Goal: Task Accomplishment & Management: Use online tool/utility

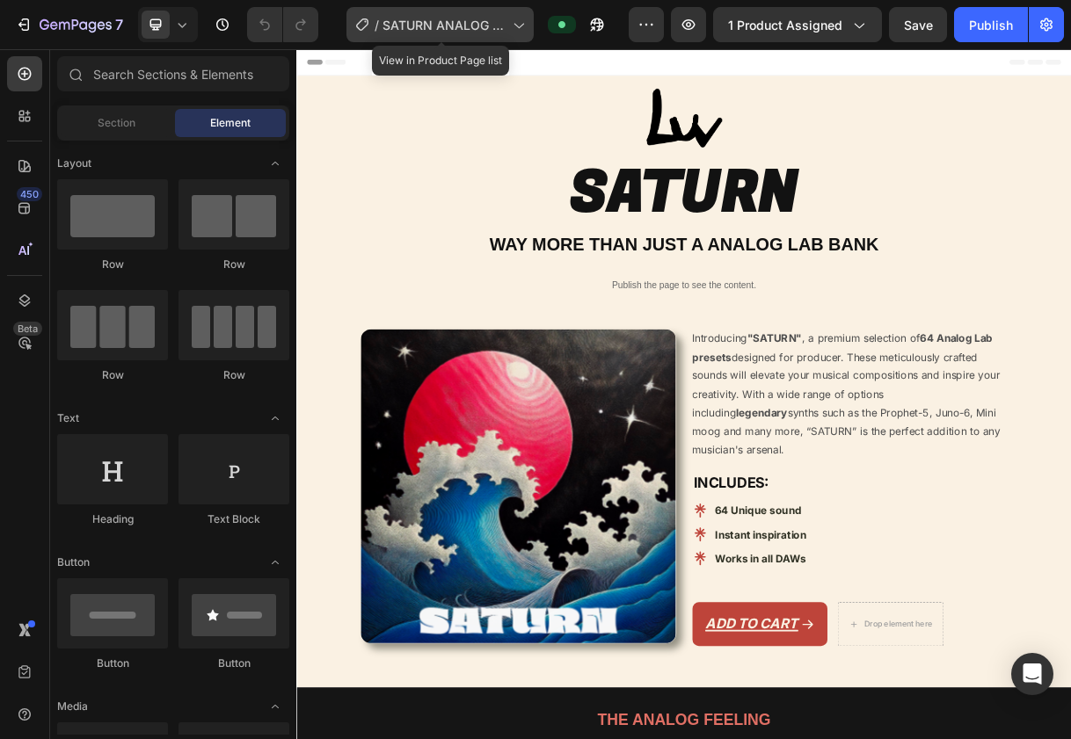
click at [419, 17] on span "SATURN ANALOG LAB BANK" at bounding box center [443, 25] width 123 height 18
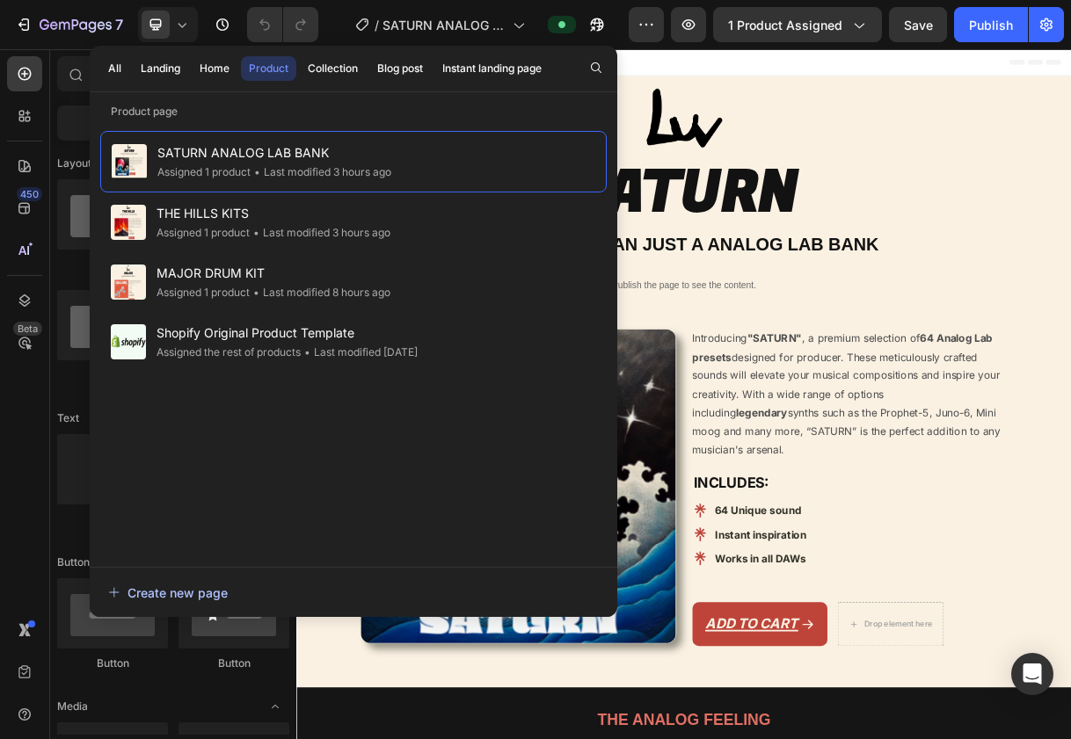
click at [192, 591] on div "Create new page" at bounding box center [168, 593] width 120 height 18
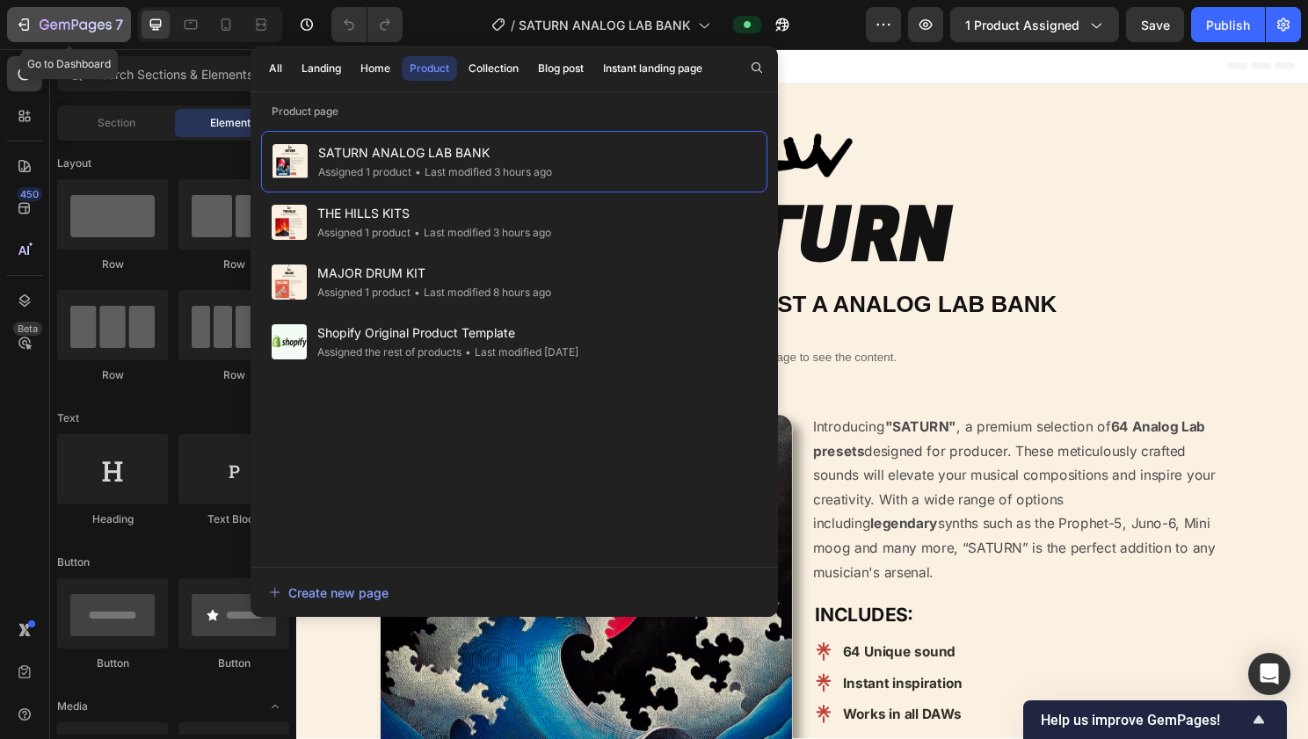
click at [58, 19] on icon "button" at bounding box center [76, 25] width 72 height 15
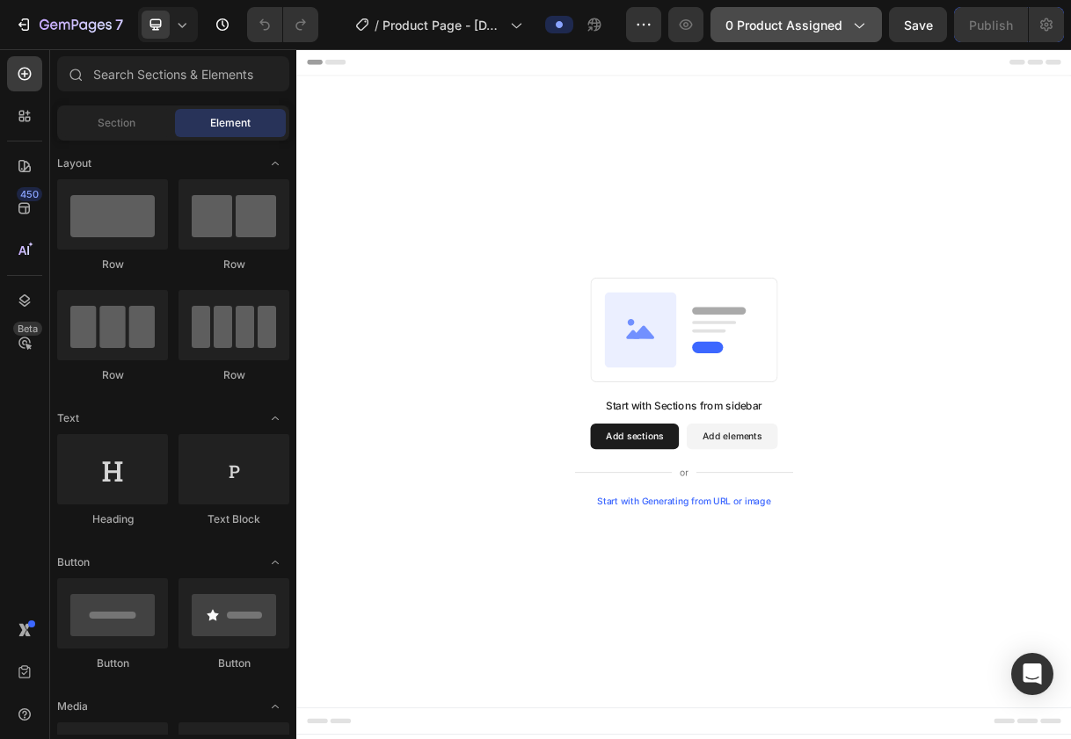
click at [820, 27] on span "0 product assigned" at bounding box center [783, 25] width 117 height 18
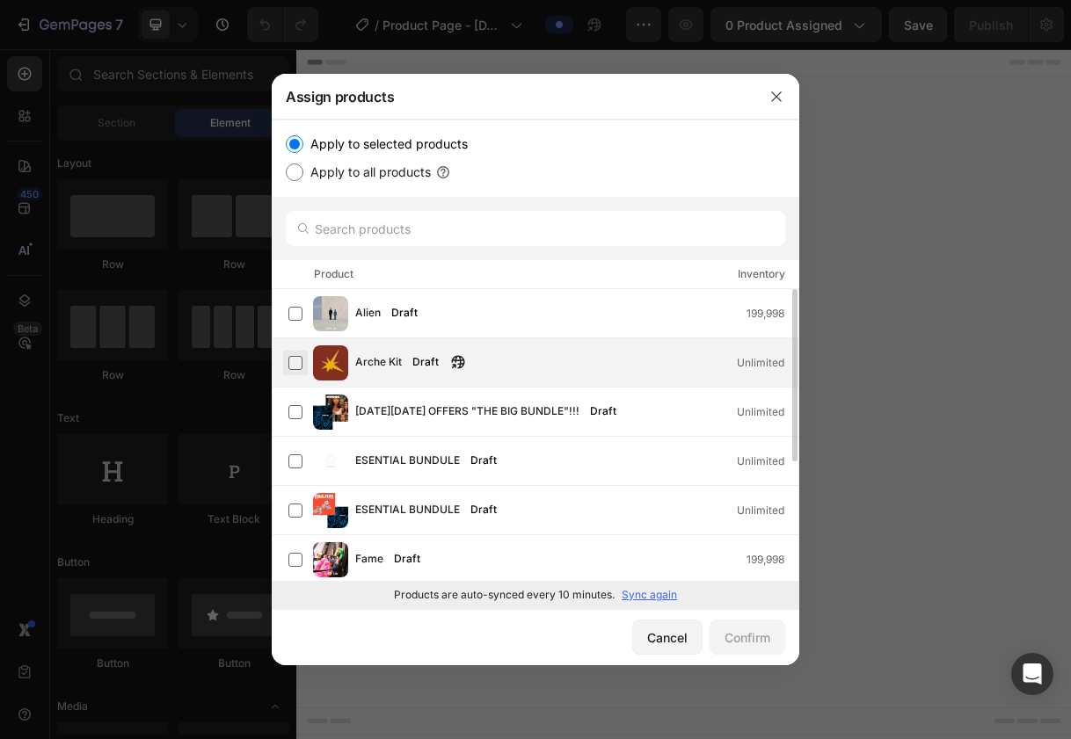
click at [302, 364] on label at bounding box center [295, 363] width 14 height 14
click at [740, 630] on div "Confirm" at bounding box center [748, 638] width 46 height 18
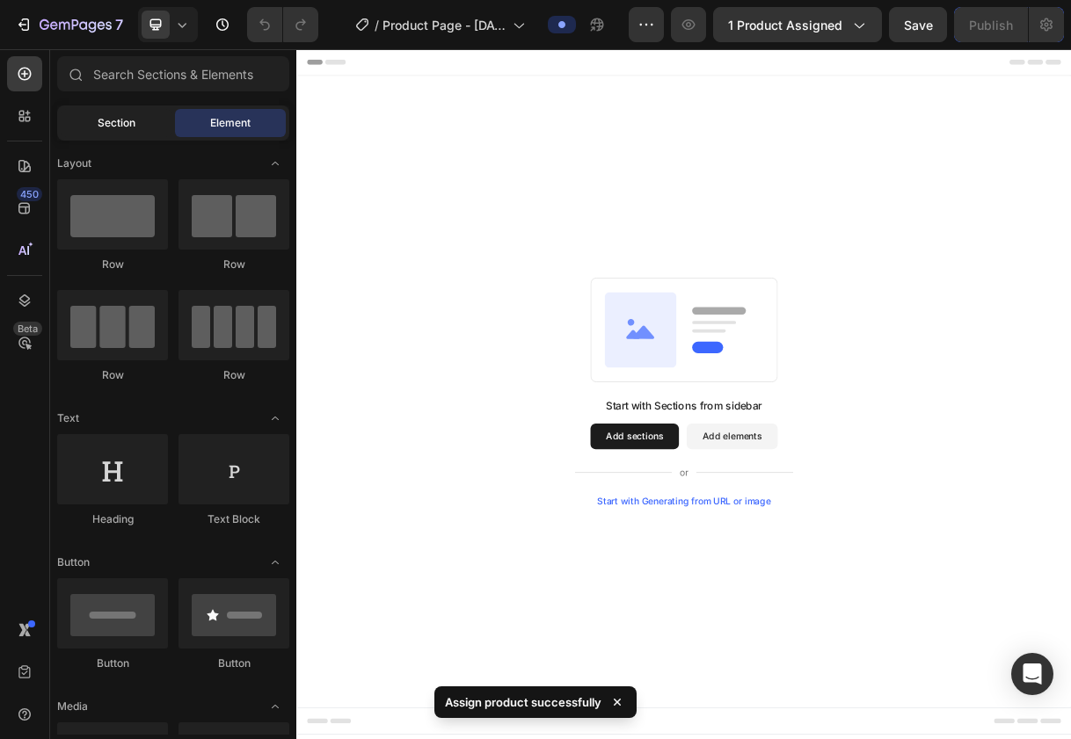
click at [130, 120] on span "Section" at bounding box center [117, 123] width 38 height 16
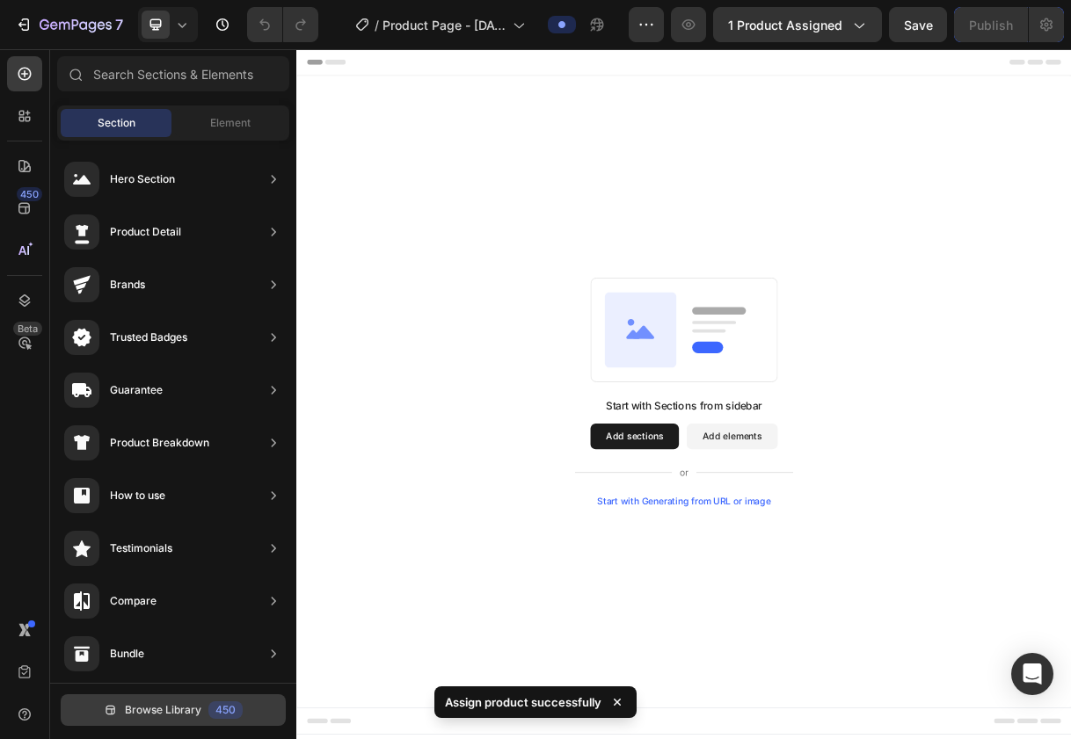
click at [185, 712] on span "Browse Library" at bounding box center [163, 711] width 76 height 16
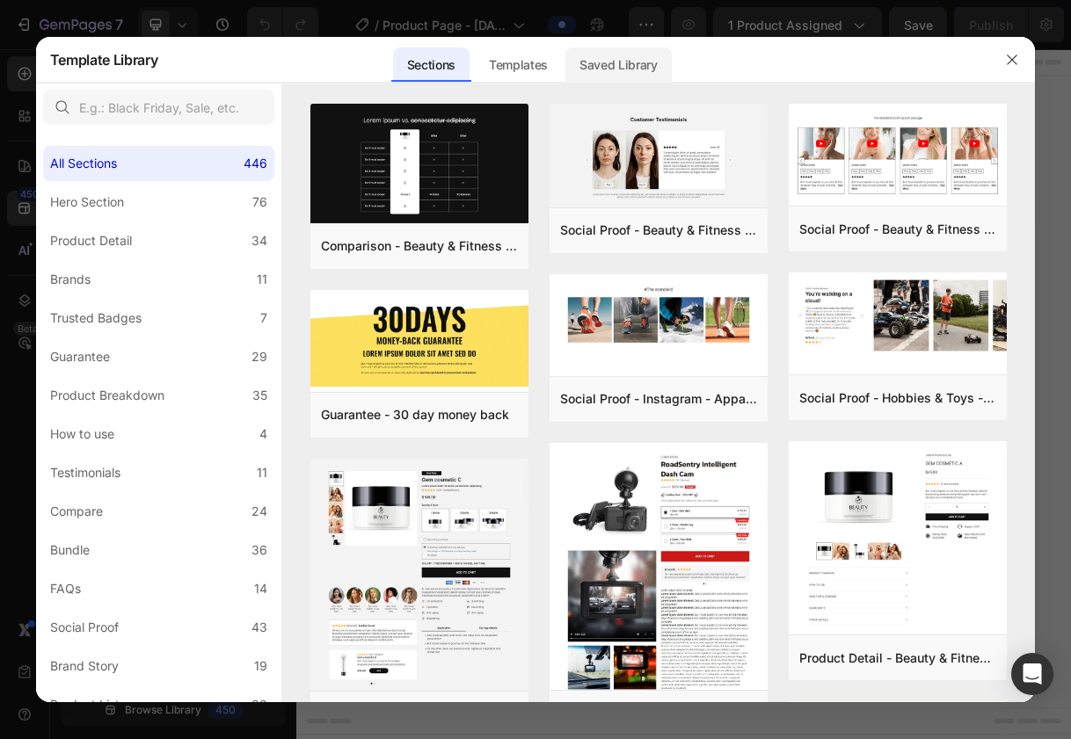
click at [656, 60] on div "Saved Library" at bounding box center [618, 64] width 106 height 35
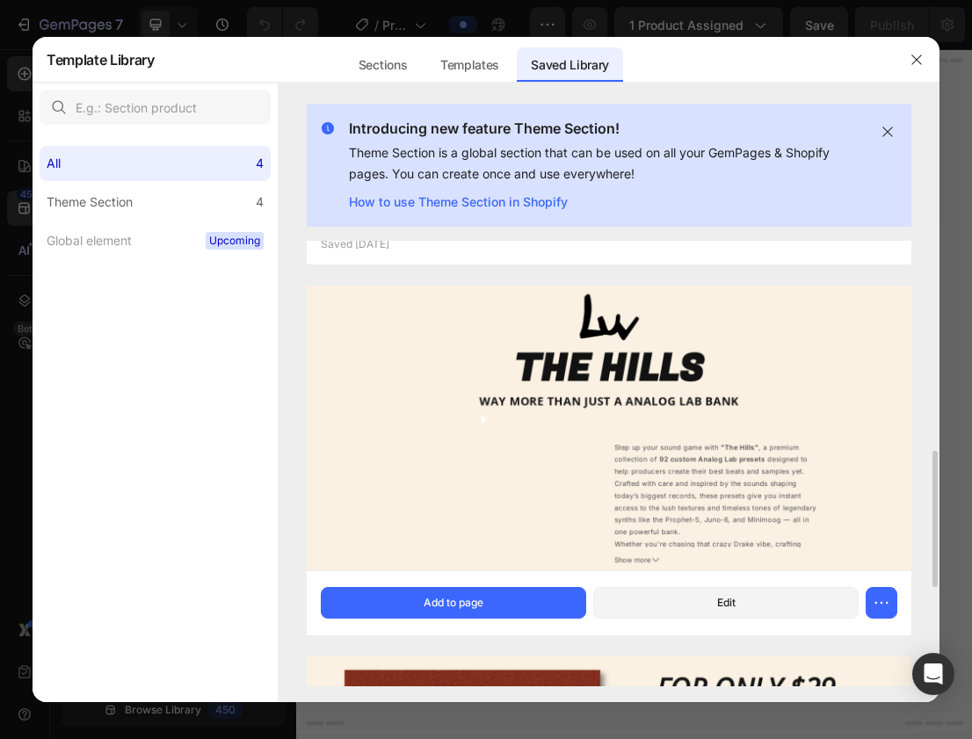
scroll to position [663, 0]
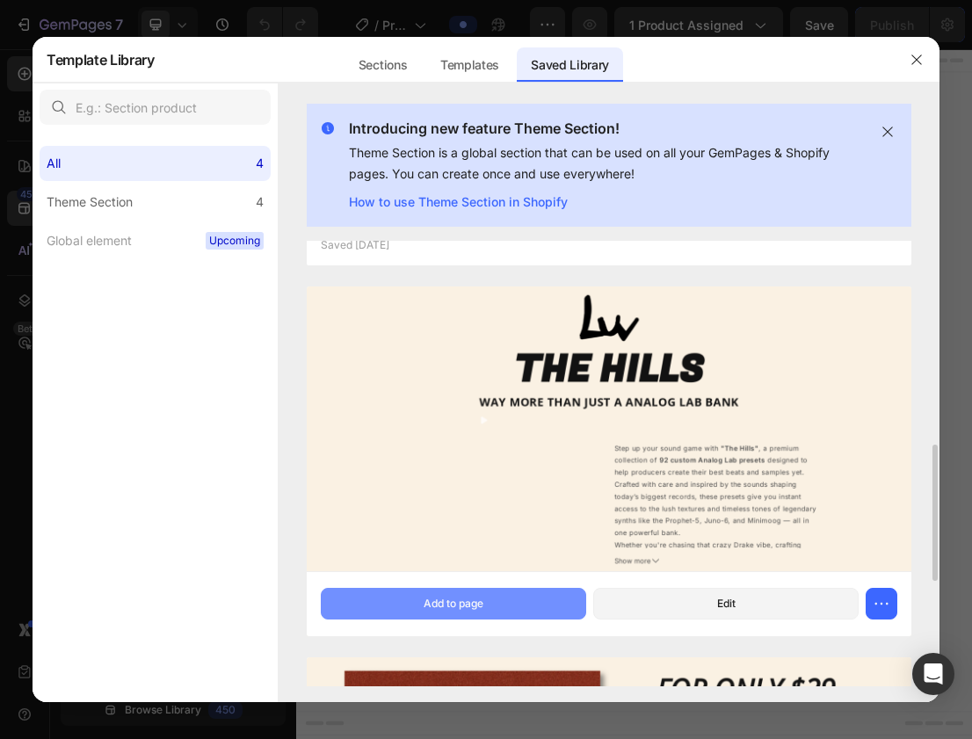
click at [503, 599] on button "Add to page" at bounding box center [454, 604] width 266 height 32
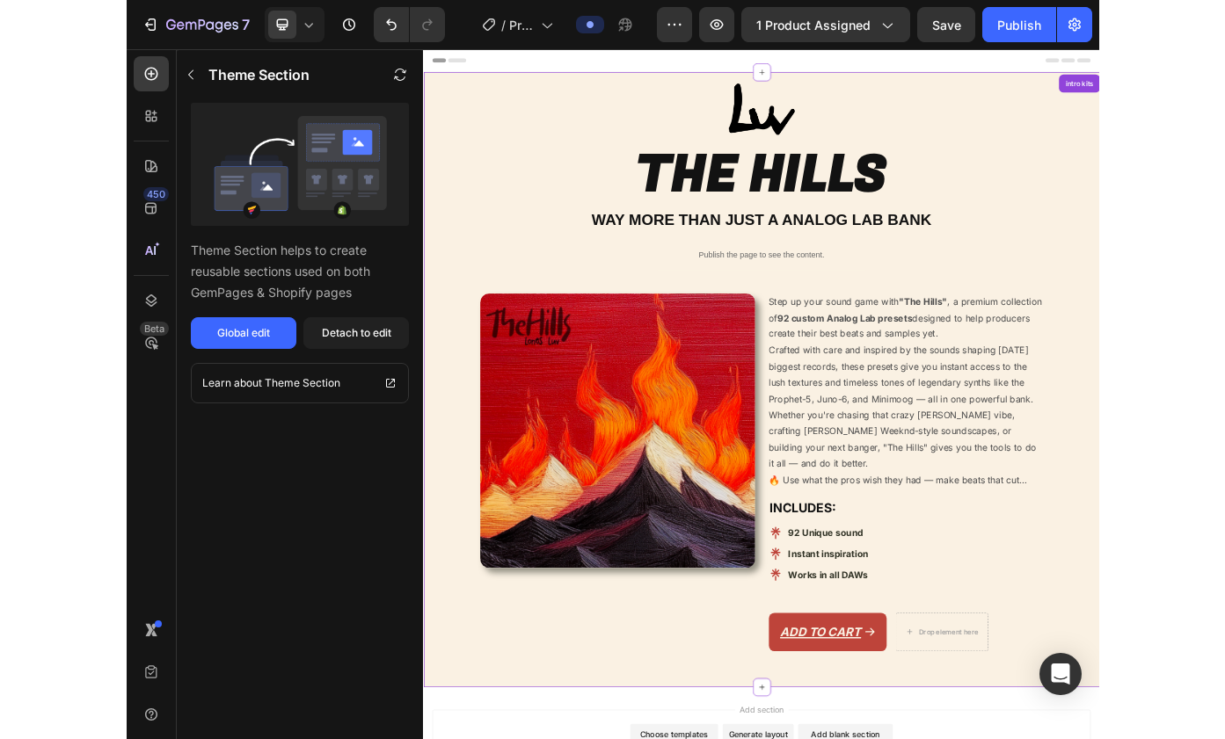
scroll to position [36, 0]
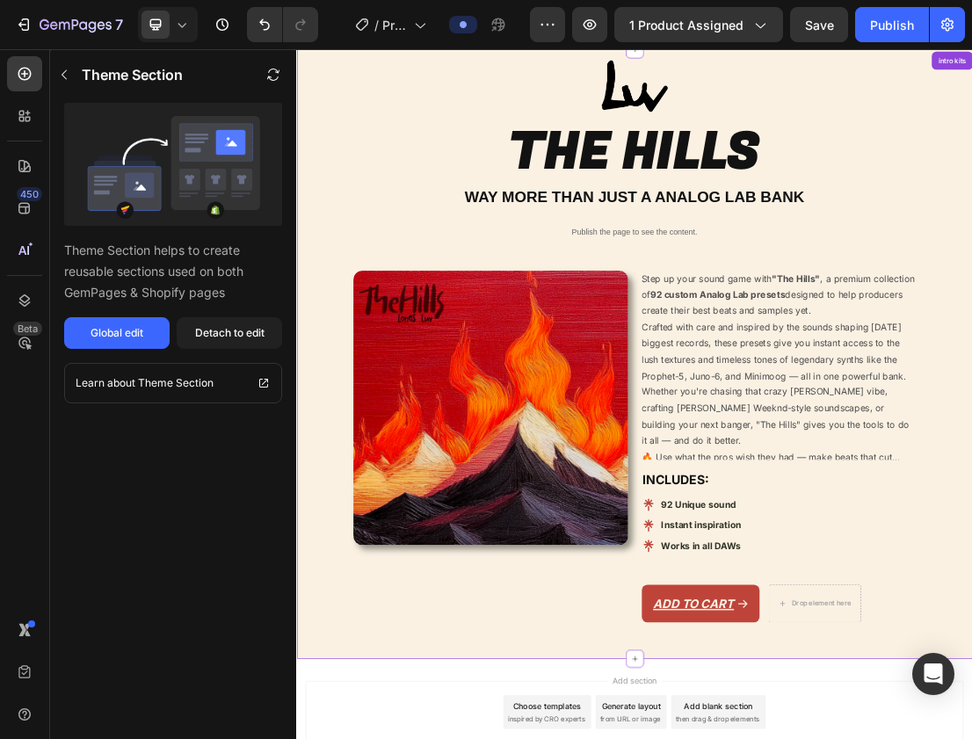
click at [891, 263] on h2 "WAY MORE THAN JUST A ANALOG LAB BANK" at bounding box center [823, 280] width 1029 height 34
click at [891, 274] on h2 "WAY MORE THAN JUST A ANALOG LAB BANK" at bounding box center [823, 280] width 1029 height 34
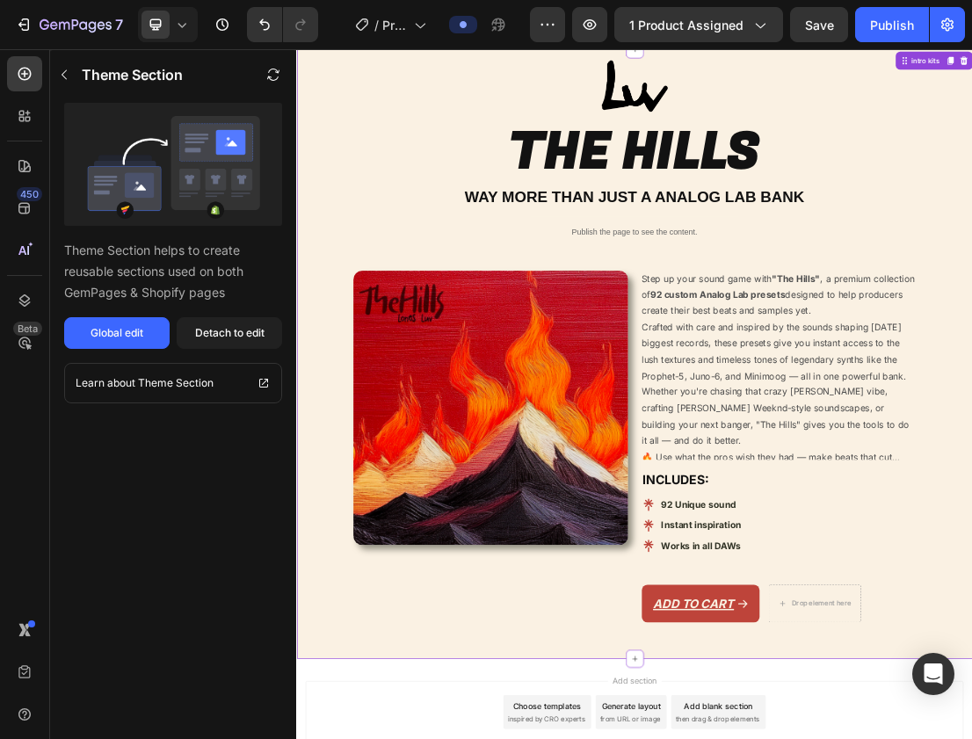
click at [810, 274] on h2 "WAY MORE THAN JUST A ANALOG LAB BANK" at bounding box center [823, 280] width 1029 height 34
click at [260, 336] on div "Detach to edit" at bounding box center [229, 333] width 69 height 16
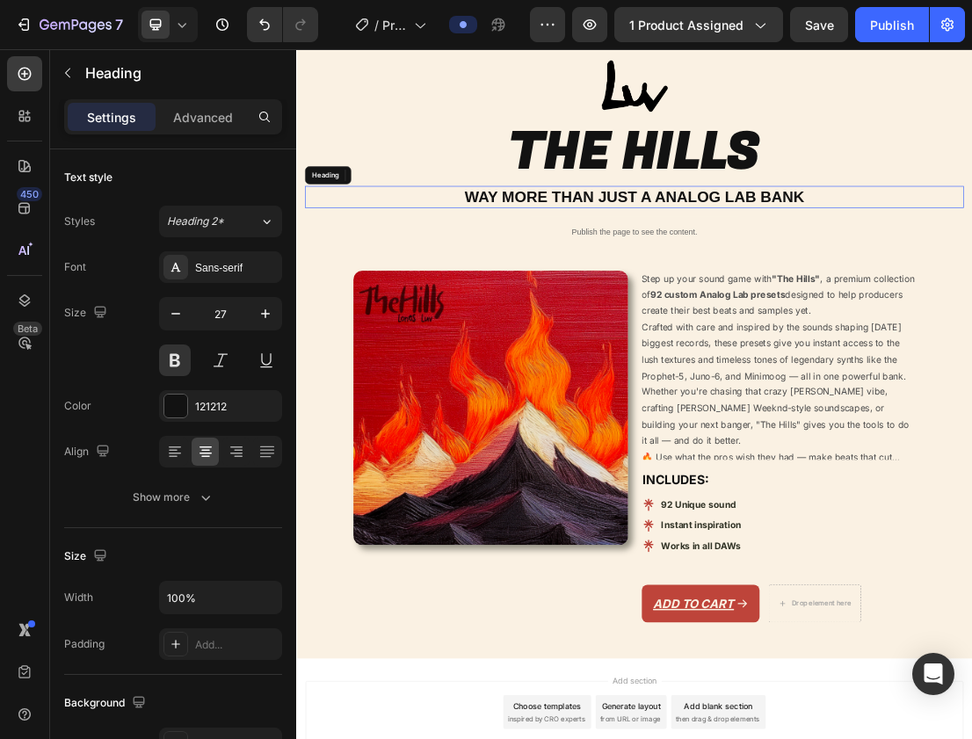
click at [749, 266] on h2 "WAY MORE THAN JUST A ANALOG LAB BANK" at bounding box center [823, 280] width 1029 height 34
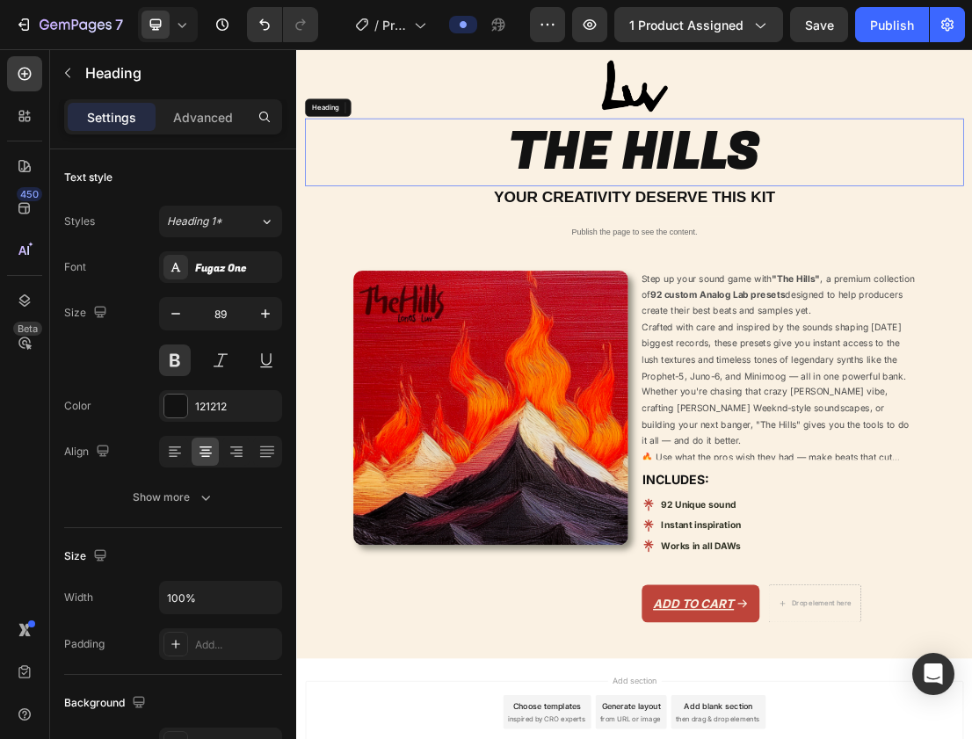
click at [886, 200] on h2 "THE HILLS" at bounding box center [823, 210] width 1029 height 106
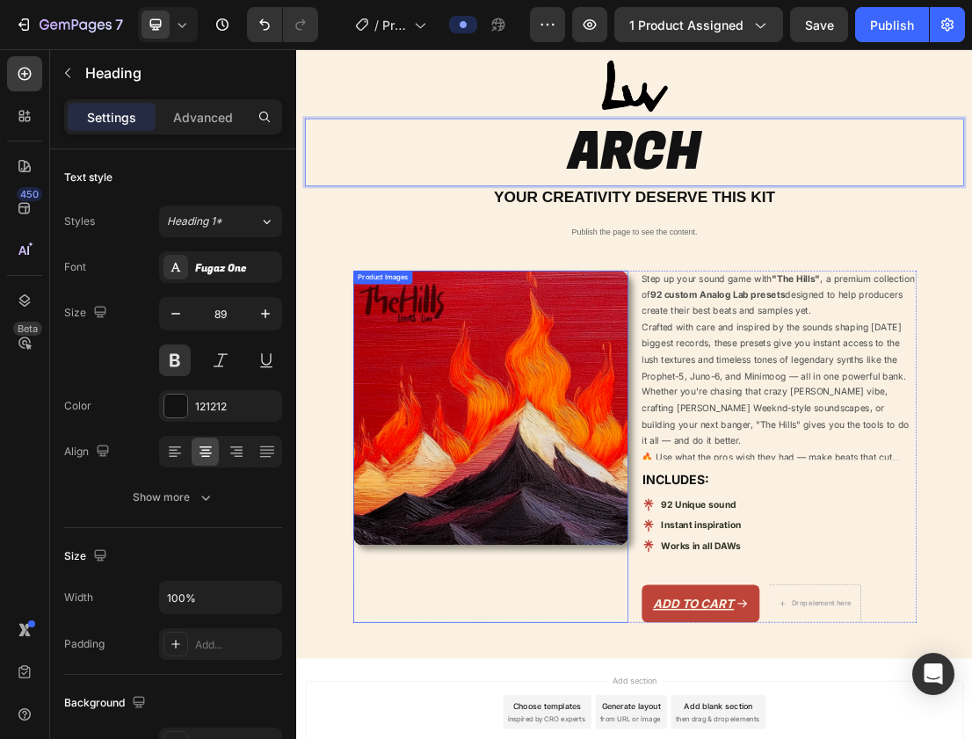
click at [779, 571] on img at bounding box center [598, 609] width 429 height 429
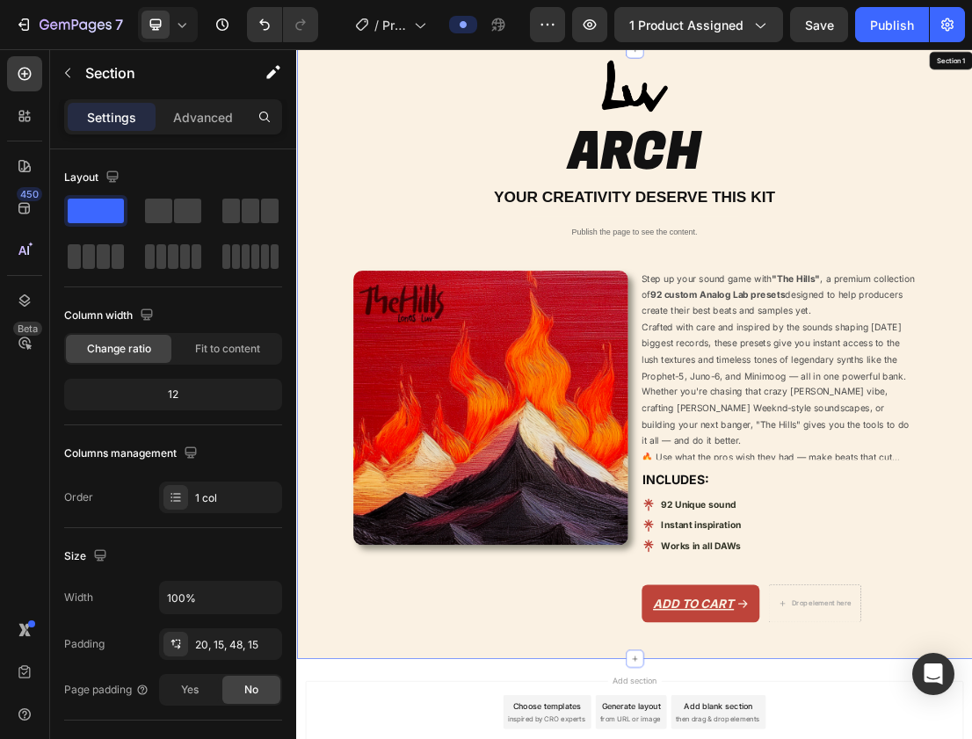
click at [815, 384] on div "Image ARCH Heading YOUR CREATIVITY DESERVE THIS KIT Heading Publish the page to…" at bounding box center [823, 513] width 1029 height 892
click at [823, 387] on div "Image ARCH Heading YOUR CREATIVITY DESERVE THIS KIT Heading Publish the page to…" at bounding box center [823, 513] width 1029 height 892
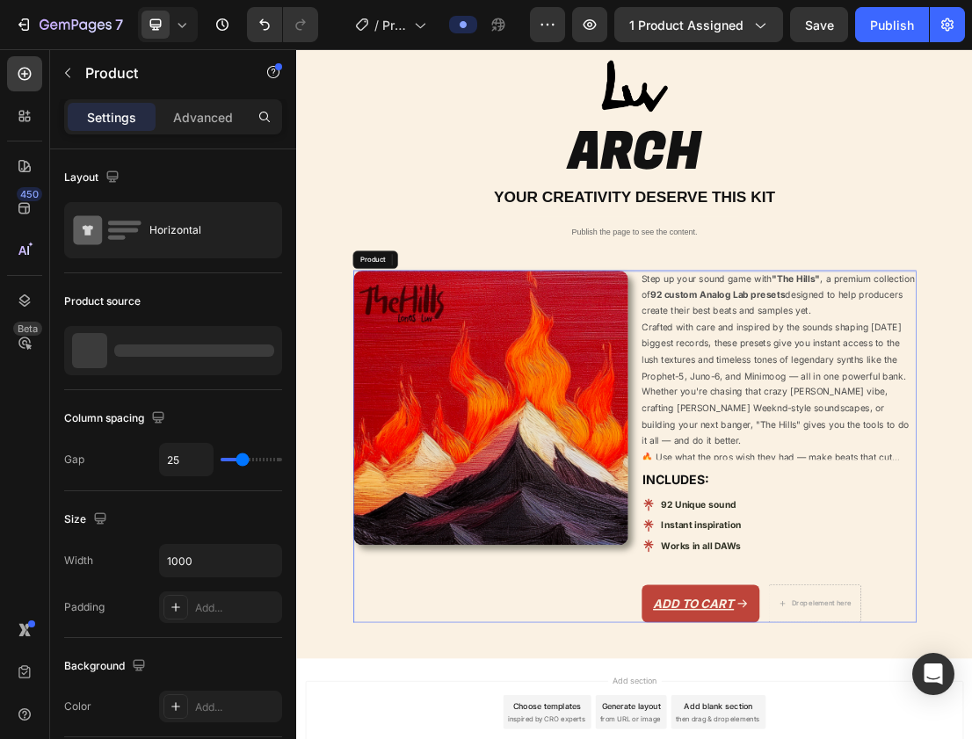
click at [823, 395] on div "Product Images Step up your sound game with "The Hills" , a premium collection …" at bounding box center [823, 670] width 879 height 550
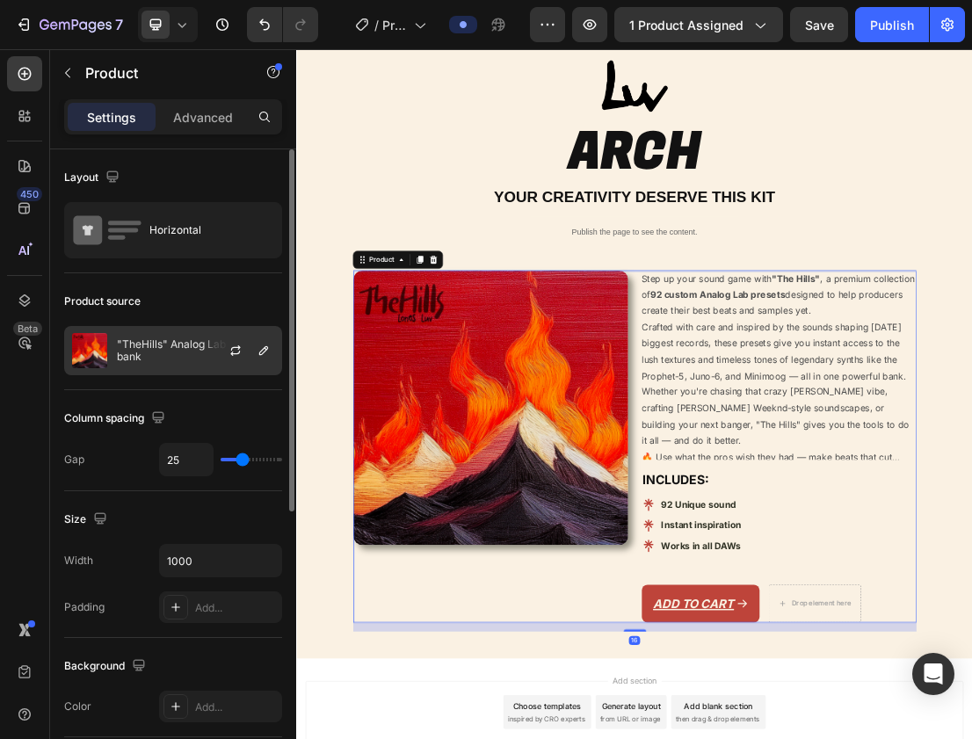
click at [172, 339] on p ""TheHills" Analog Lab preset bank" at bounding box center [195, 351] width 157 height 25
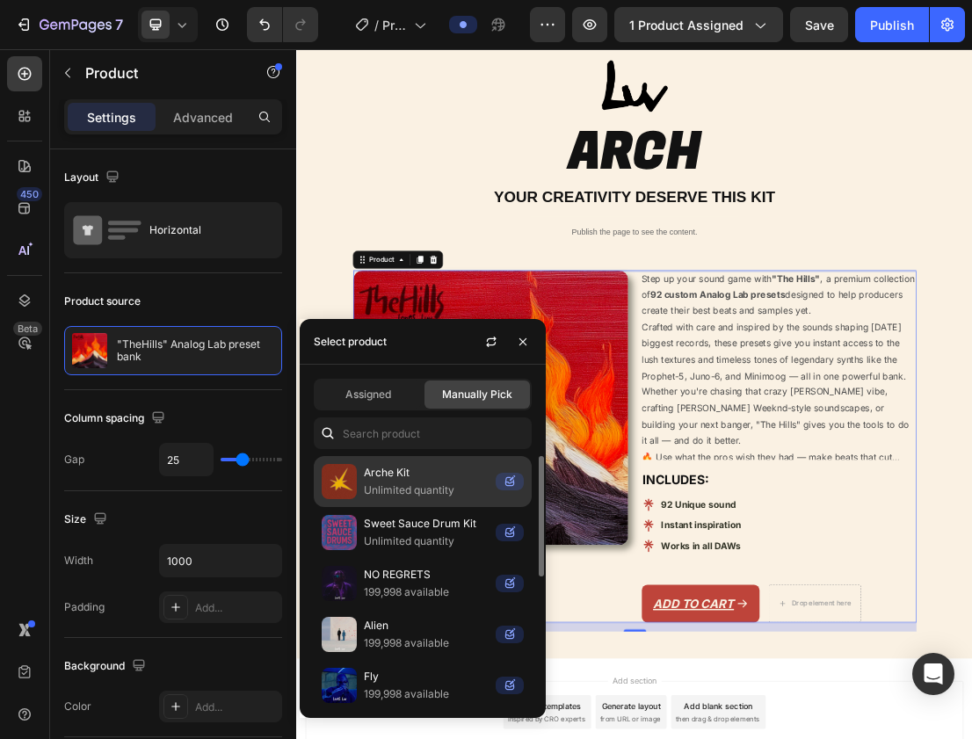
click at [435, 475] on p "Arche Kit" at bounding box center [426, 473] width 125 height 18
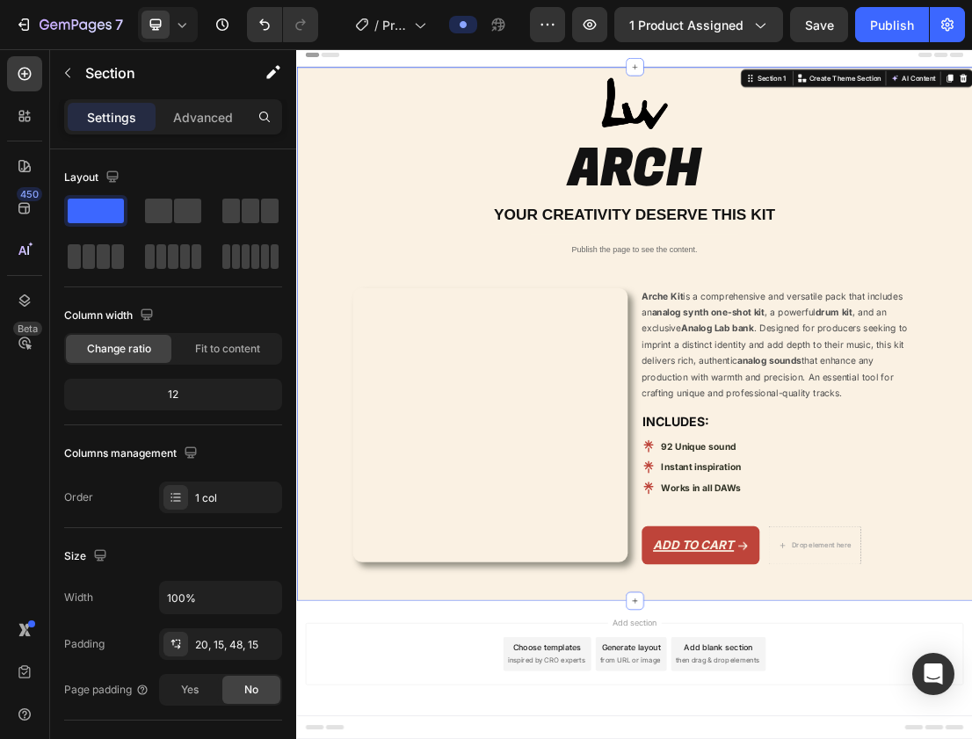
click at [505, 339] on div "Image ARCH Heading YOUR CREATIVITY DESERVE THIS KIT Heading Publish the page to…" at bounding box center [823, 481] width 1029 height 774
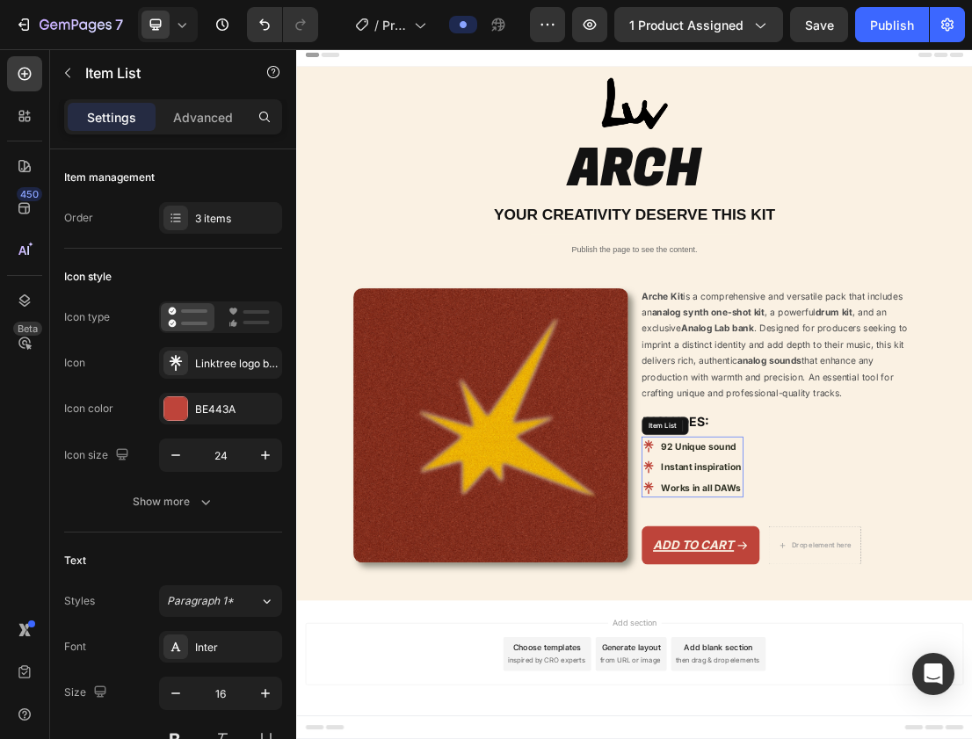
click at [930, 660] on strong "92 Unique sound" at bounding box center [924, 669] width 117 height 18
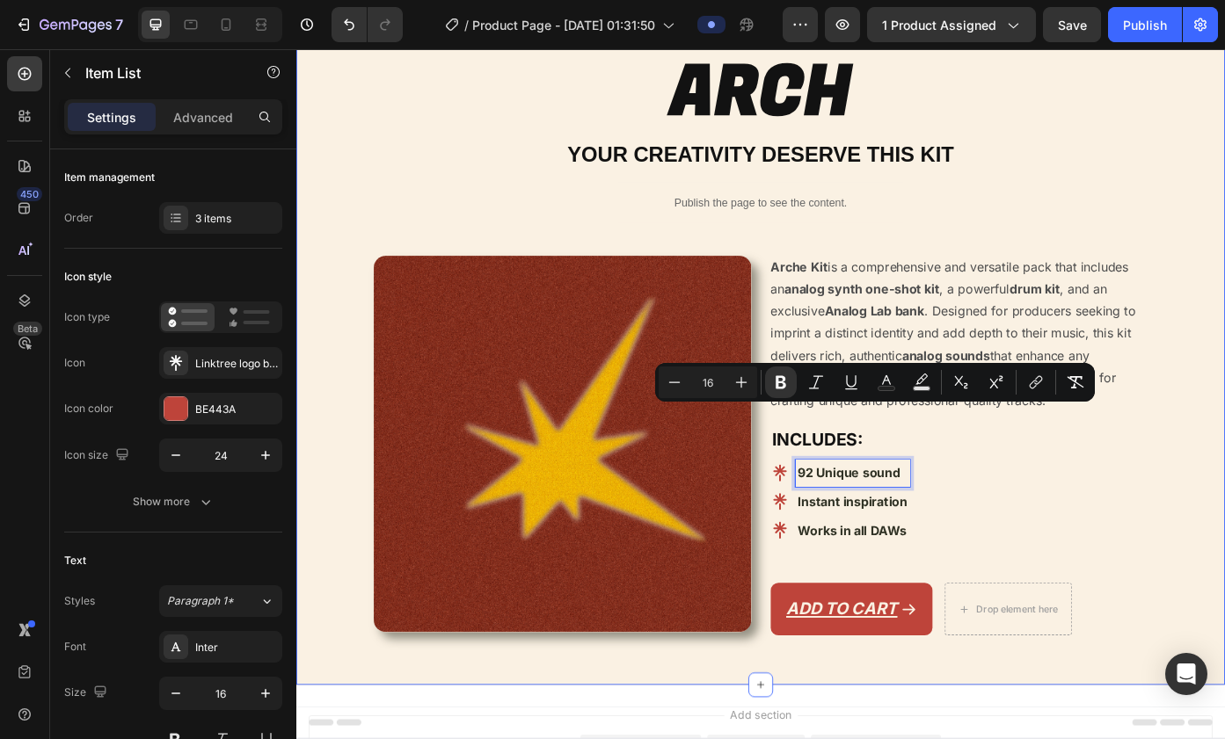
scroll to position [255, 0]
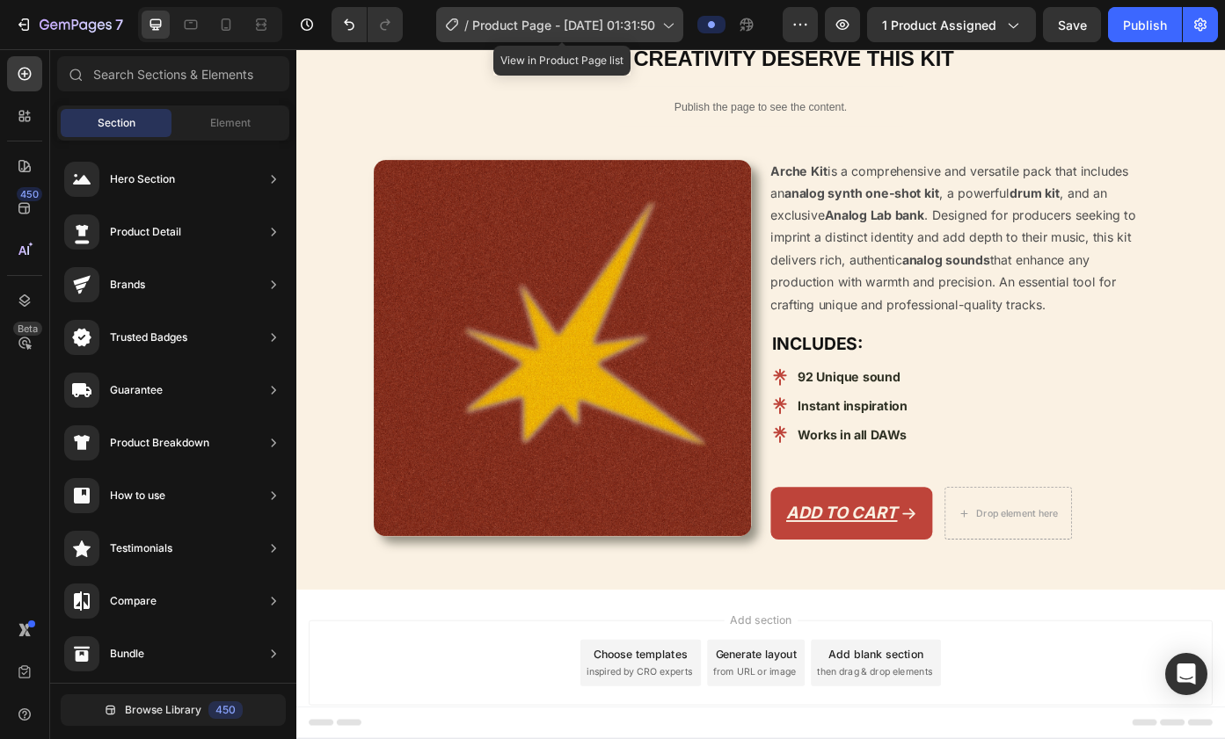
click at [569, 36] on div "/ Product Page - Sep 29, 01:31:50" at bounding box center [559, 24] width 247 height 35
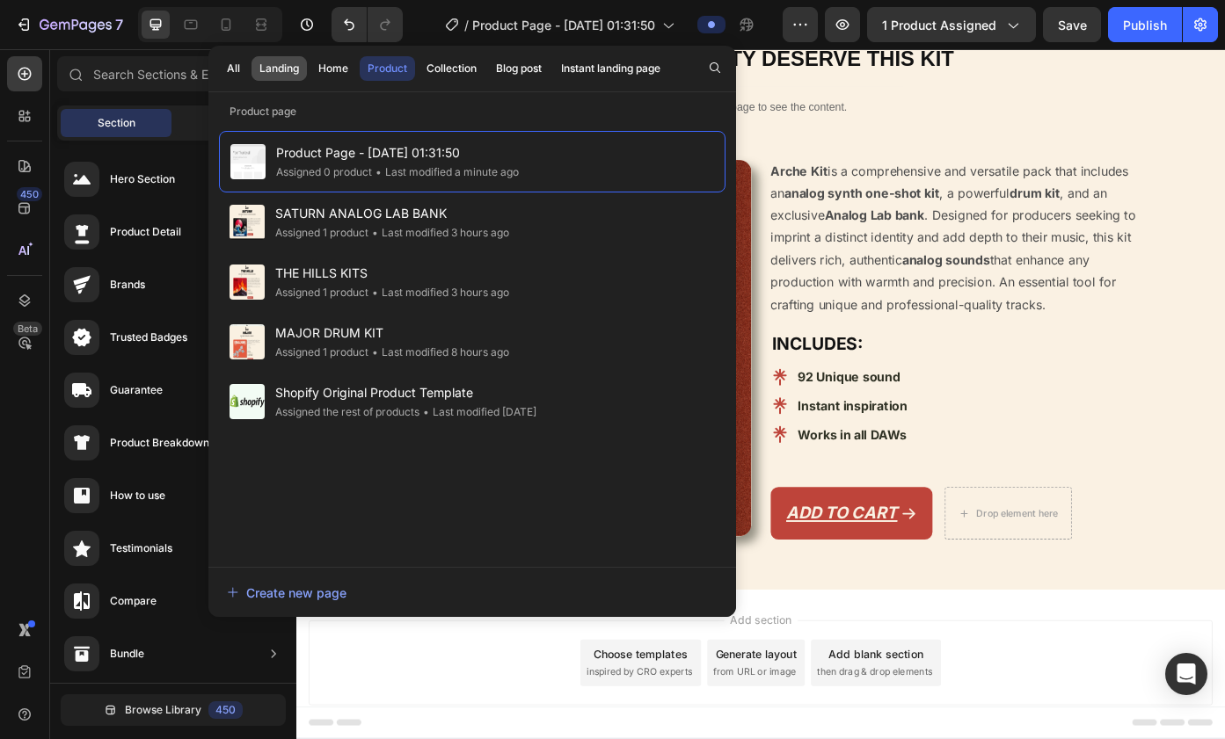
click at [294, 68] on div "Landing" at bounding box center [279, 69] width 40 height 16
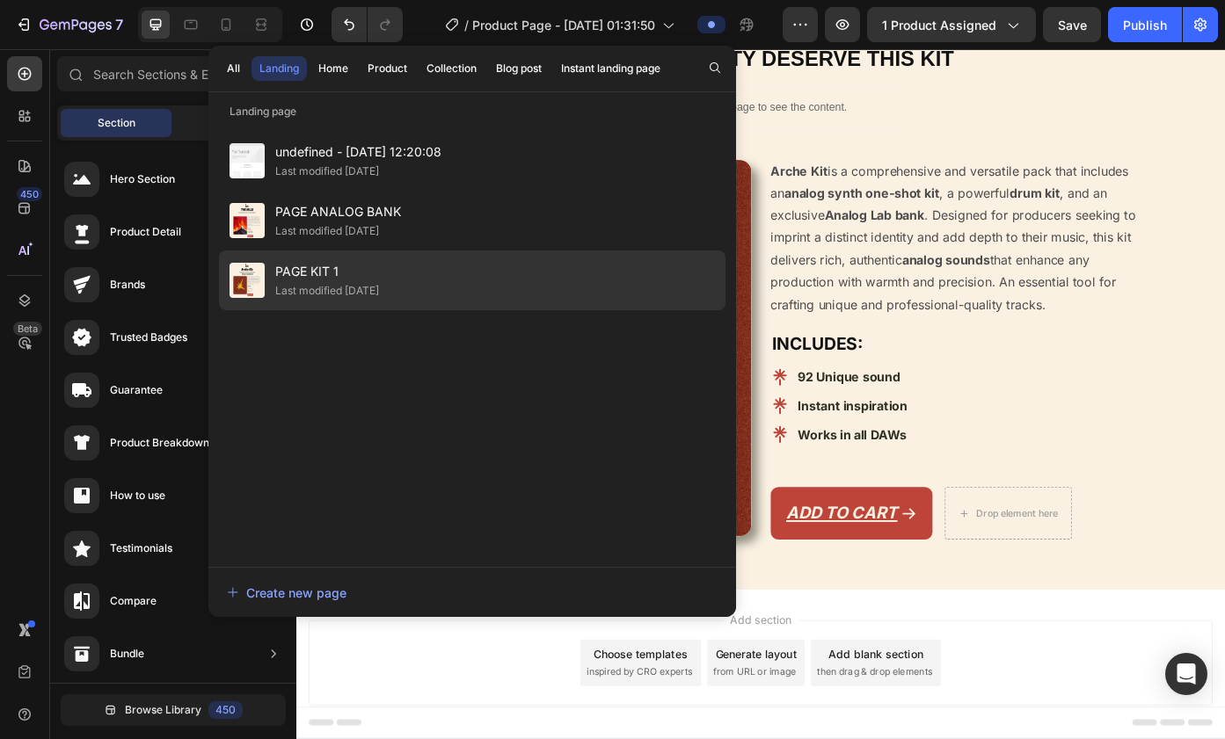
click at [313, 269] on span "PAGE KIT 1" at bounding box center [327, 271] width 104 height 21
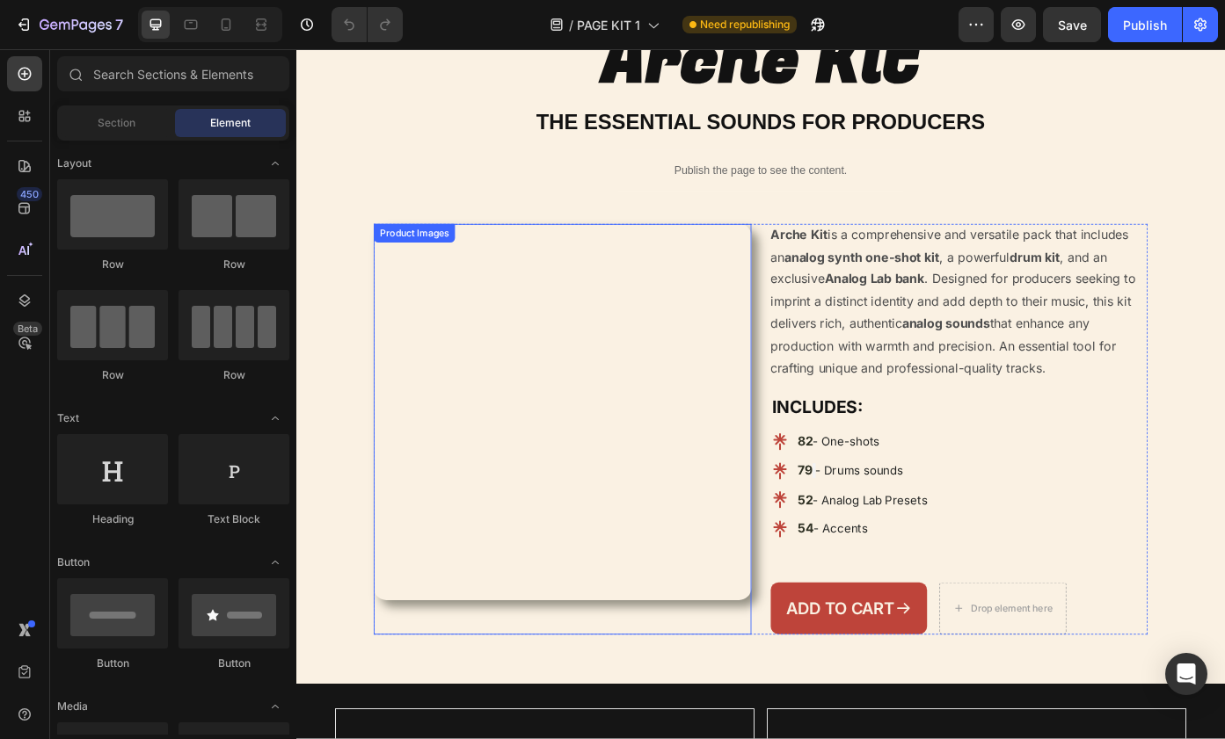
scroll to position [164, 0]
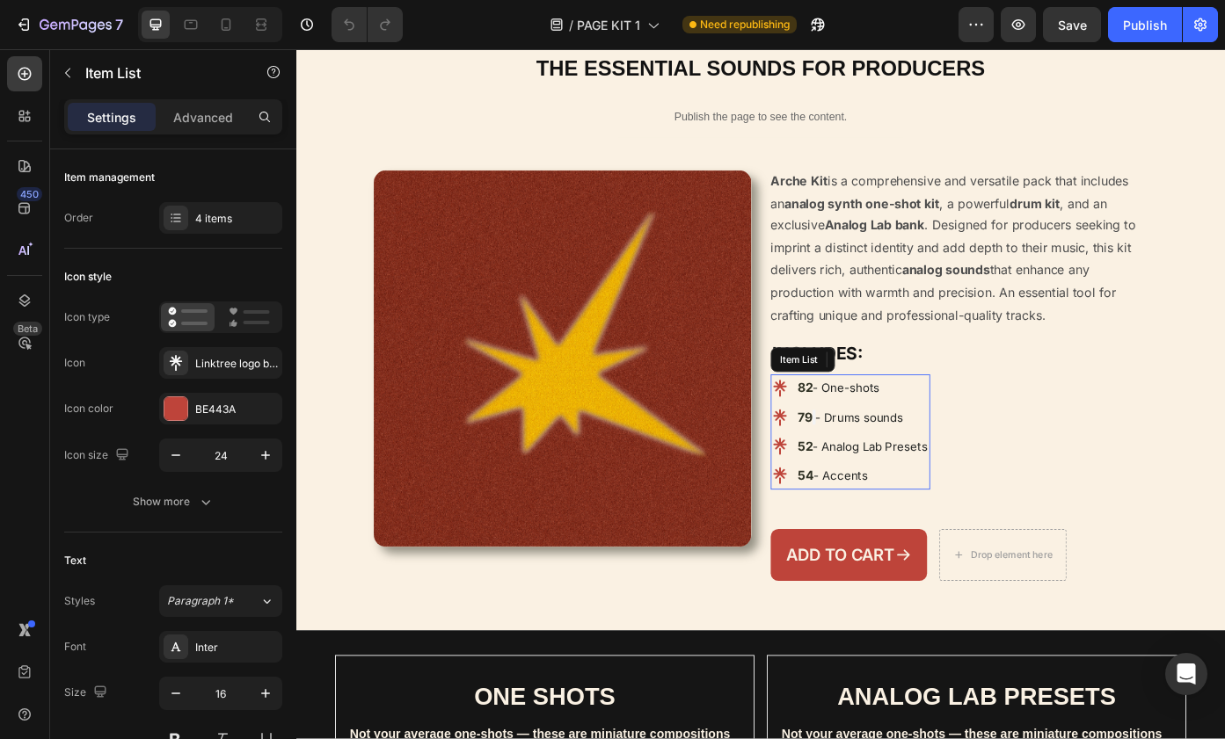
click at [919, 543] on span "- Accents" at bounding box center [916, 534] width 62 height 17
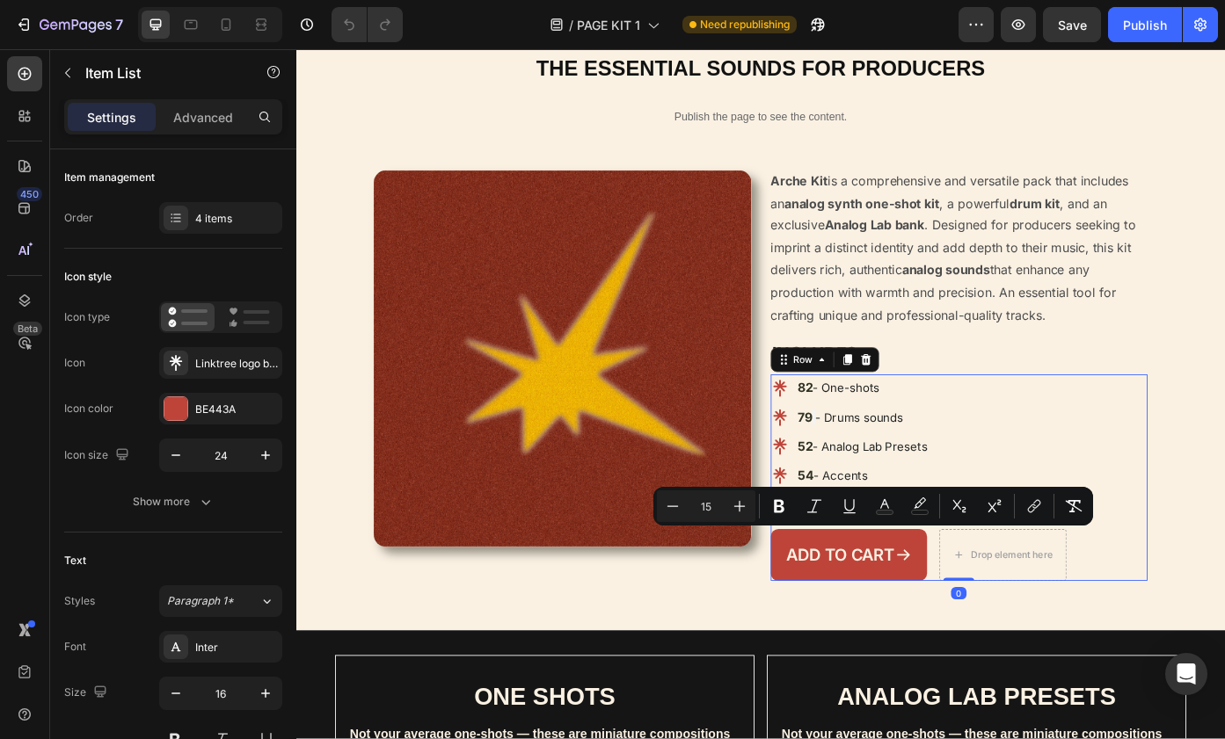
click at [955, 636] on div "82 - One-shots 79 - Drums sounds 52 - Analog Lab Presets 54 - Accents Item List…" at bounding box center [1049, 536] width 429 height 235
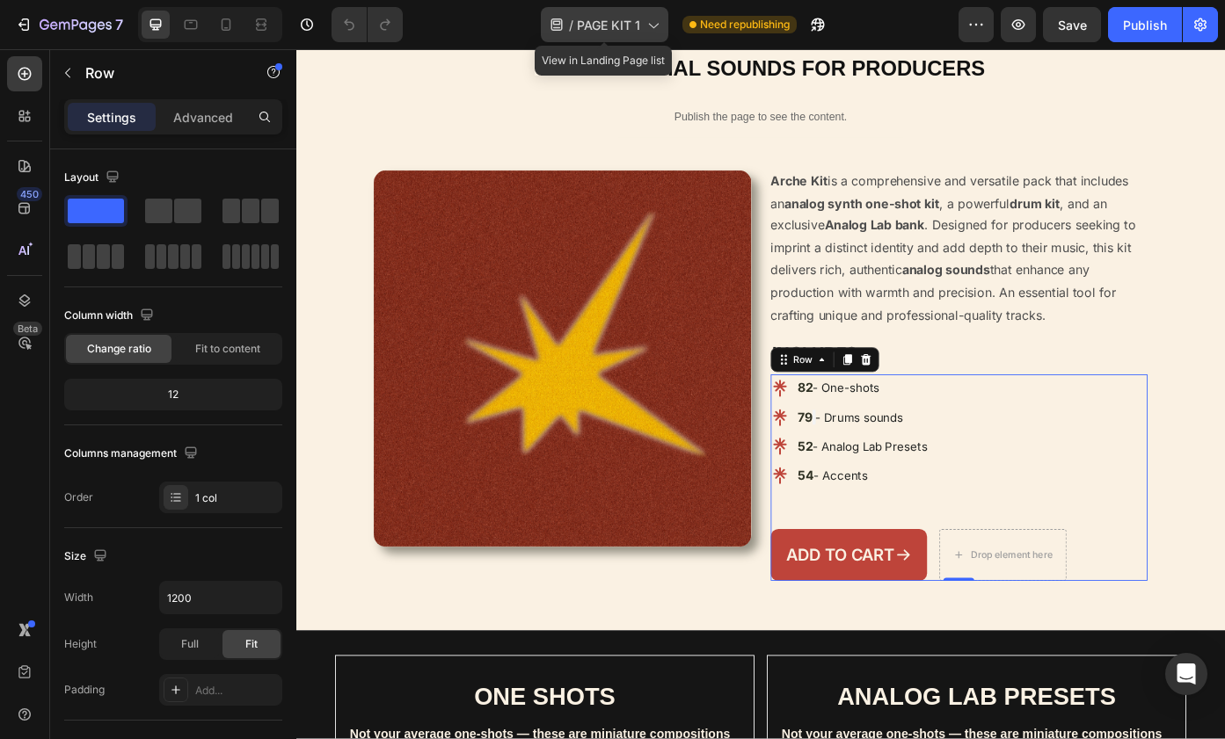
click at [580, 24] on span "PAGE KIT 1" at bounding box center [608, 25] width 63 height 18
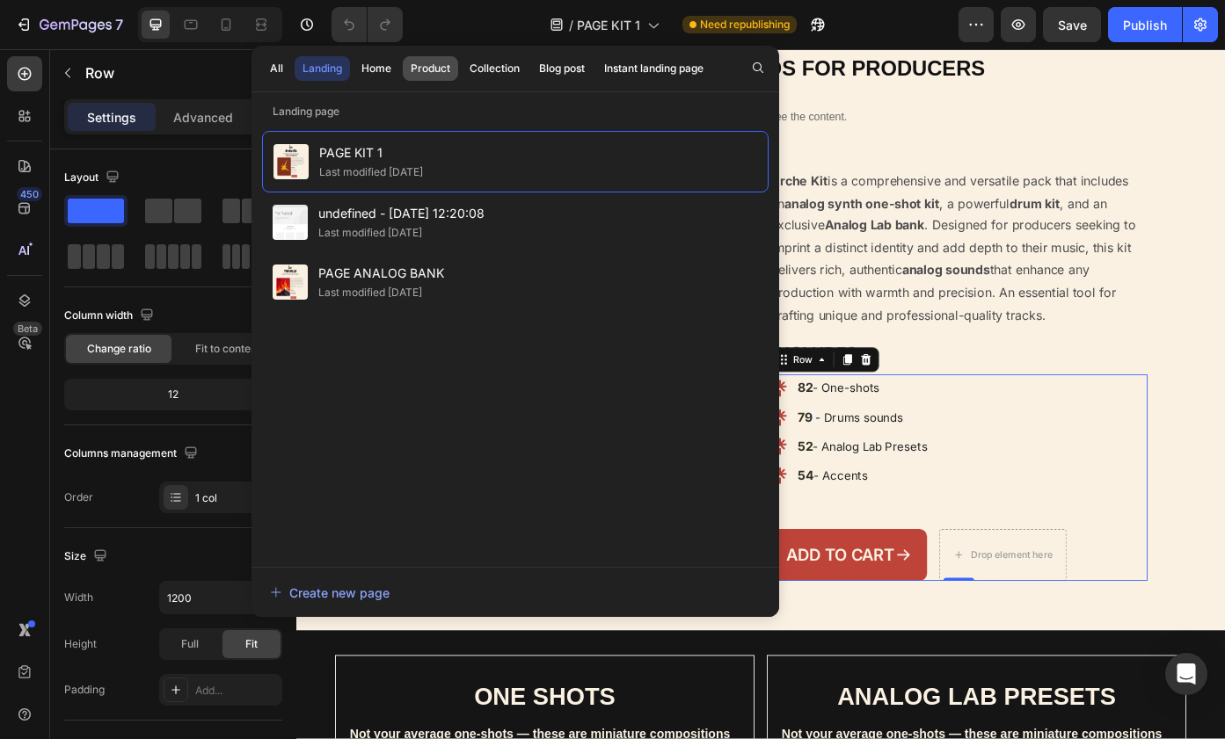
click at [424, 68] on div "Product" at bounding box center [431, 69] width 40 height 16
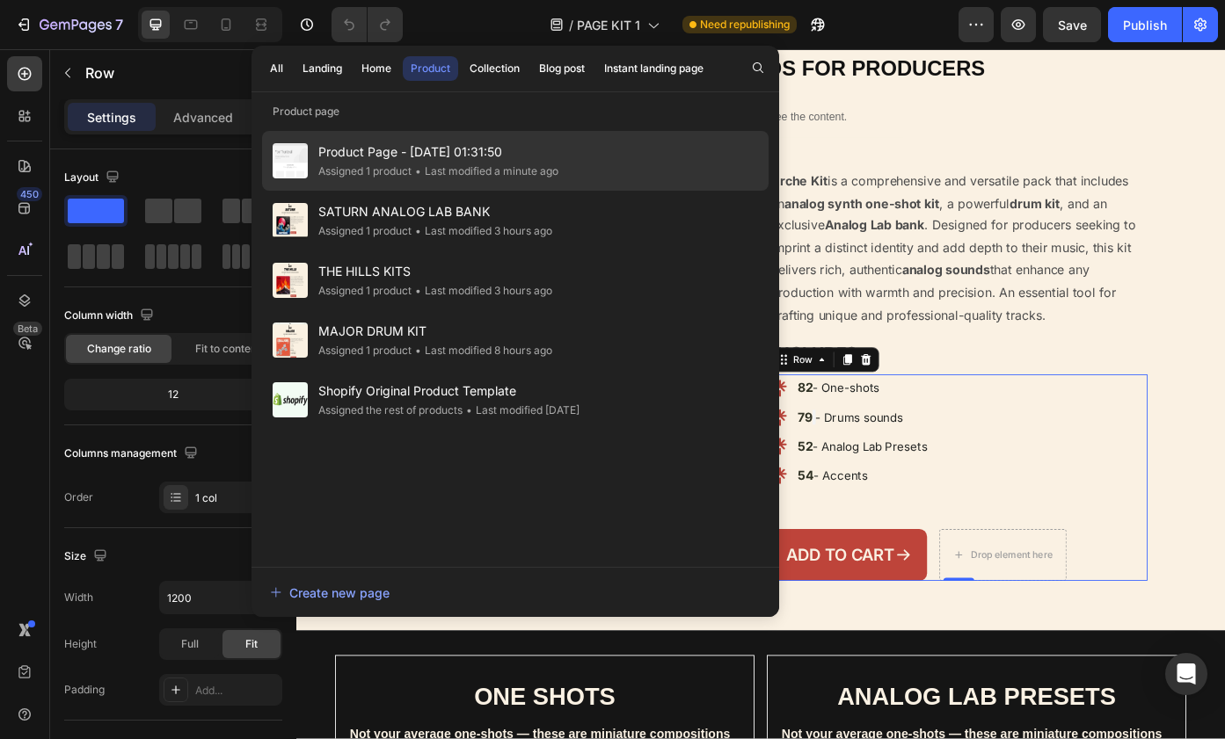
click at [440, 159] on span "Product Page - Sep 29, 01:31:50" at bounding box center [438, 152] width 240 height 21
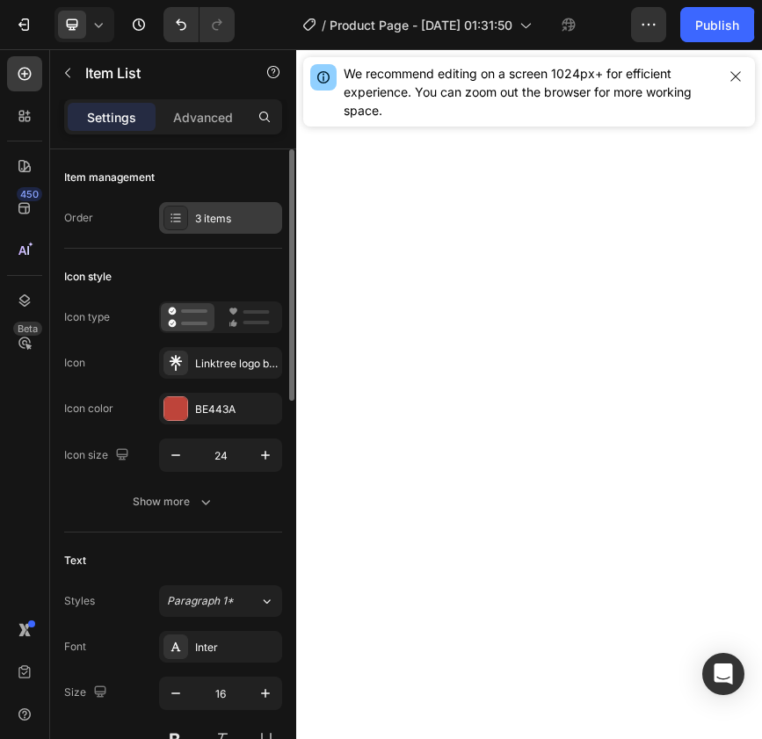
click at [196, 225] on div "3 items" at bounding box center [236, 219] width 83 height 16
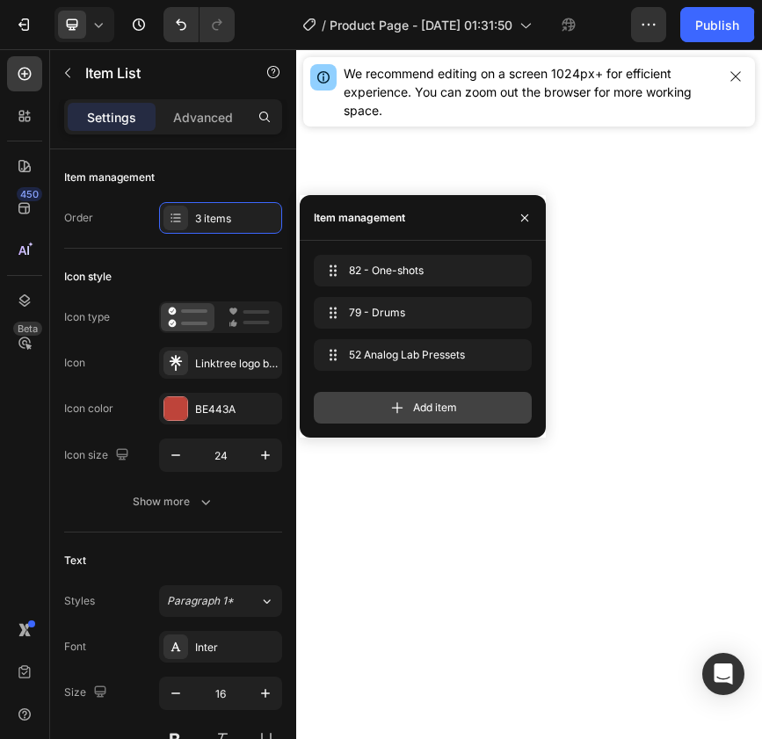
click at [404, 397] on div "Add item" at bounding box center [423, 408] width 218 height 32
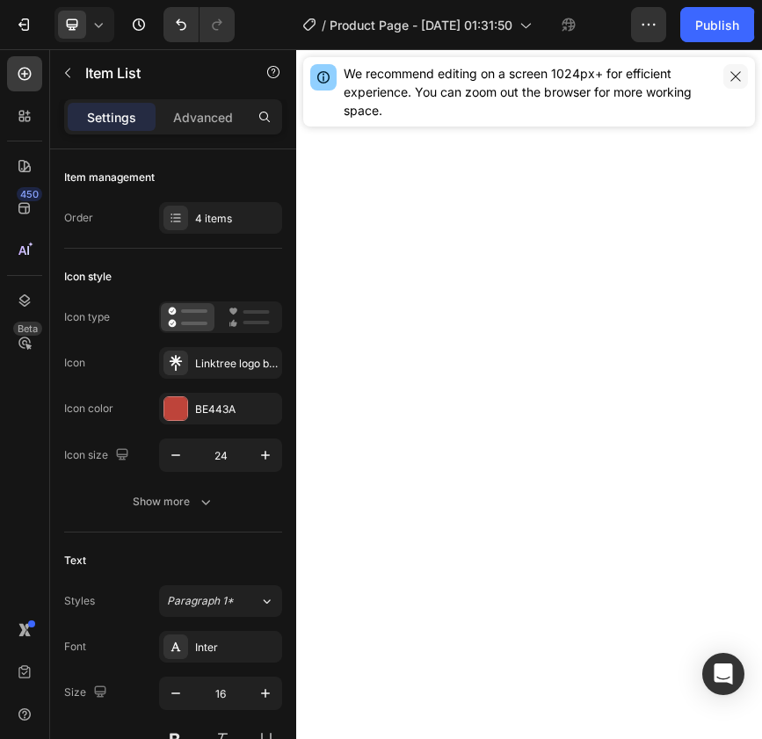
click at [741, 78] on icon "button" at bounding box center [736, 76] width 14 height 14
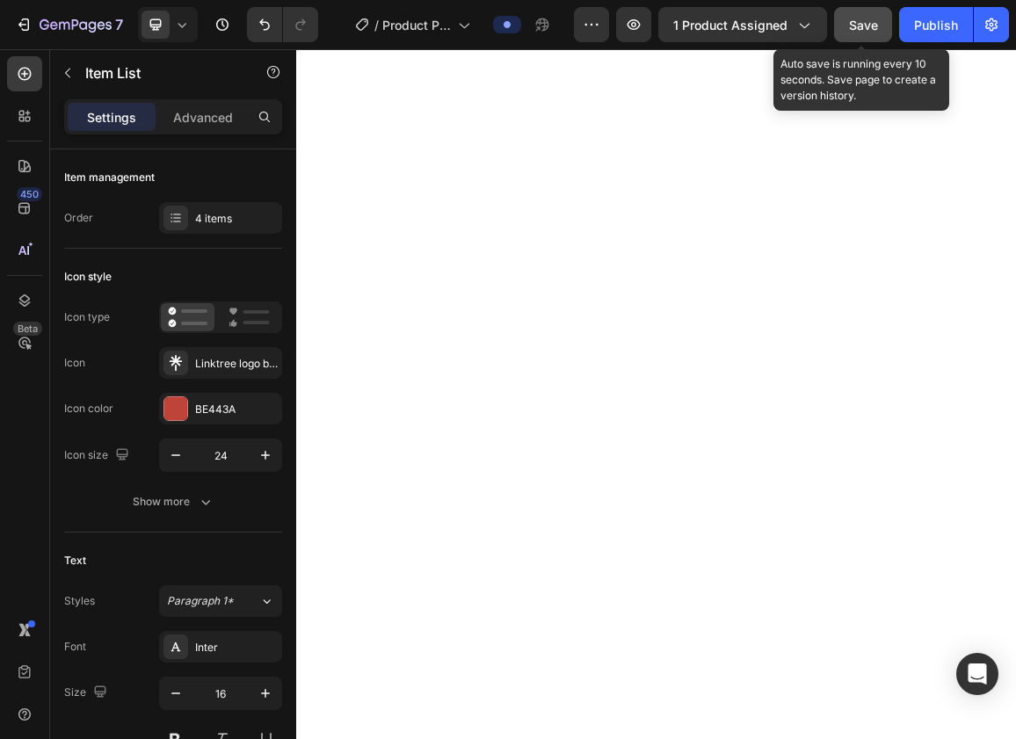
click at [854, 30] on span "Save" at bounding box center [863, 25] width 29 height 15
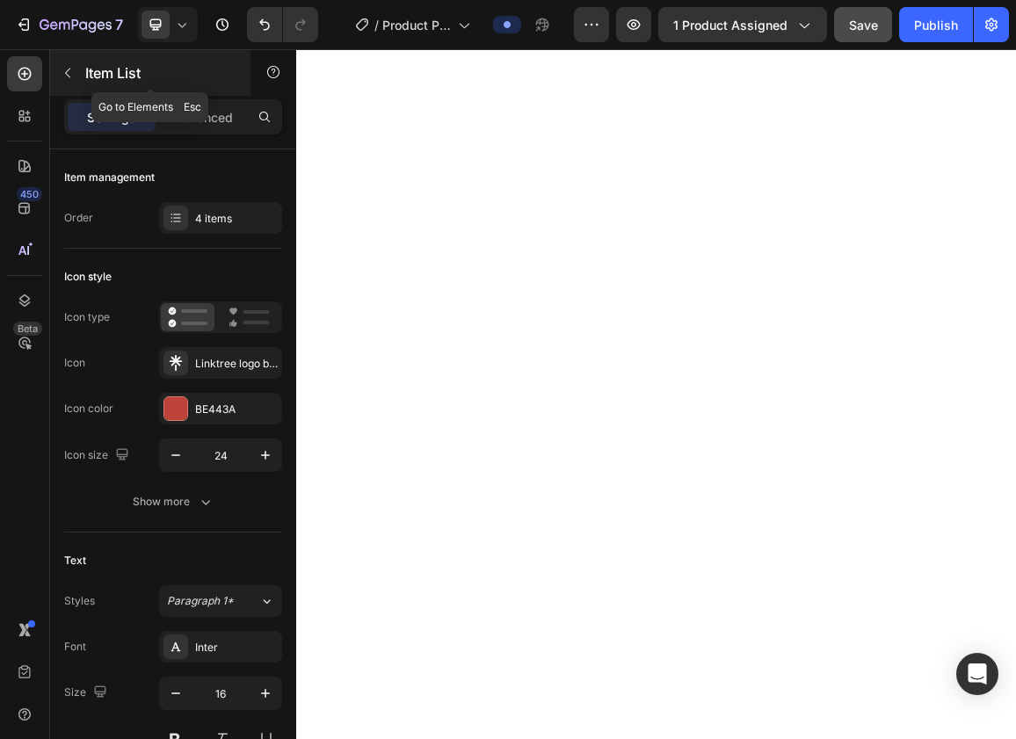
click at [83, 82] on div "Item List" at bounding box center [150, 73] width 200 height 46
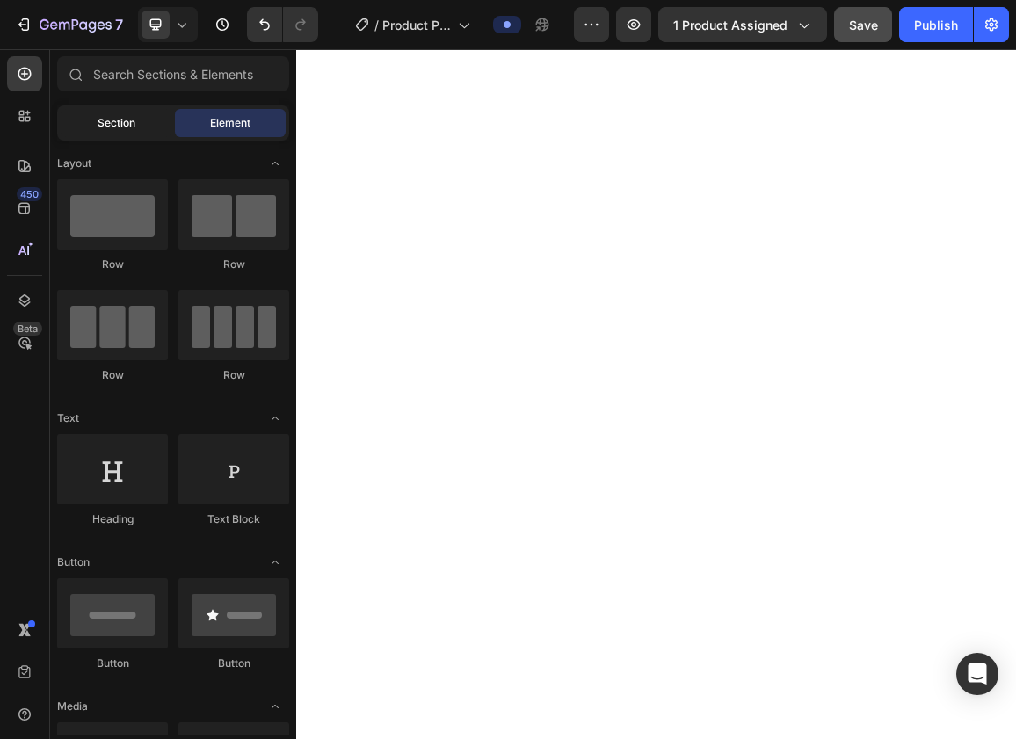
click at [136, 121] on div "Section" at bounding box center [116, 123] width 111 height 28
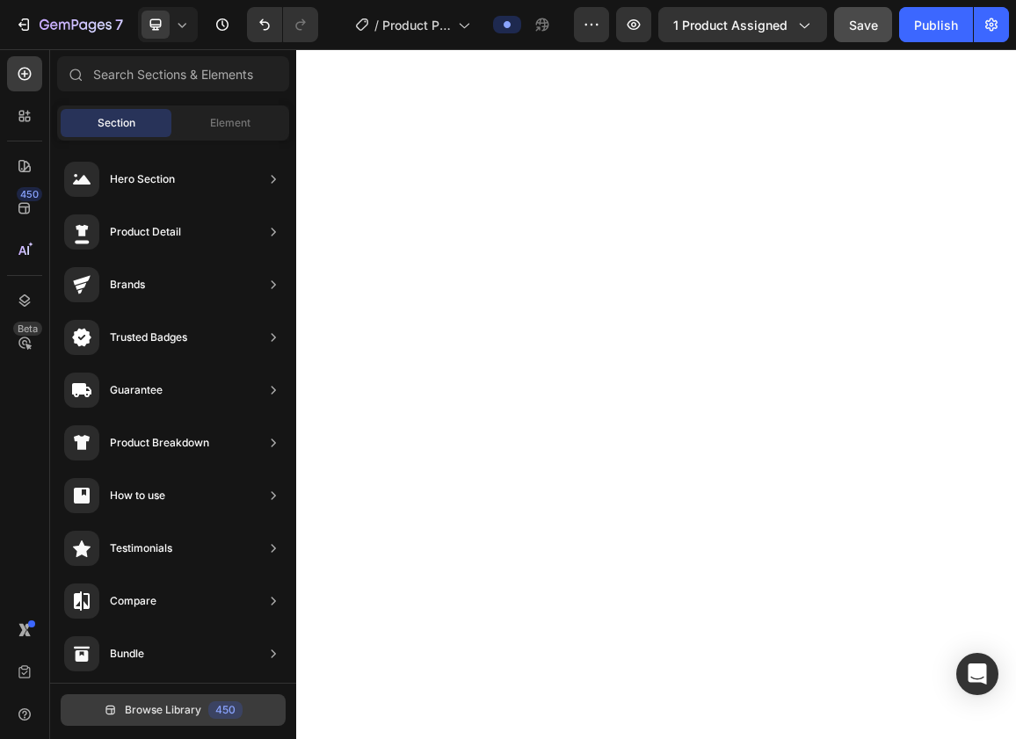
click at [147, 706] on span "Browse Library" at bounding box center [163, 711] width 76 height 16
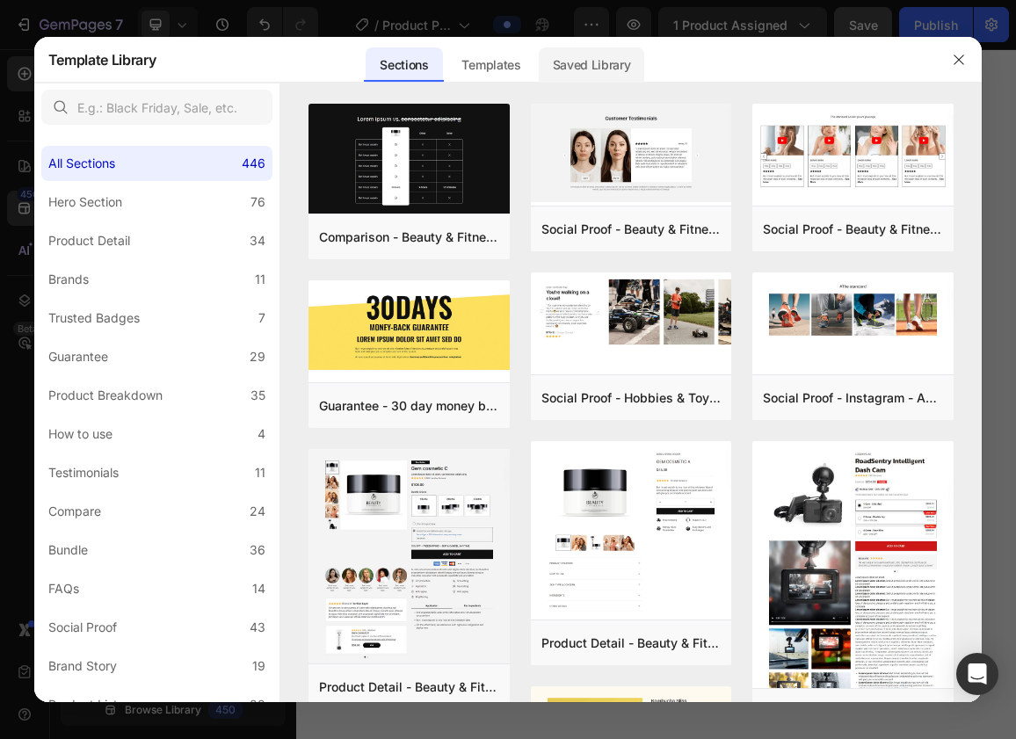
click at [612, 66] on div "Saved Library" at bounding box center [592, 64] width 106 height 35
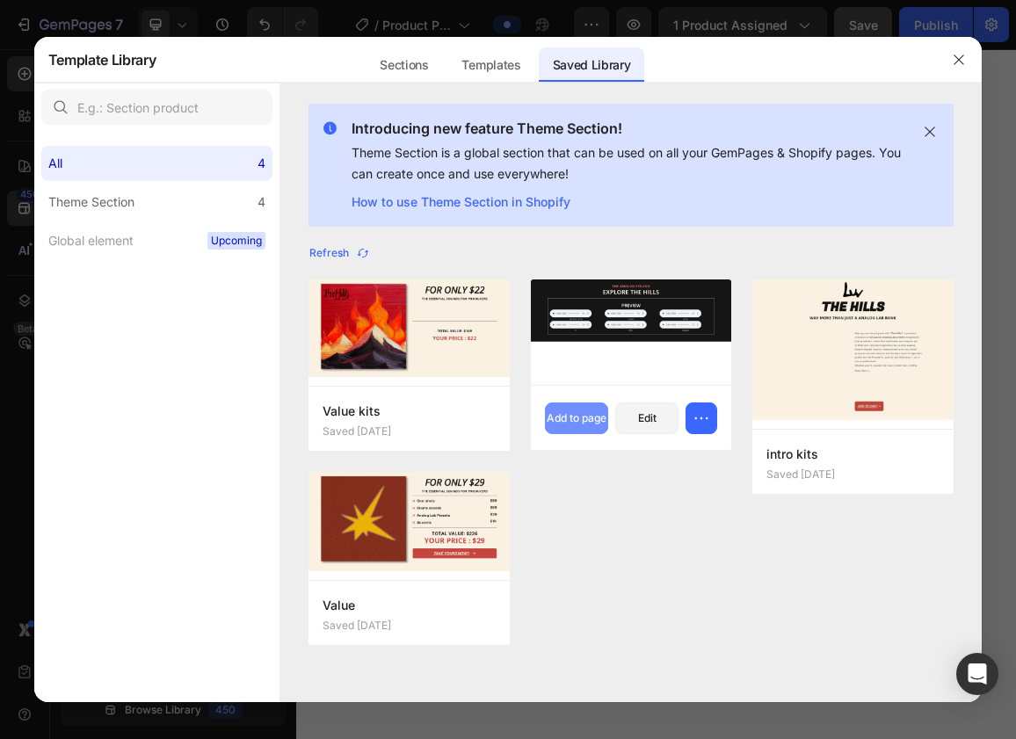
click at [586, 419] on div "Add to page" at bounding box center [577, 419] width 60 height 16
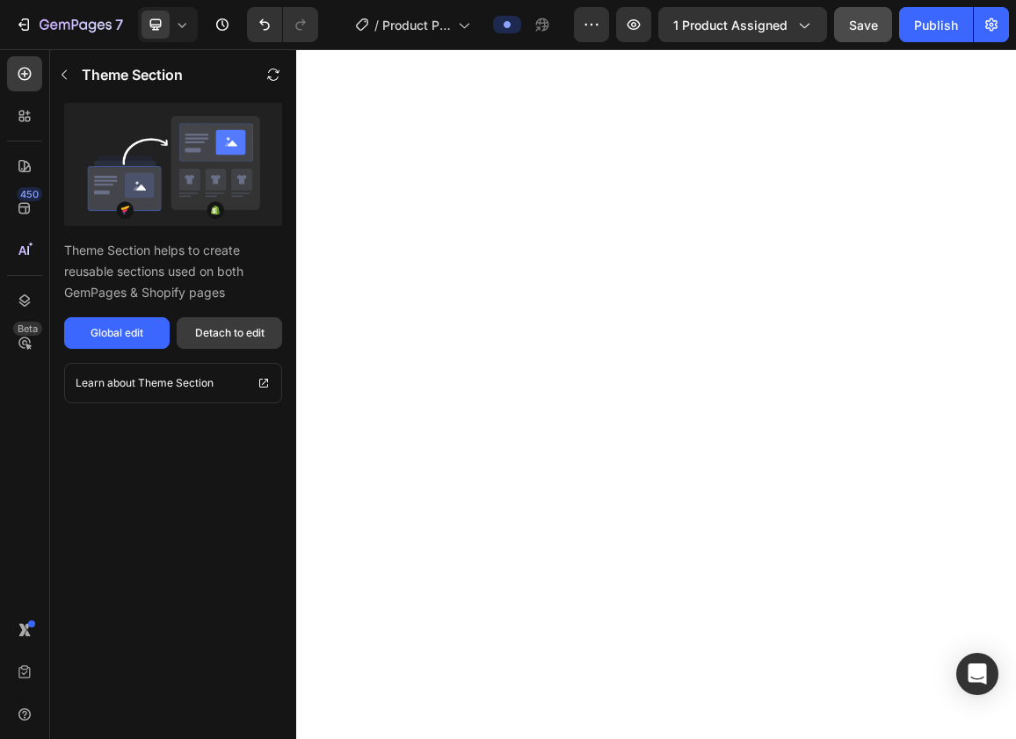
click at [232, 344] on button "Detach to edit" at bounding box center [230, 333] width 106 height 32
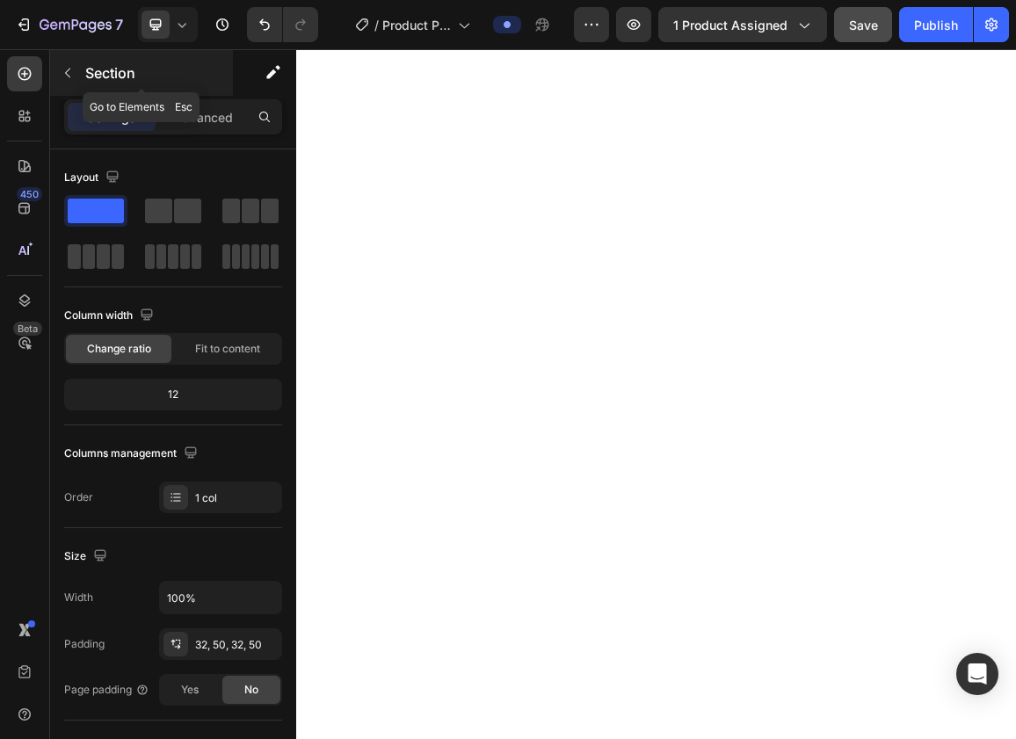
click at [105, 75] on p "Section" at bounding box center [157, 72] width 144 height 21
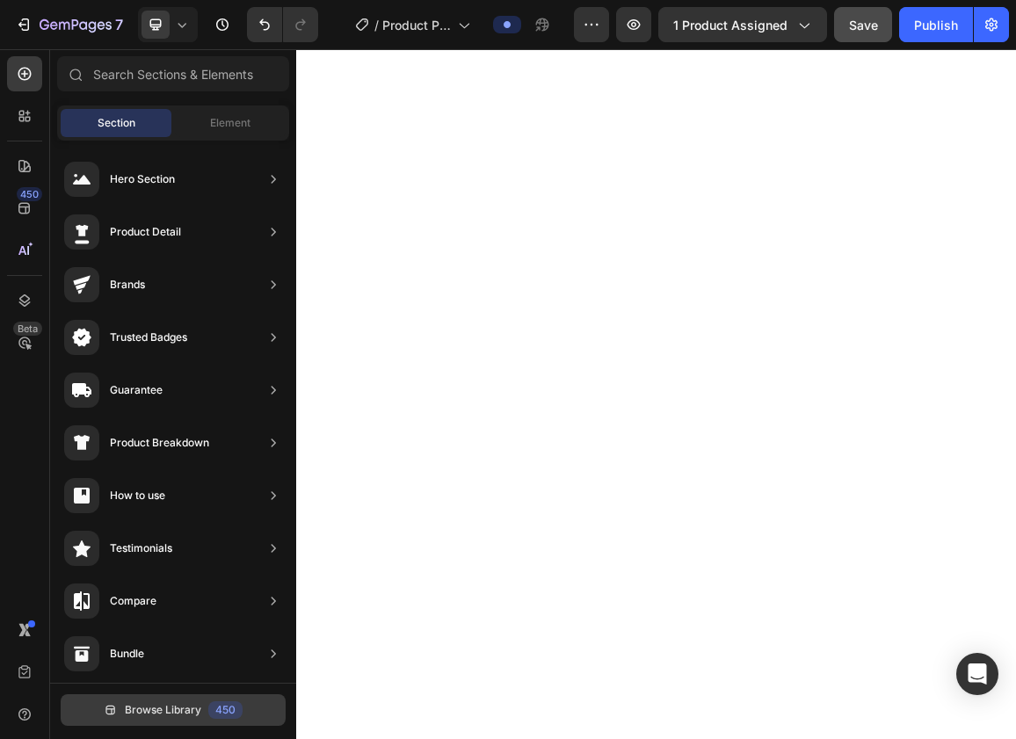
click at [186, 717] on span "Browse Library" at bounding box center [163, 711] width 76 height 16
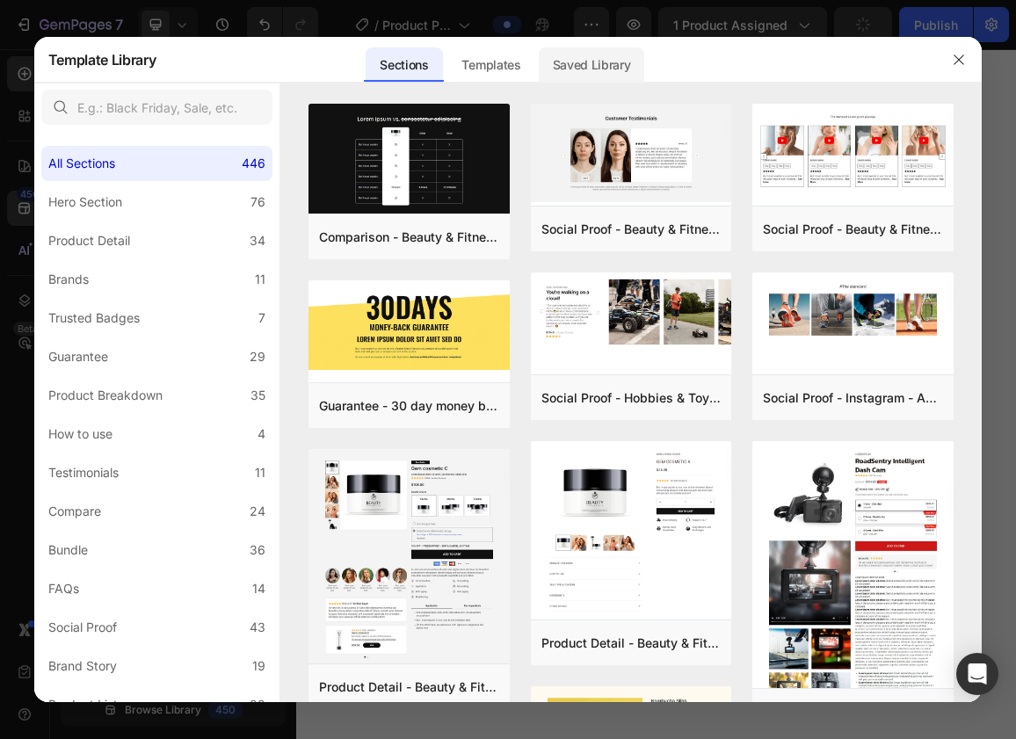
click at [579, 58] on div "Saved Library" at bounding box center [592, 64] width 106 height 35
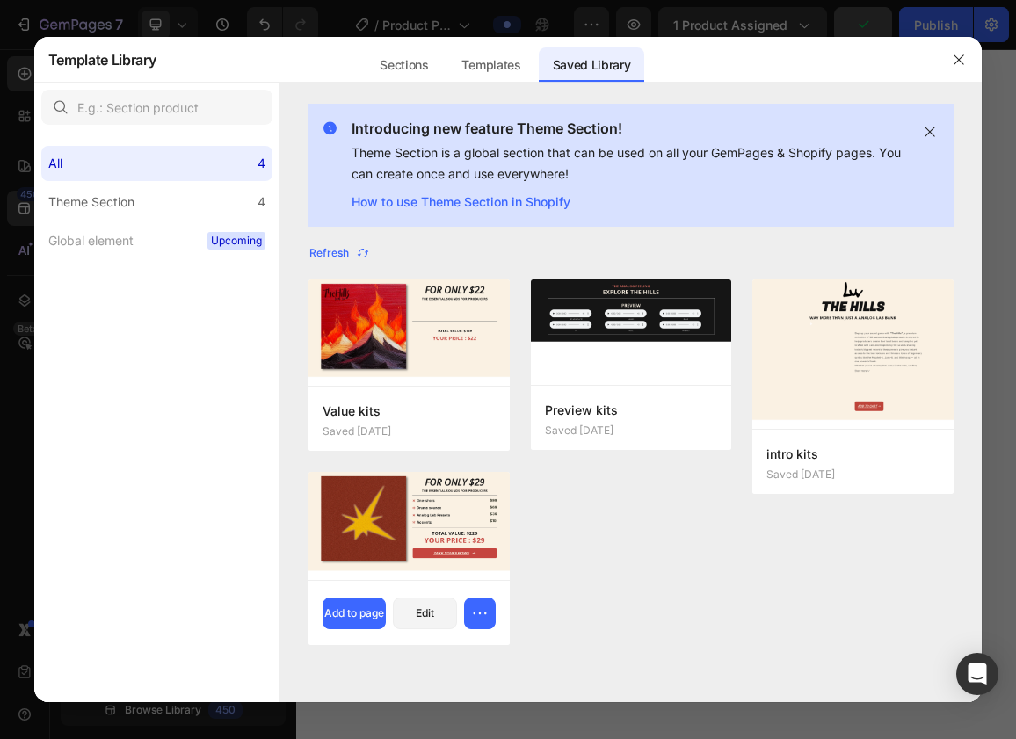
click at [471, 507] on img at bounding box center [409, 526] width 201 height 108
click at [361, 622] on div "Add to page" at bounding box center [354, 614] width 60 height 16
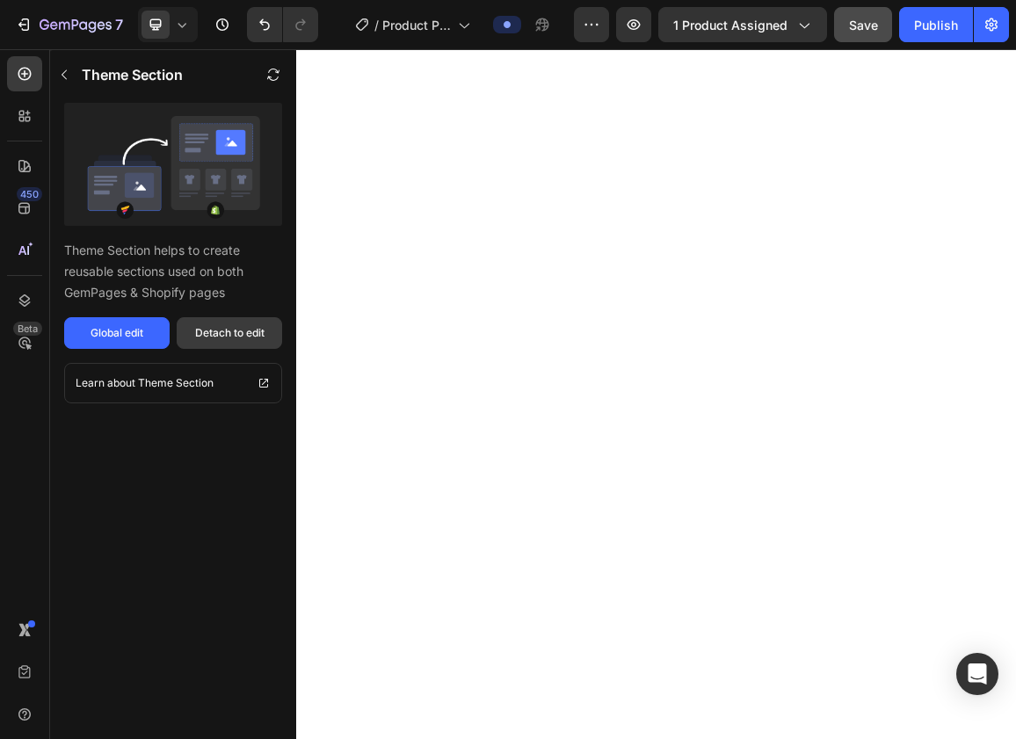
click at [218, 327] on div "Detach to edit" at bounding box center [229, 333] width 69 height 16
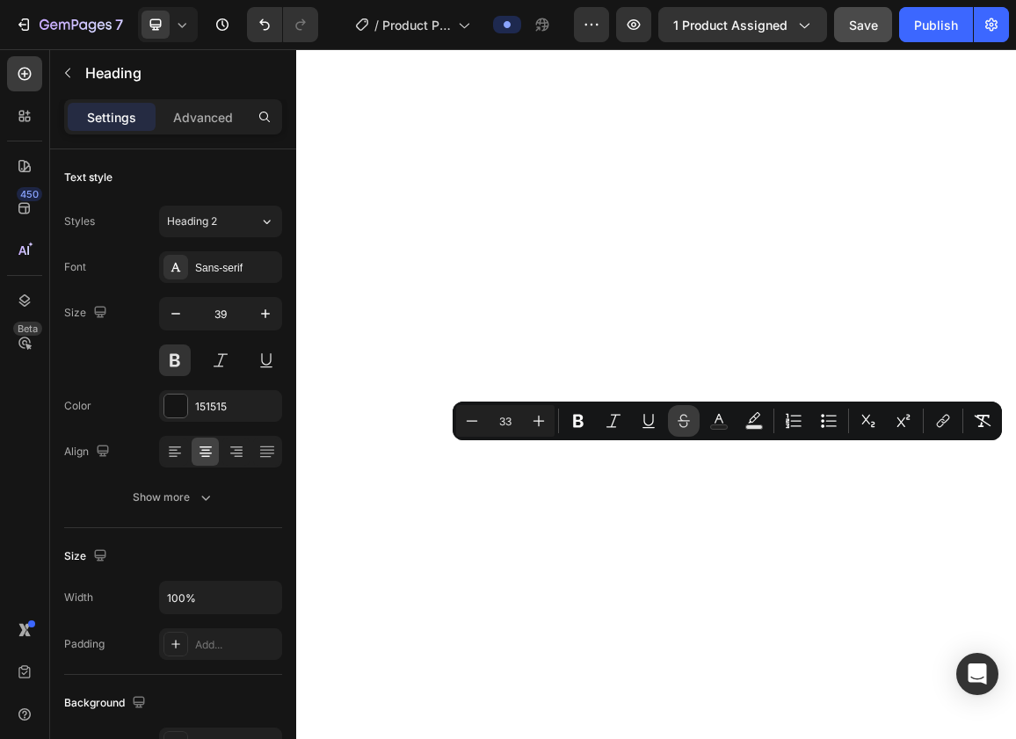
click at [674, 415] on button "Strikethrough" at bounding box center [684, 421] width 32 height 32
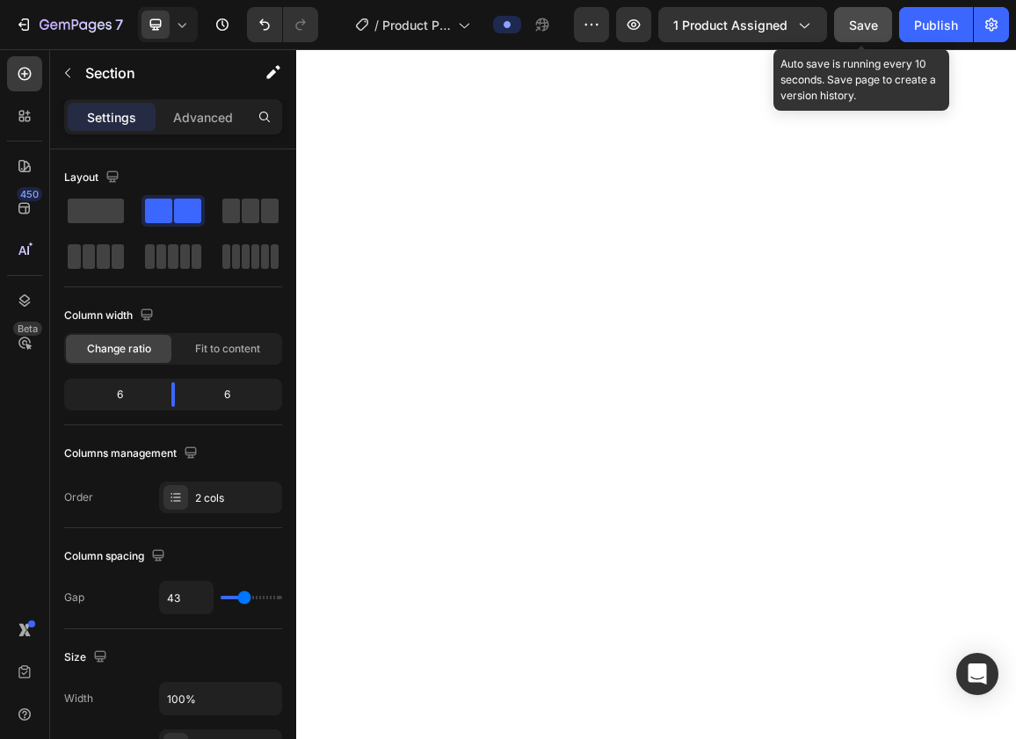
click at [877, 31] on span "Save" at bounding box center [863, 25] width 29 height 15
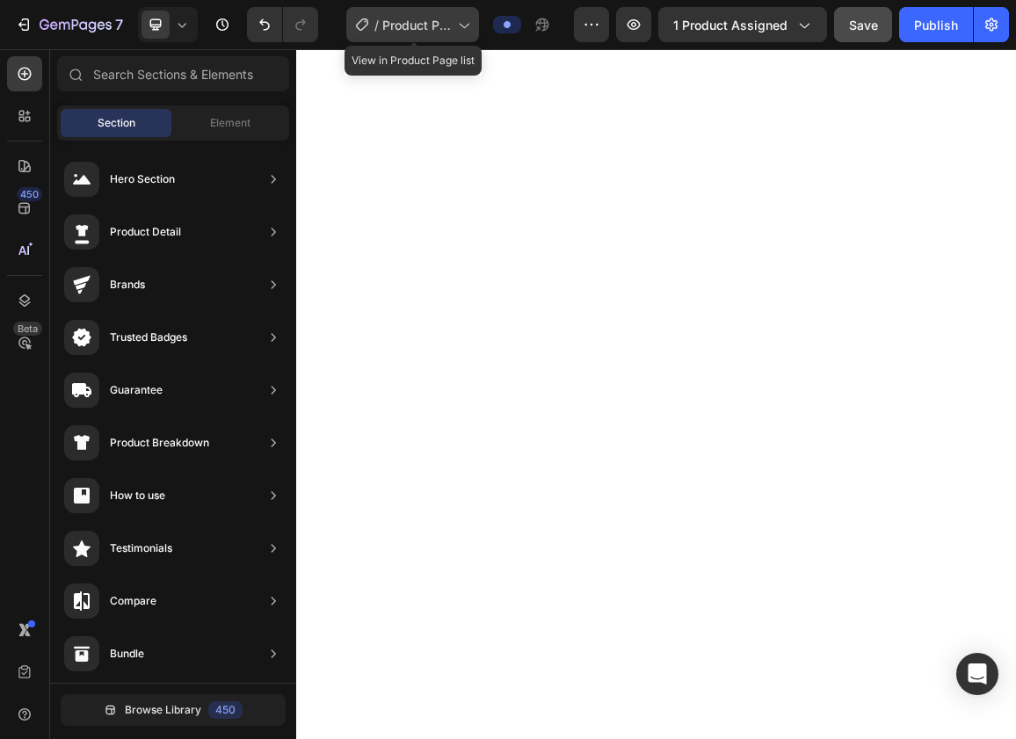
click at [441, 17] on span "Product Page - [DATE] 01:31:50" at bounding box center [416, 25] width 69 height 18
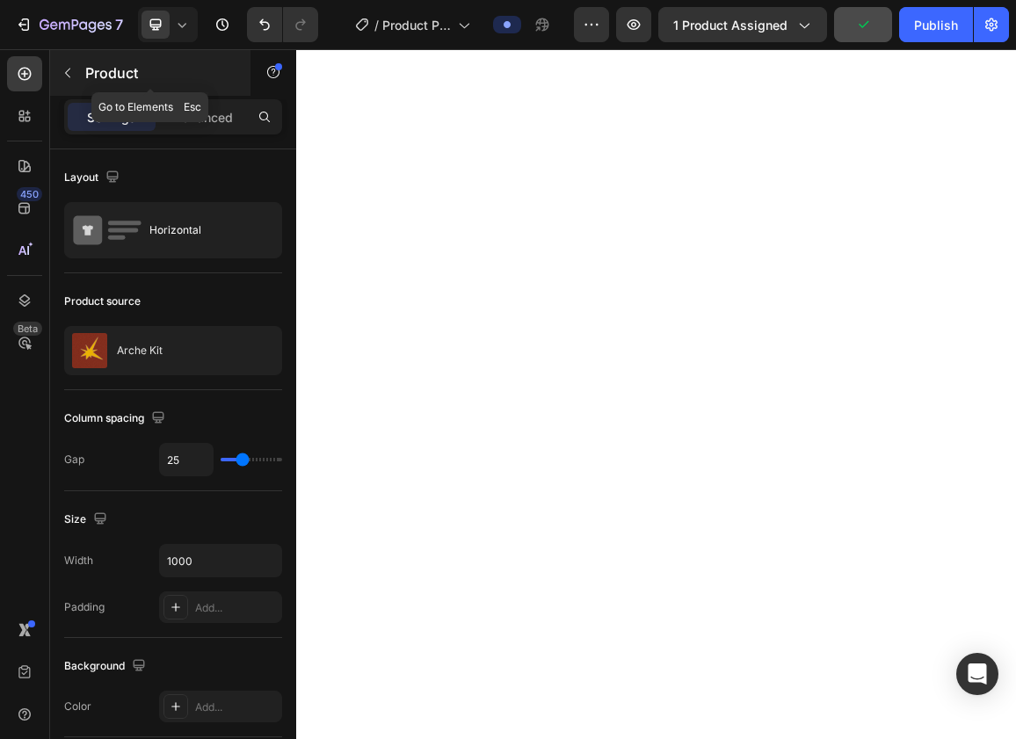
click at [85, 72] on p "Product" at bounding box center [159, 72] width 149 height 21
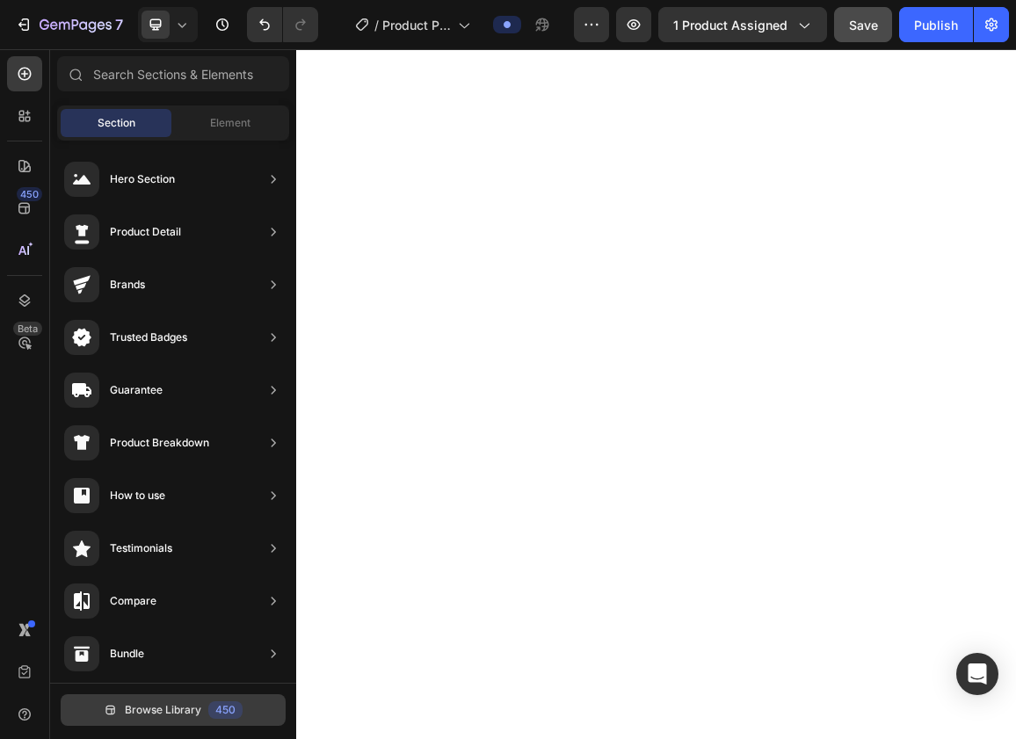
click at [163, 711] on span "Browse Library" at bounding box center [163, 711] width 76 height 16
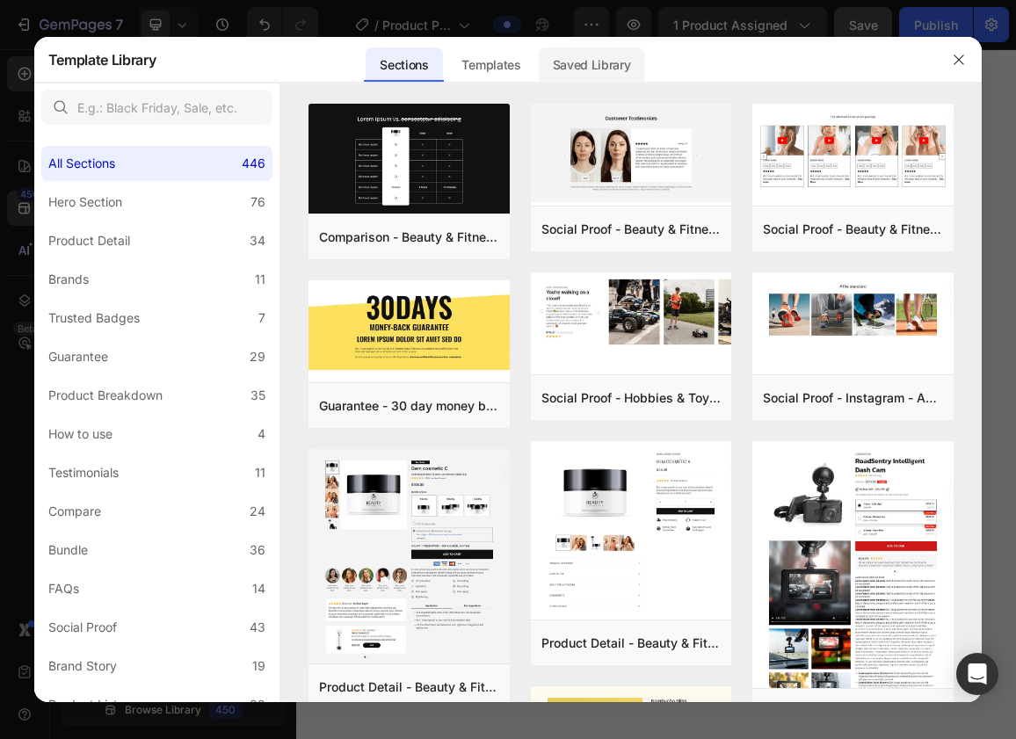
click at [573, 62] on div "Saved Library" at bounding box center [592, 64] width 106 height 35
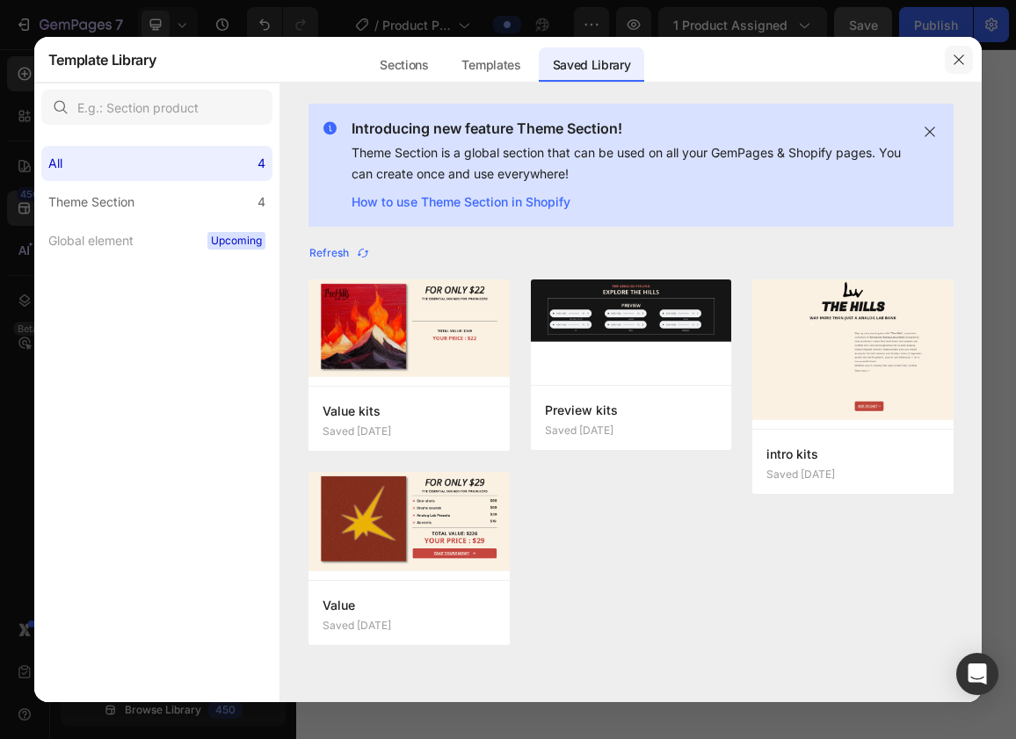
click at [952, 62] on icon "button" at bounding box center [959, 60] width 14 height 14
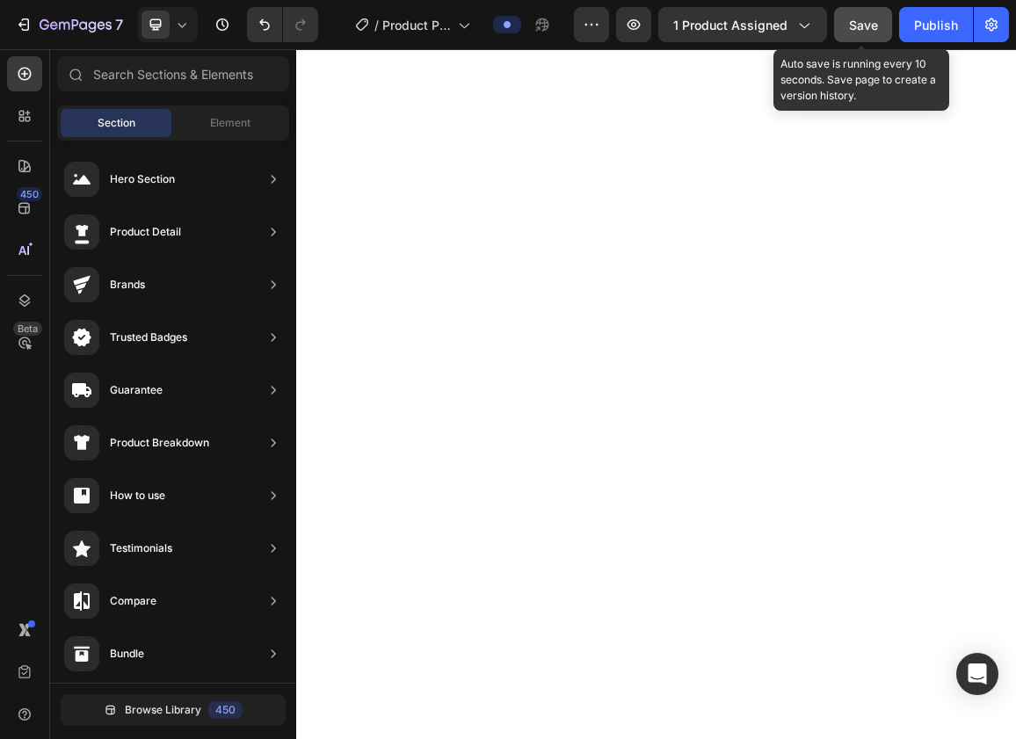
click at [858, 18] on span "Save" at bounding box center [863, 25] width 29 height 15
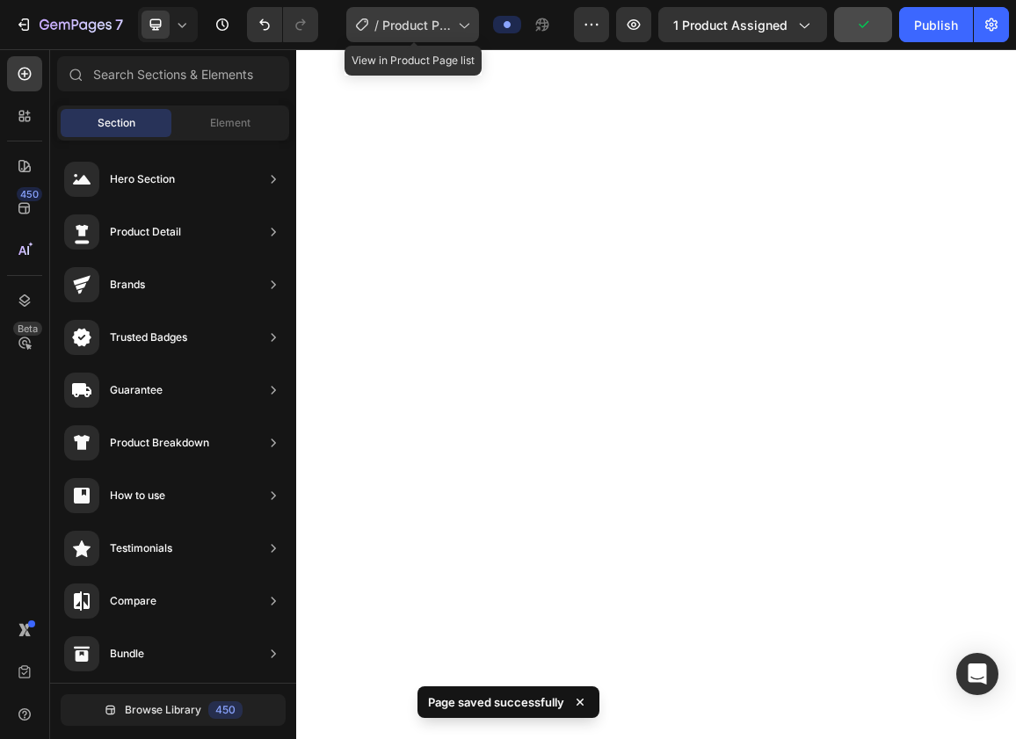
click at [456, 16] on icon at bounding box center [464, 25] width 18 height 18
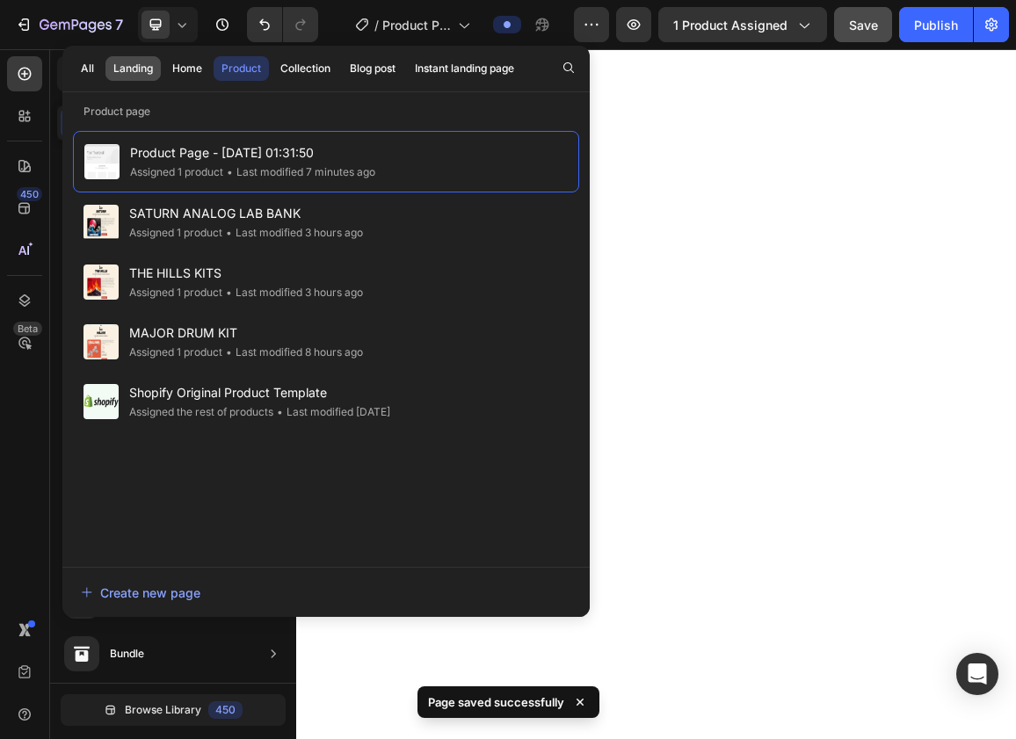
click at [130, 69] on div "Landing" at bounding box center [133, 69] width 40 height 16
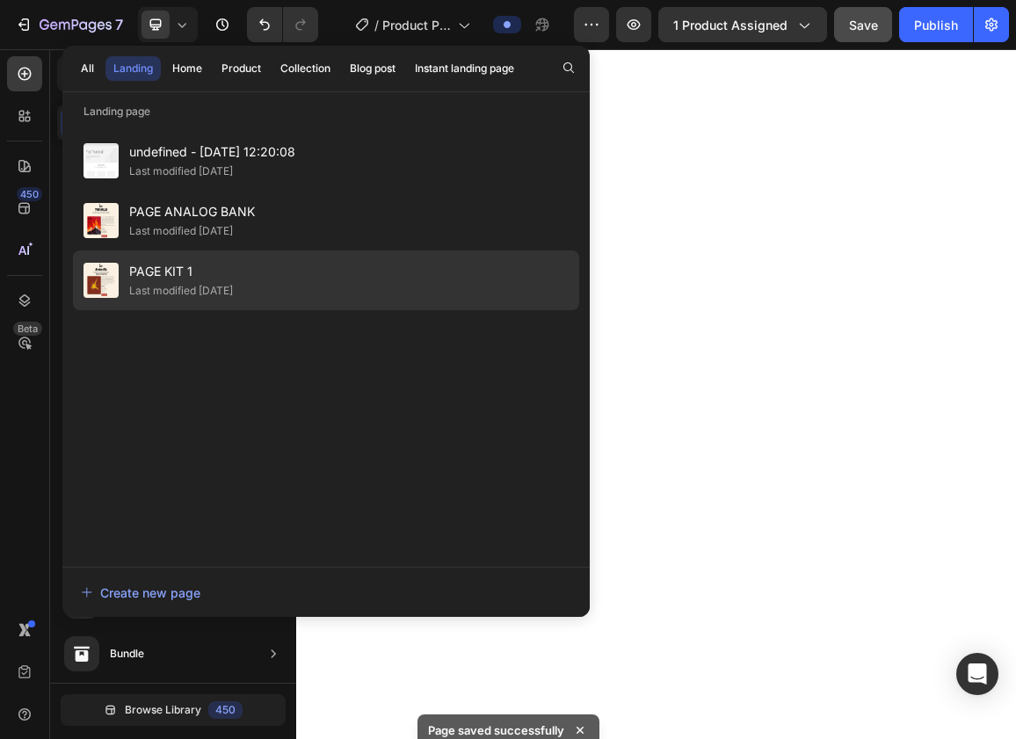
click at [194, 284] on div "Last modified 2 days ago" at bounding box center [181, 291] width 104 height 18
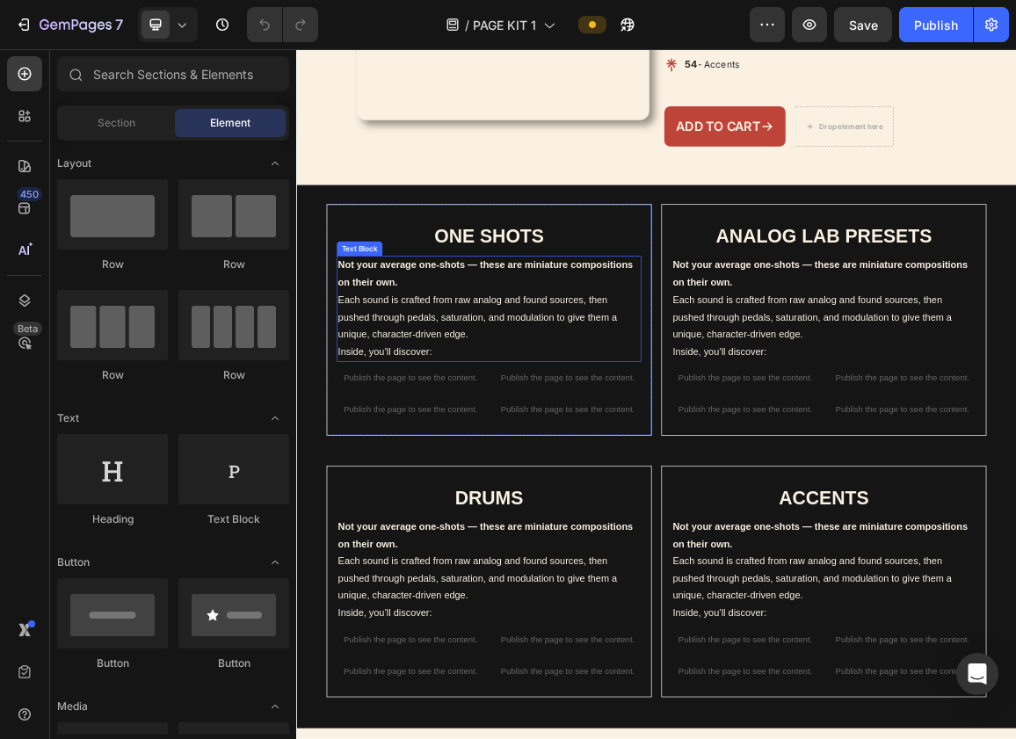
scroll to position [641, 0]
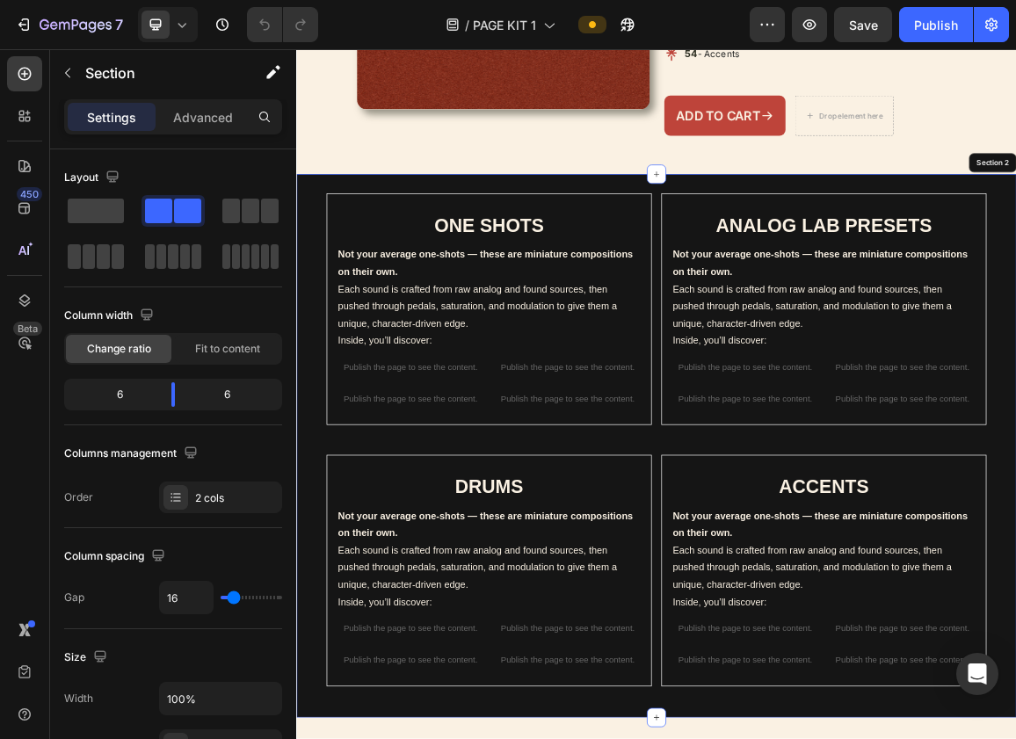
click at [423, 318] on div "ONE SHOTS Heading Not your average one-shots — these are miniature compositions…" at bounding box center [823, 631] width 1055 height 796
click at [1016, 224] on div "Section 2" at bounding box center [1036, 216] width 54 height 16
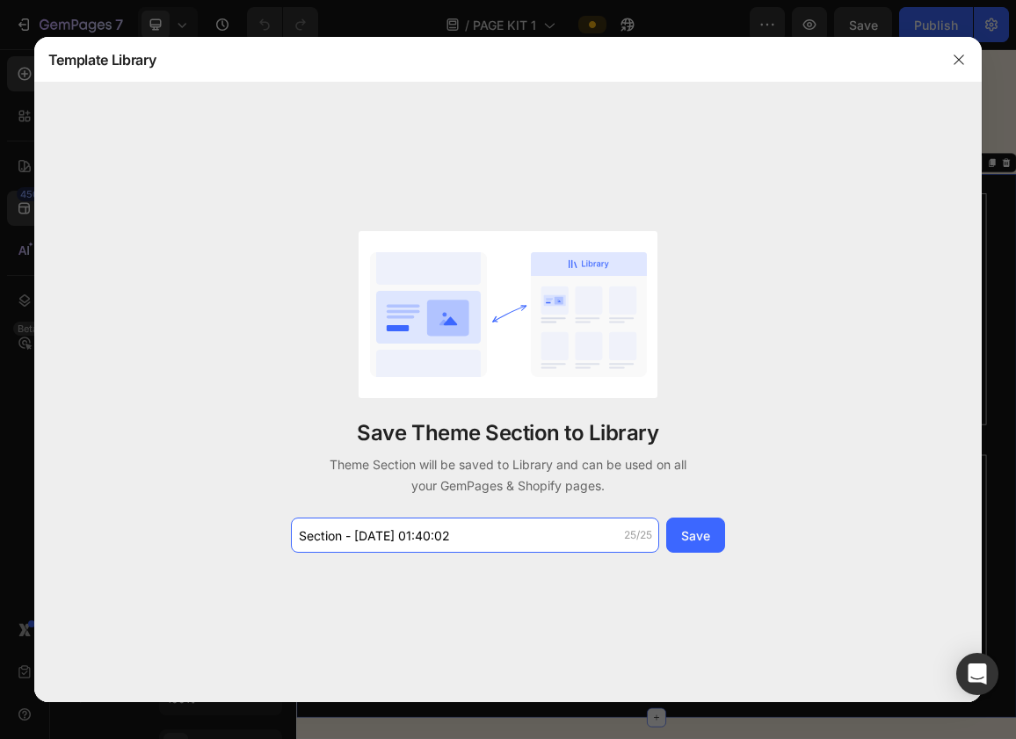
drag, startPoint x: 543, startPoint y: 535, endPoint x: 173, endPoint y: 535, distance: 369.3
click at [173, 535] on div "Save Theme Section to Library Theme Section will be saved to Library and can be…" at bounding box center [508, 393] width 949 height 620
type input "MULTI KITS PREVIEW"
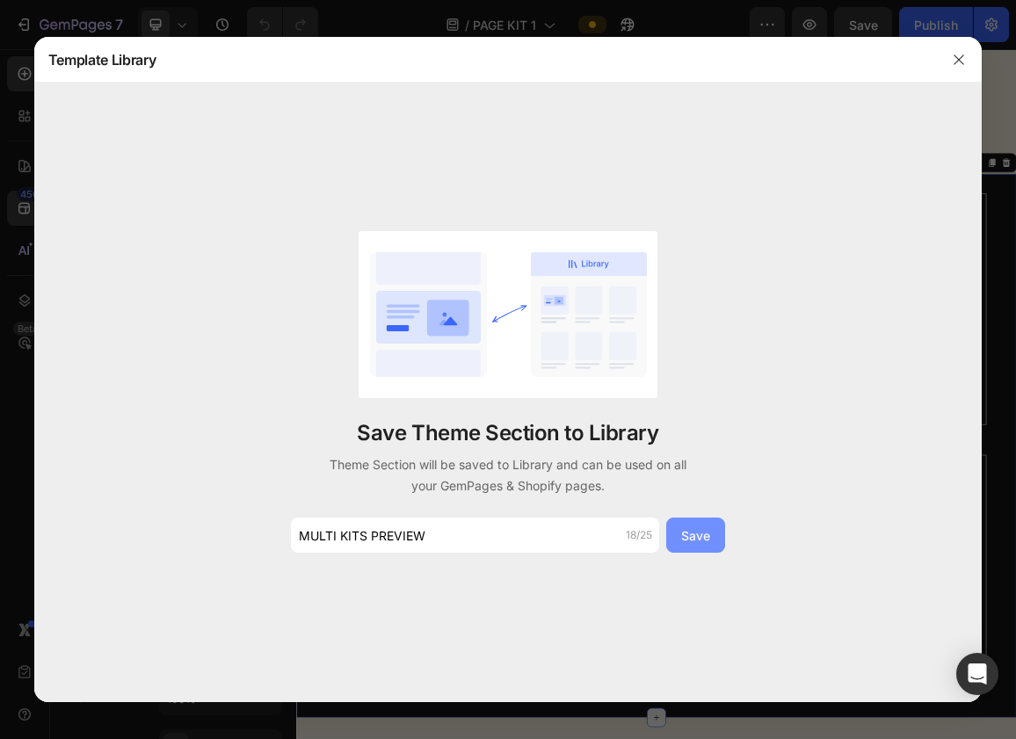
click at [703, 534] on div "Save" at bounding box center [695, 536] width 29 height 18
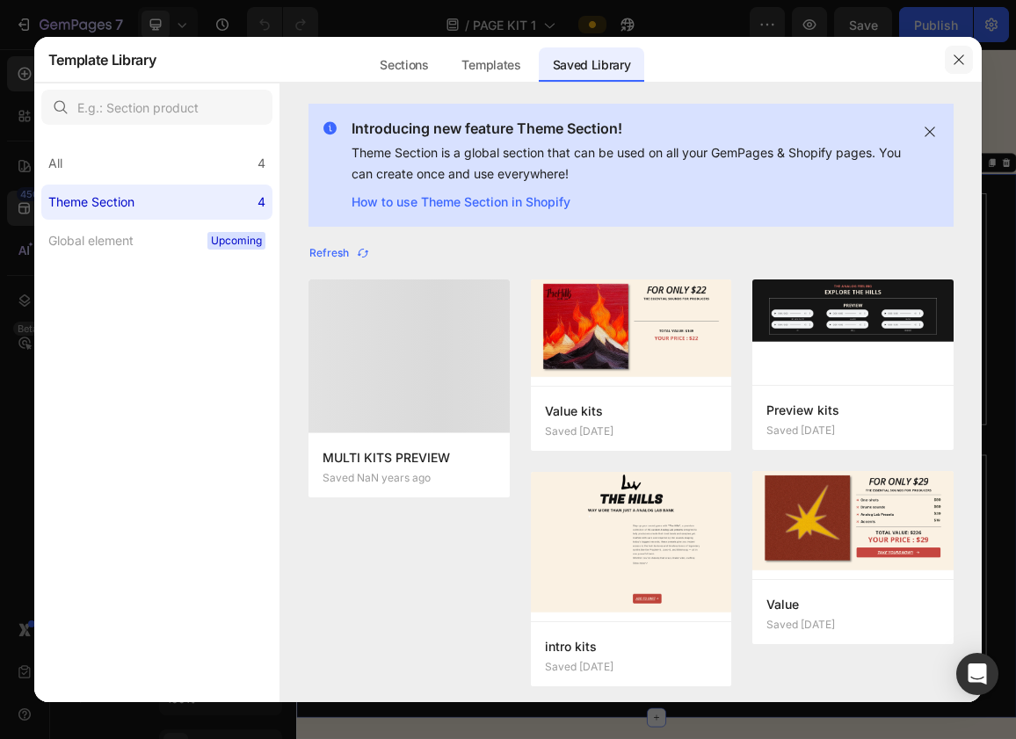
click at [962, 63] on icon "button" at bounding box center [959, 60] width 14 height 14
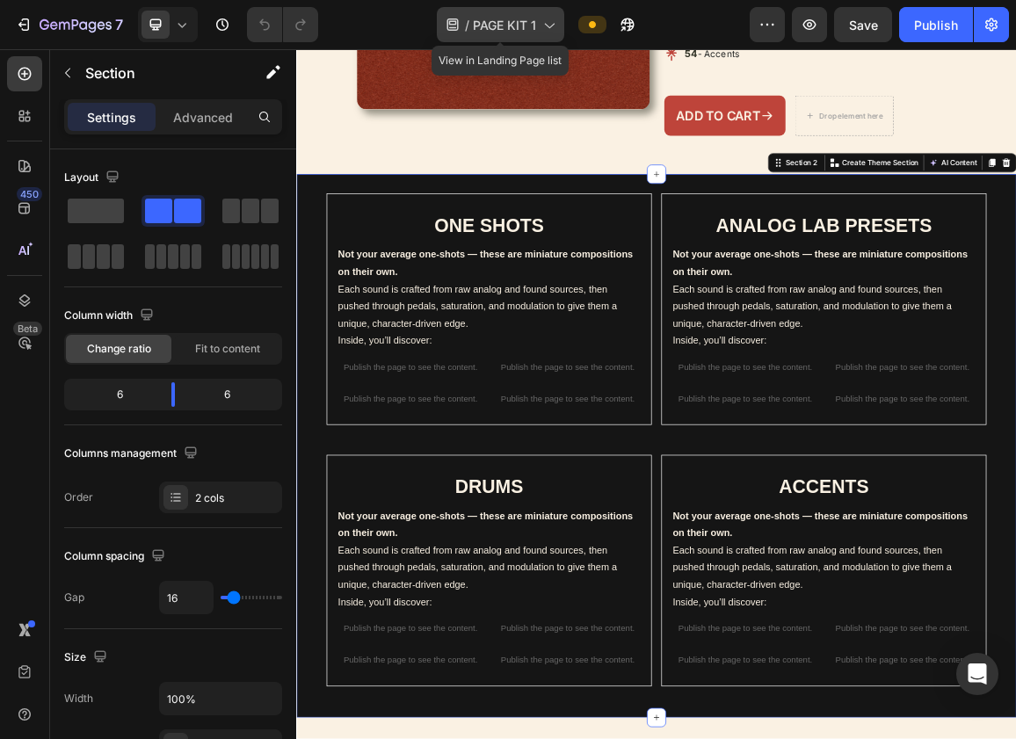
click at [497, 35] on div "/ PAGE KIT 1" at bounding box center [500, 24] width 127 height 35
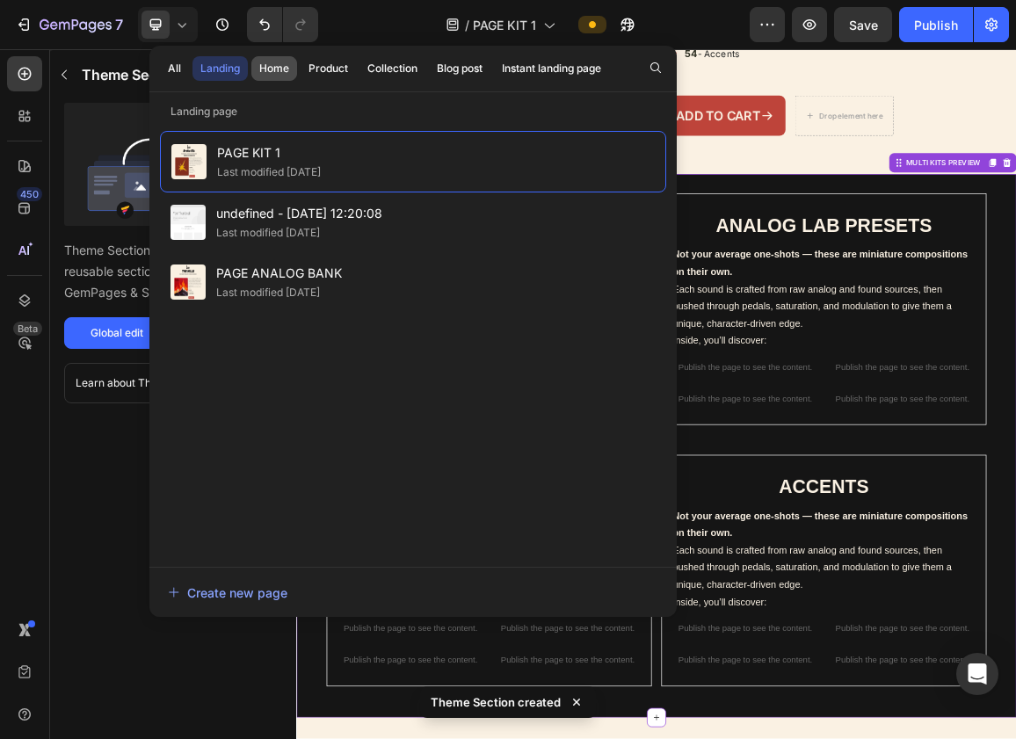
click at [289, 69] on div "Home" at bounding box center [274, 69] width 30 height 16
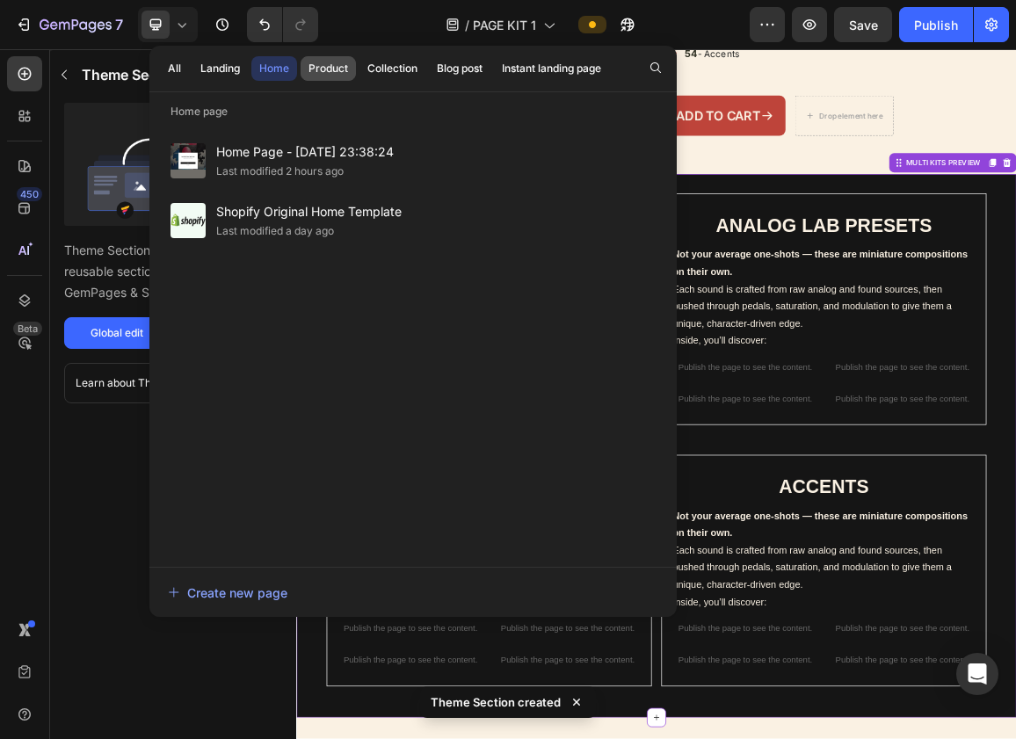
click at [329, 69] on div "Product" at bounding box center [329, 69] width 40 height 16
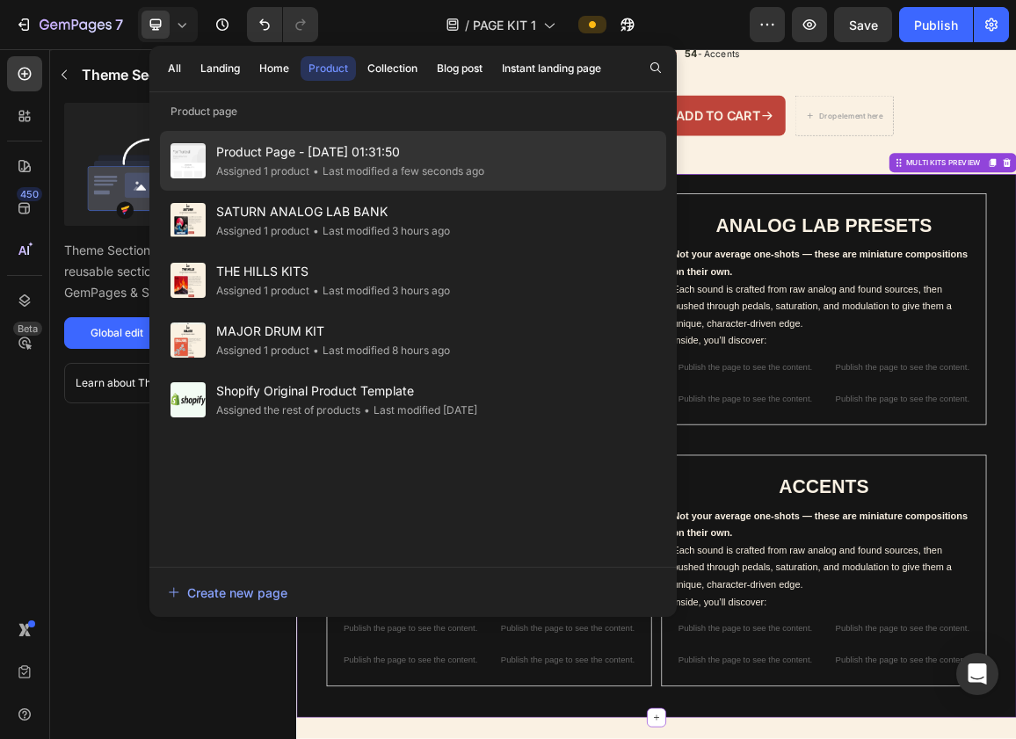
click at [300, 169] on div "Assigned 1 product" at bounding box center [262, 172] width 93 height 18
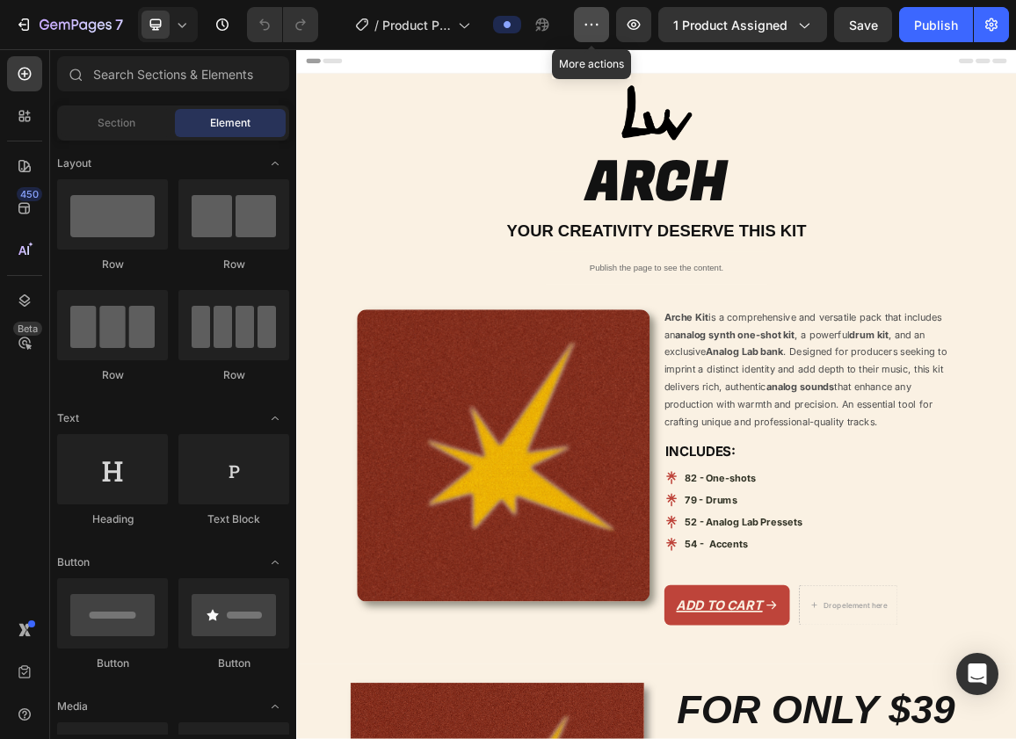
click at [598, 24] on icon "button" at bounding box center [592, 25] width 18 height 18
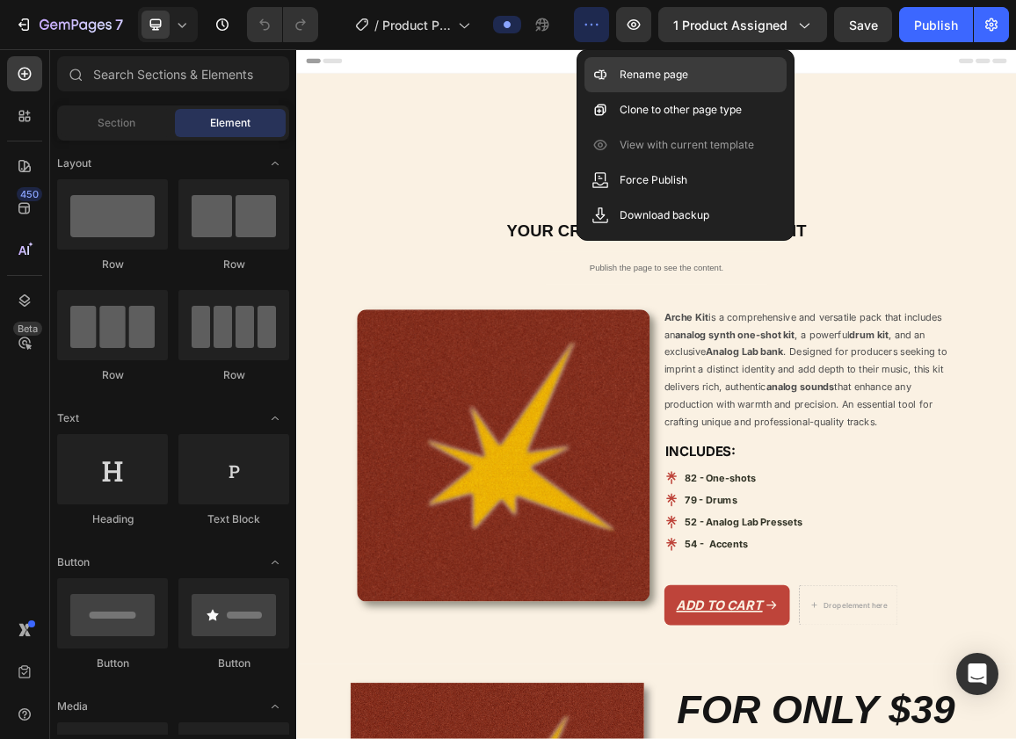
click at [624, 68] on p "Rename page" at bounding box center [654, 75] width 69 height 18
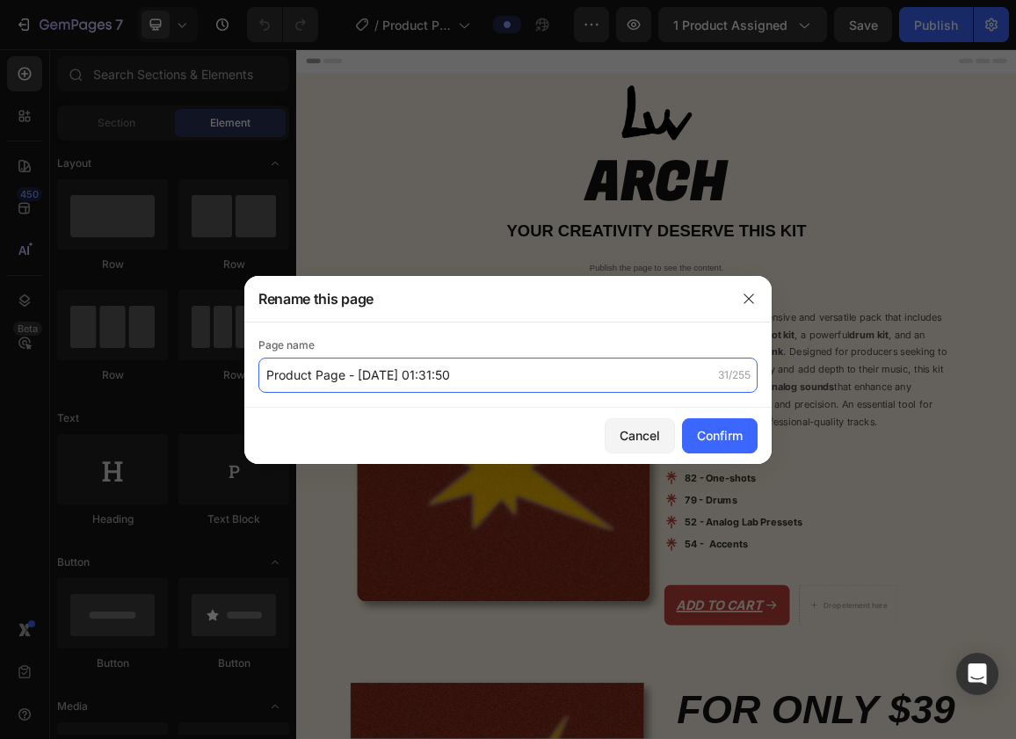
drag, startPoint x: 477, startPoint y: 366, endPoint x: 287, endPoint y: 366, distance: 190.8
click at [287, 366] on input "Product Page - Sep 29, 01:31:50" at bounding box center [508, 375] width 499 height 35
type input "ARCH KIT"
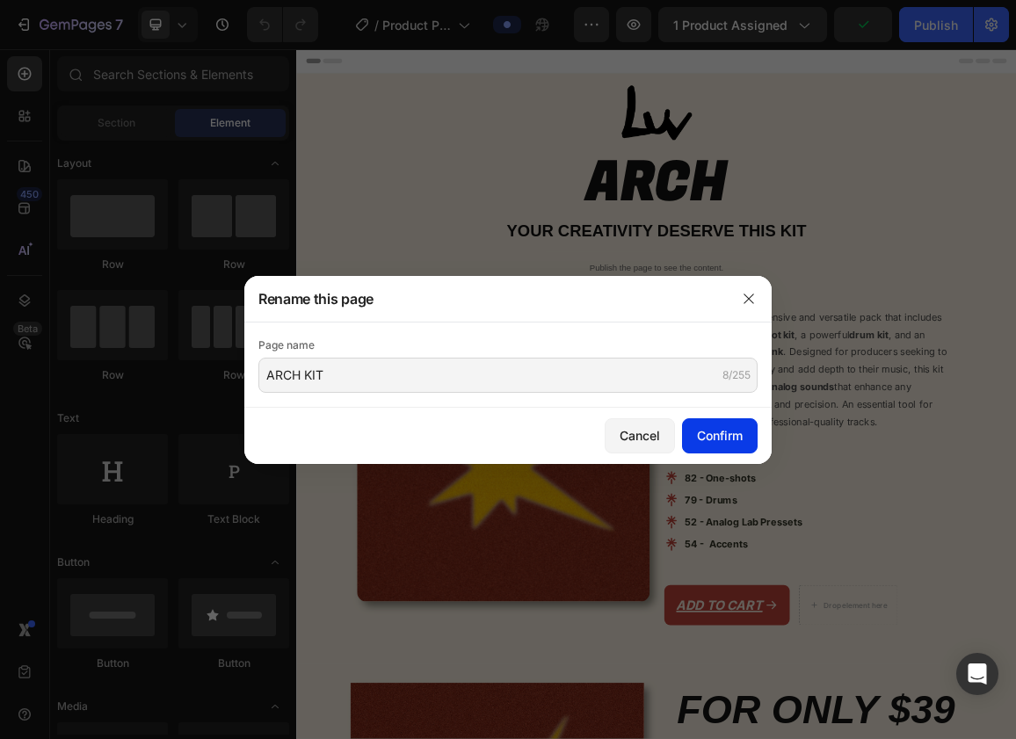
click at [698, 421] on button "Confirm" at bounding box center [720, 436] width 76 height 35
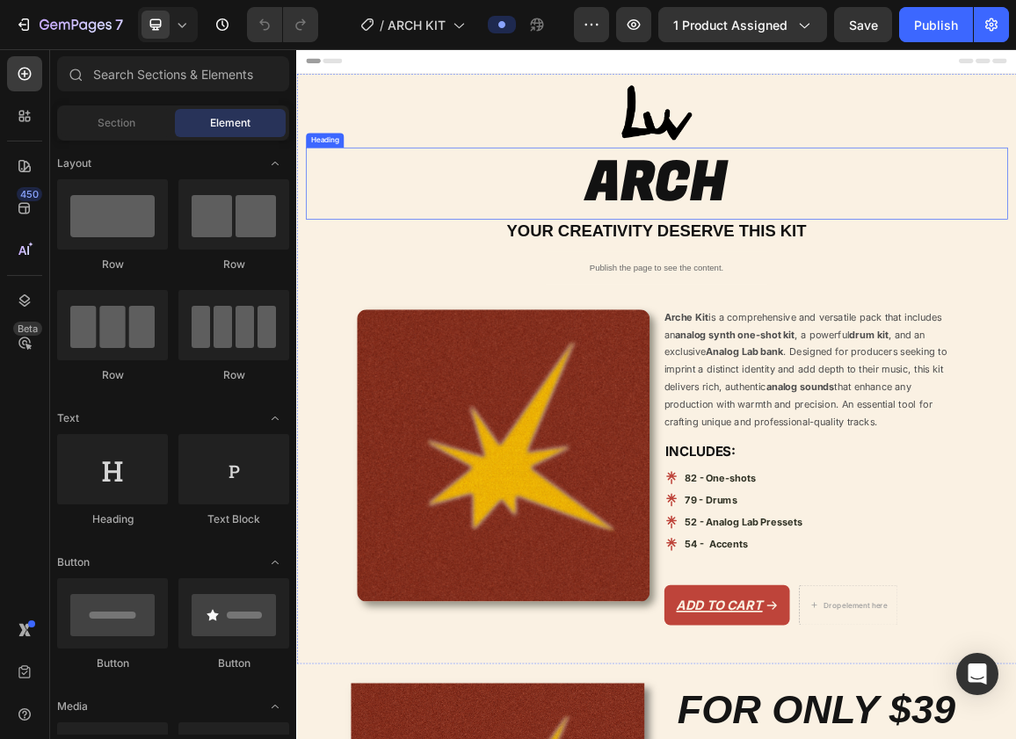
click at [836, 248] on h2 "ARCH" at bounding box center [823, 246] width 1029 height 106
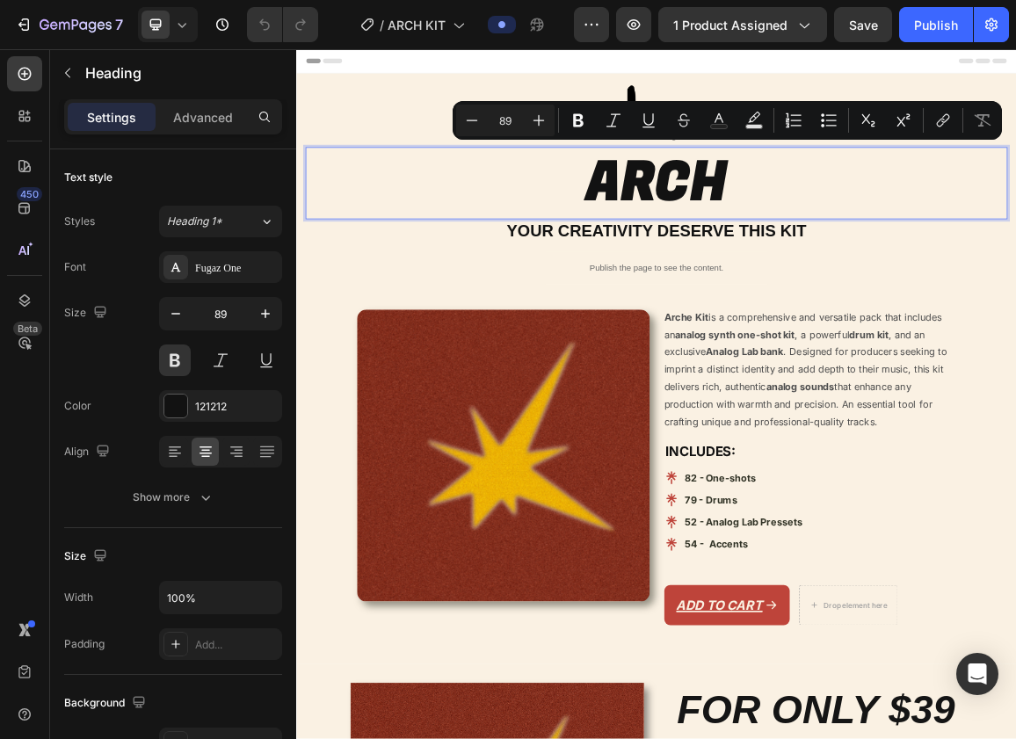
click at [930, 248] on p "ARCH" at bounding box center [823, 246] width 1025 height 102
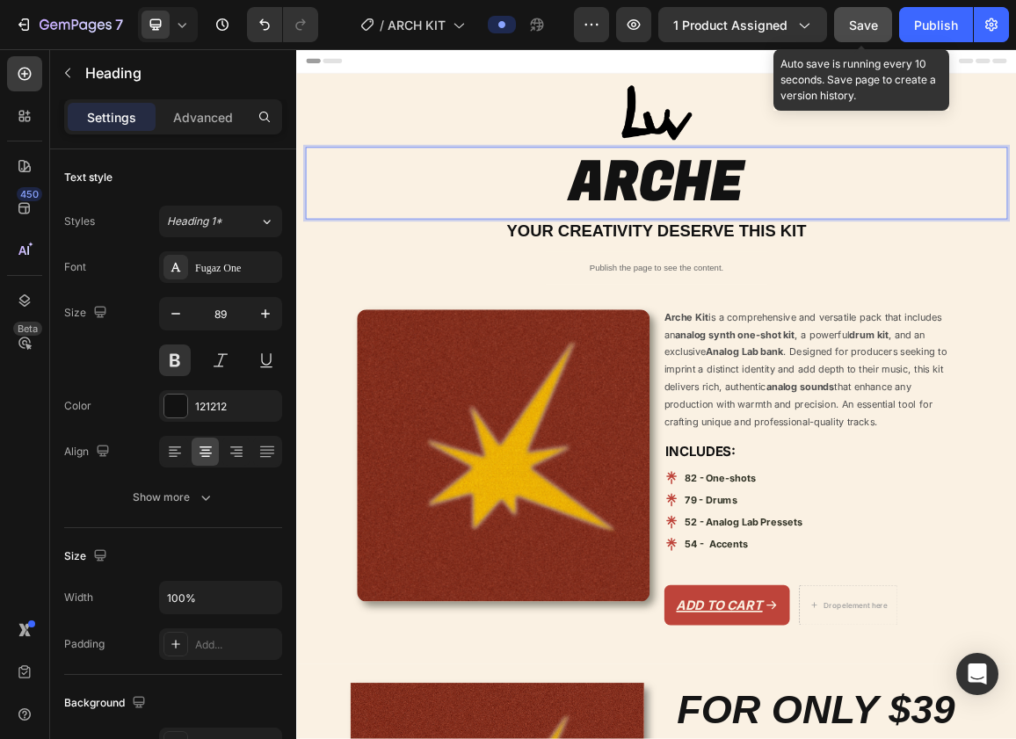
click at [867, 32] on span "Save" at bounding box center [863, 25] width 29 height 15
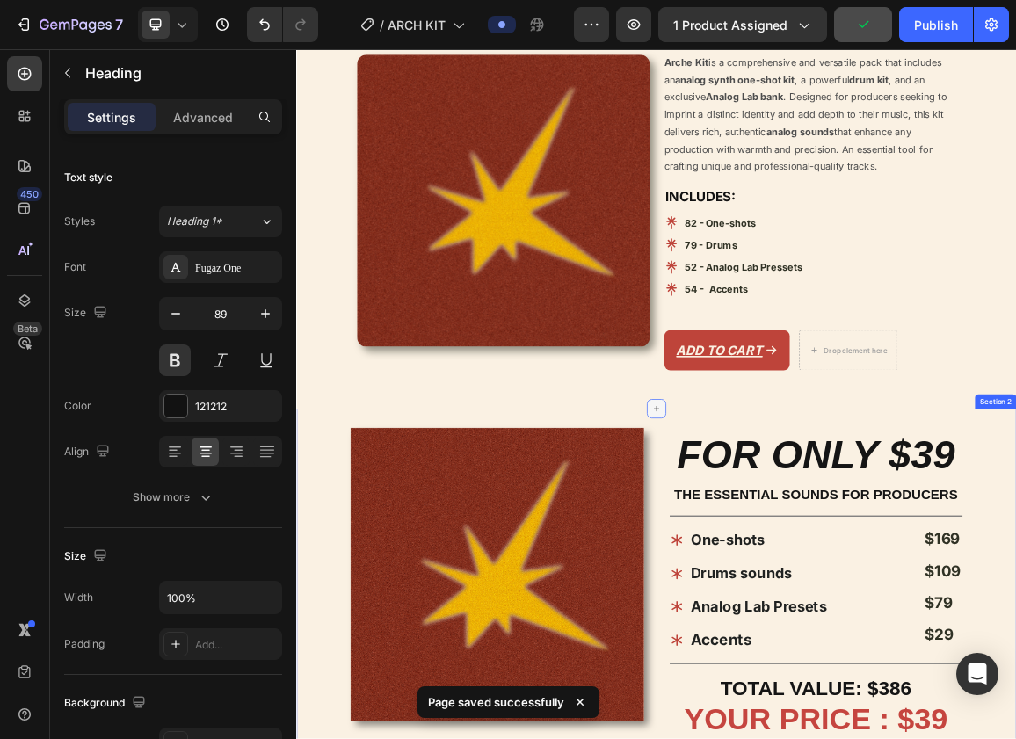
scroll to position [376, 0]
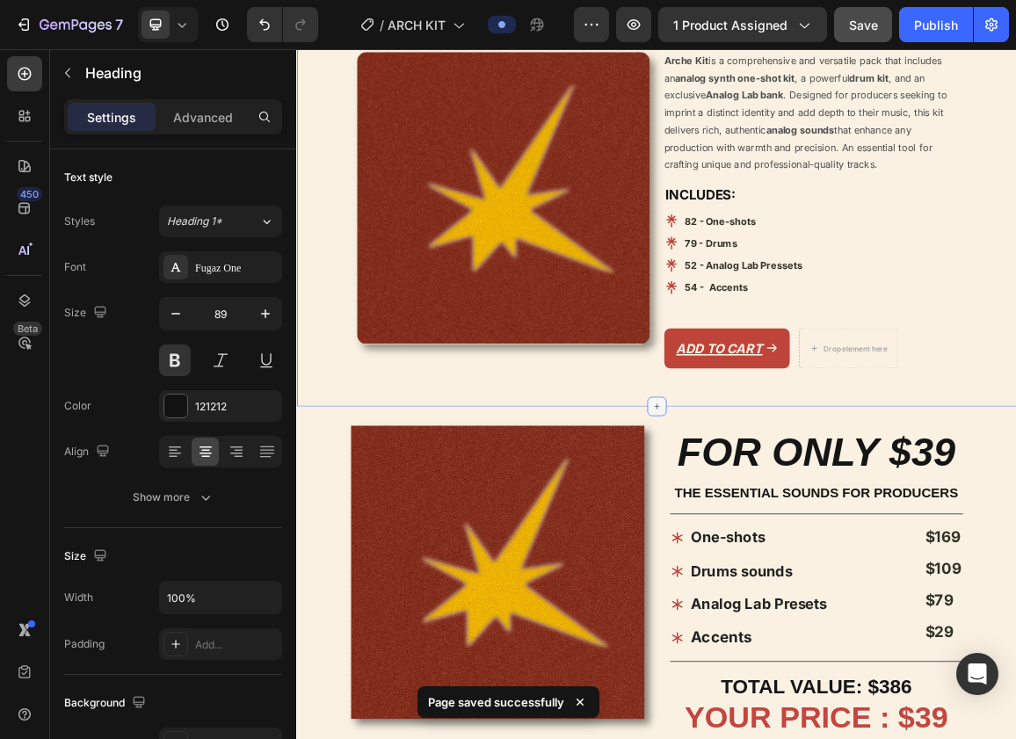
click at [820, 560] on div at bounding box center [824, 574] width 28 height 28
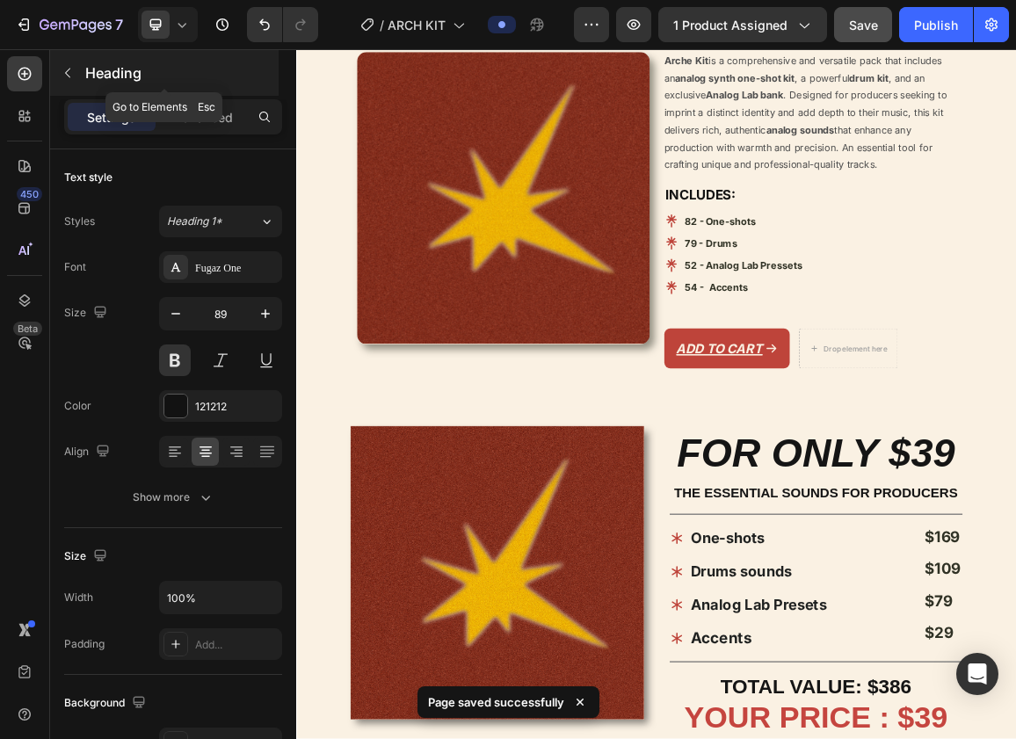
click at [106, 75] on p "Heading" at bounding box center [180, 72] width 190 height 21
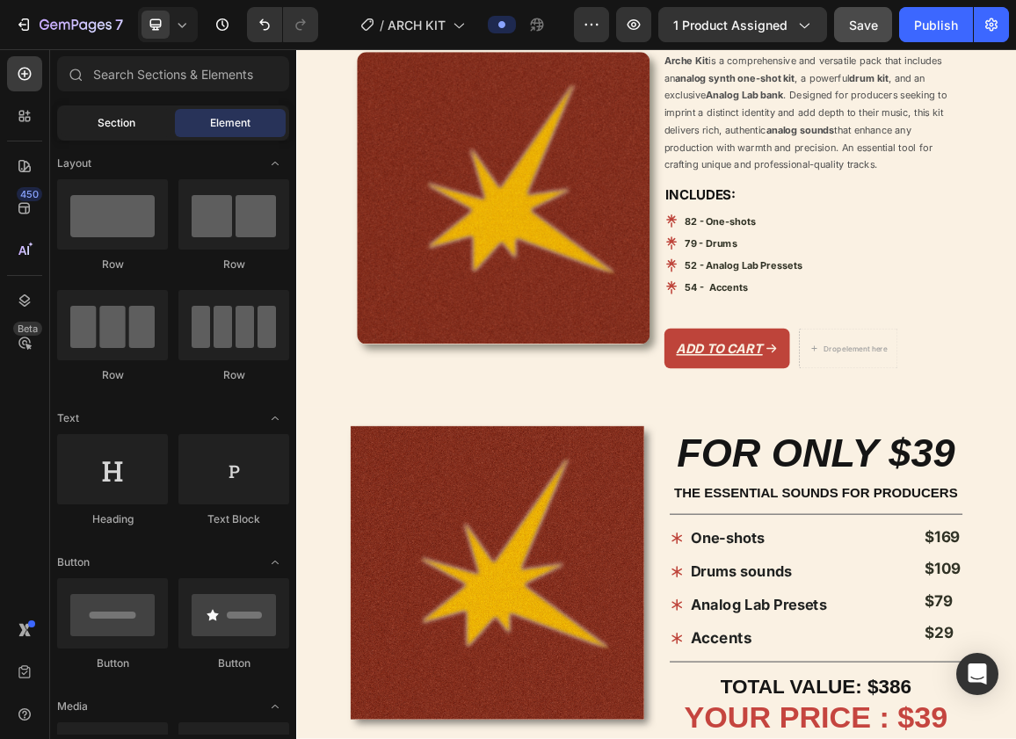
click at [107, 136] on div "Section" at bounding box center [116, 123] width 111 height 28
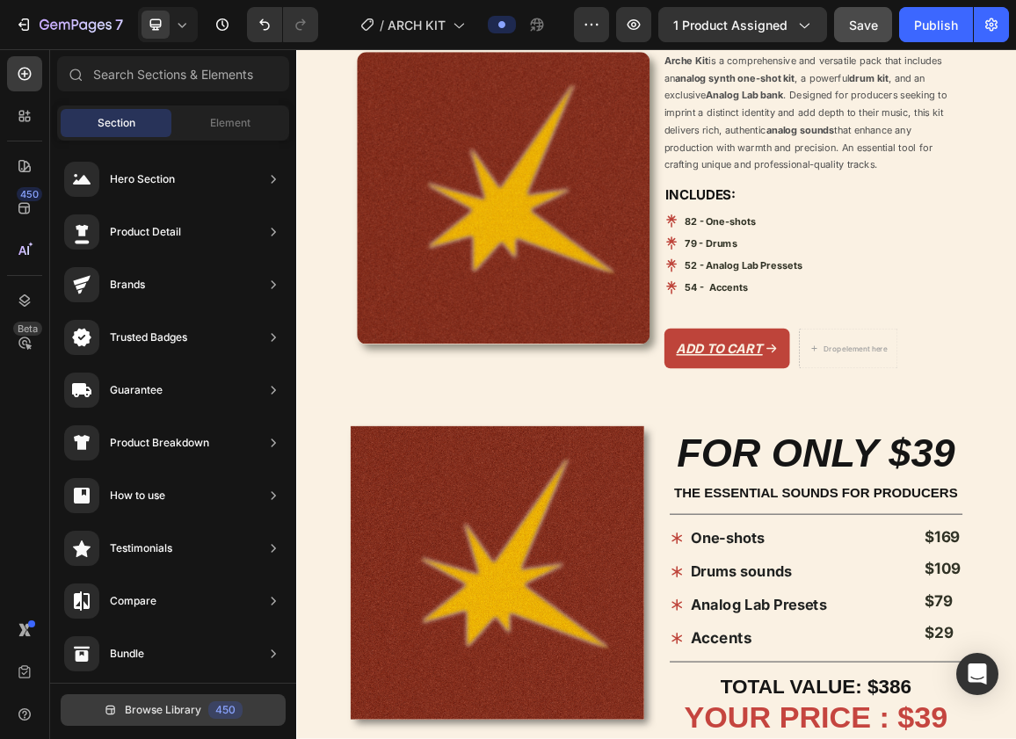
click at [172, 710] on span "Browse Library" at bounding box center [163, 711] width 76 height 16
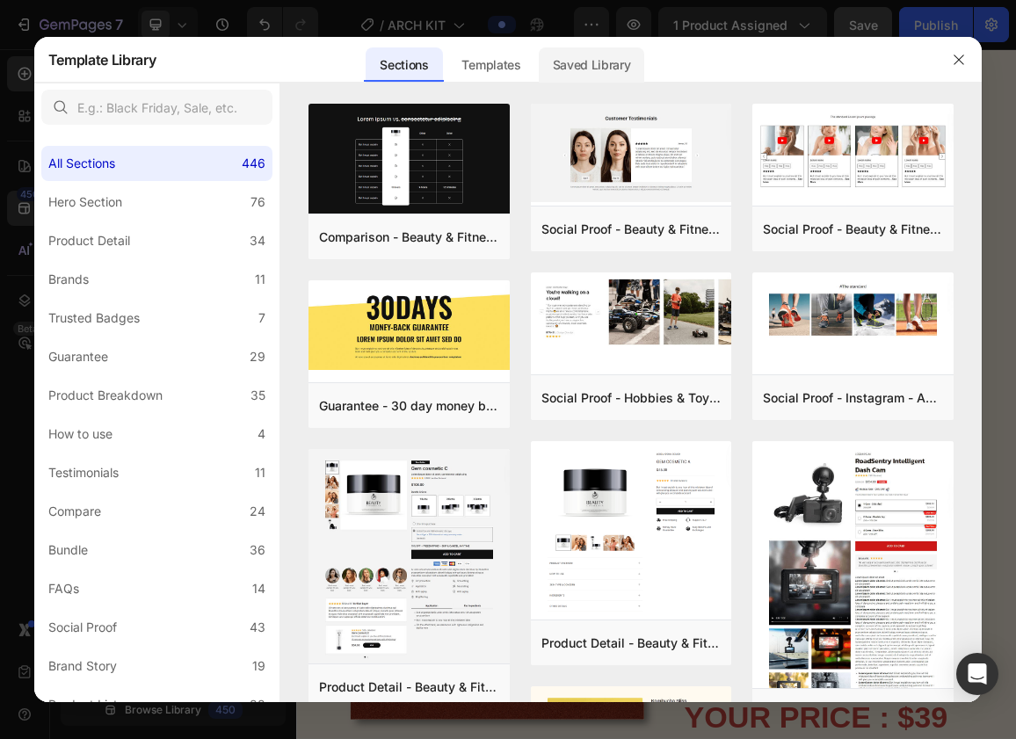
click at [622, 61] on div "Saved Library" at bounding box center [592, 64] width 106 height 35
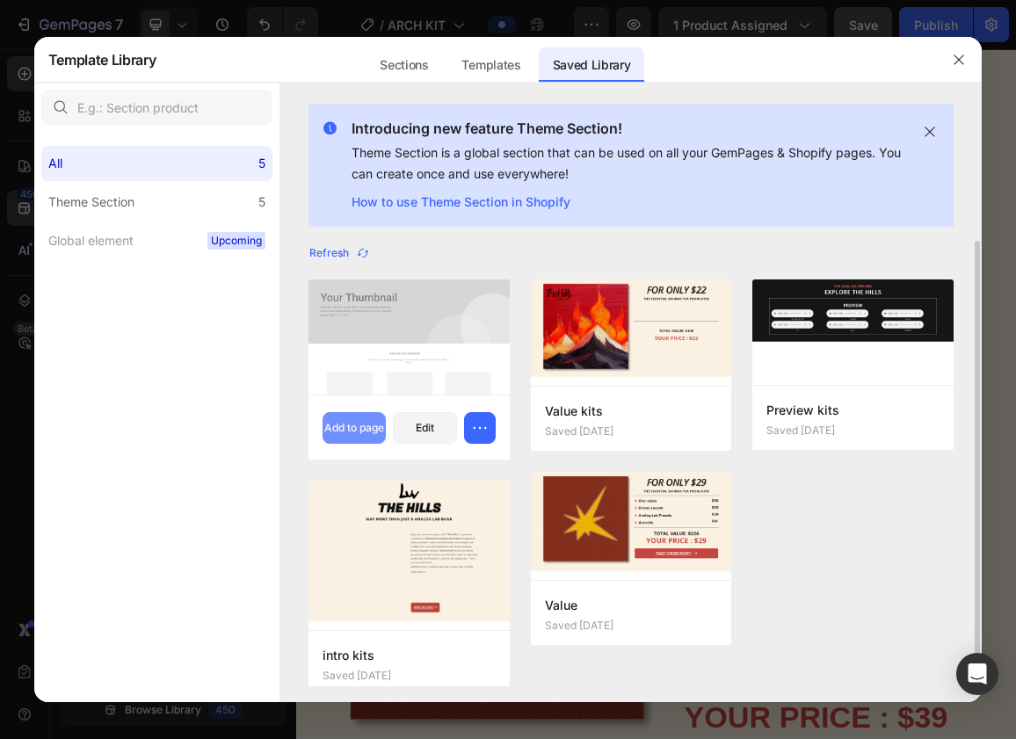
click at [347, 427] on div "Add to page" at bounding box center [354, 428] width 60 height 16
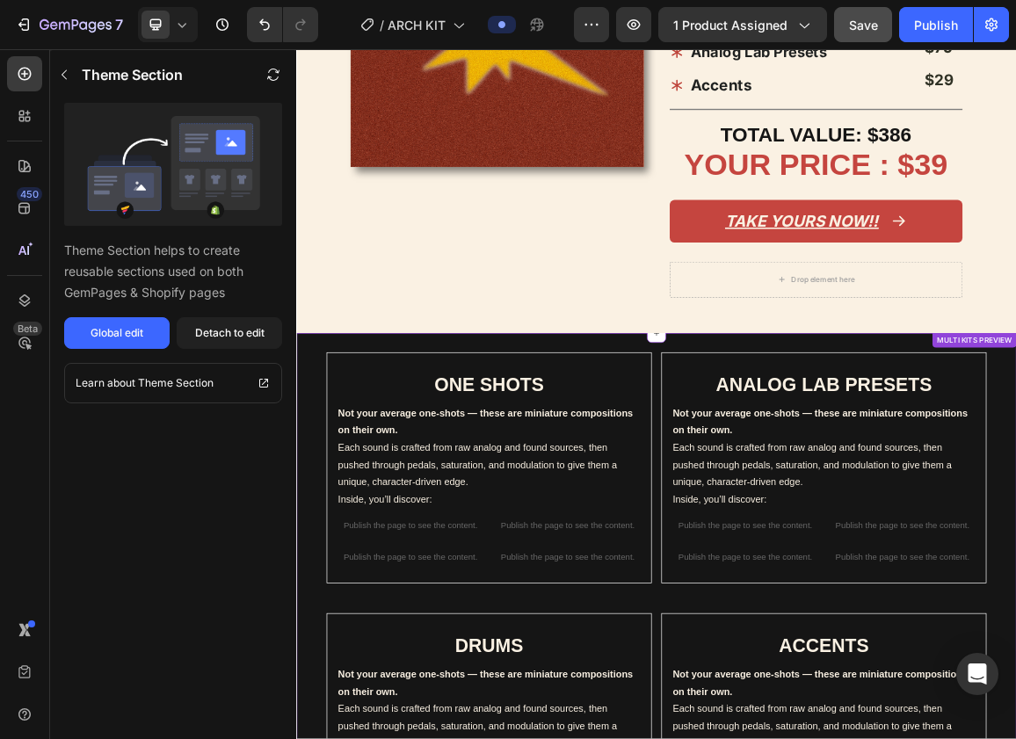
scroll to position [1110, 0]
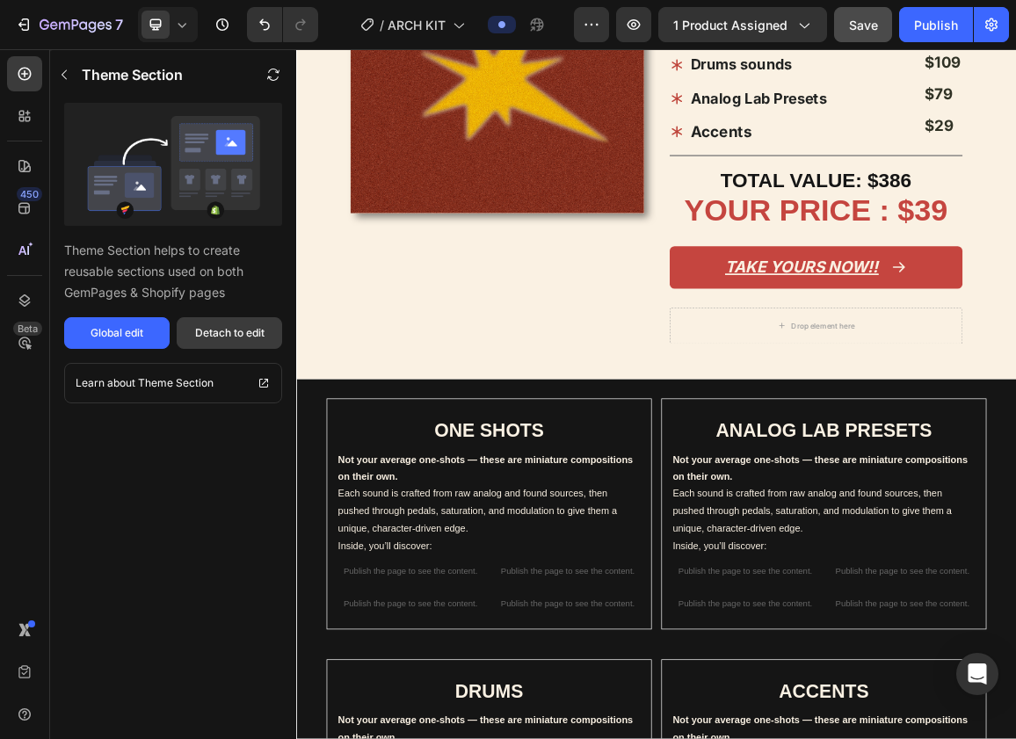
click at [202, 328] on div "Detach to edit" at bounding box center [229, 333] width 69 height 16
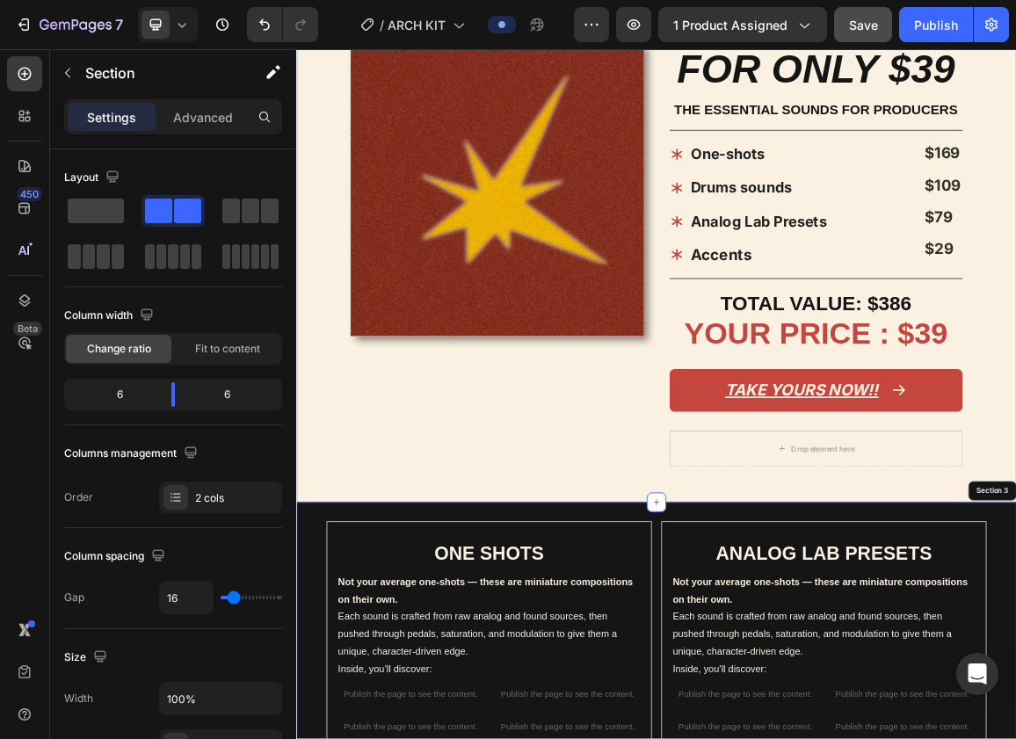
scroll to position [856, 0]
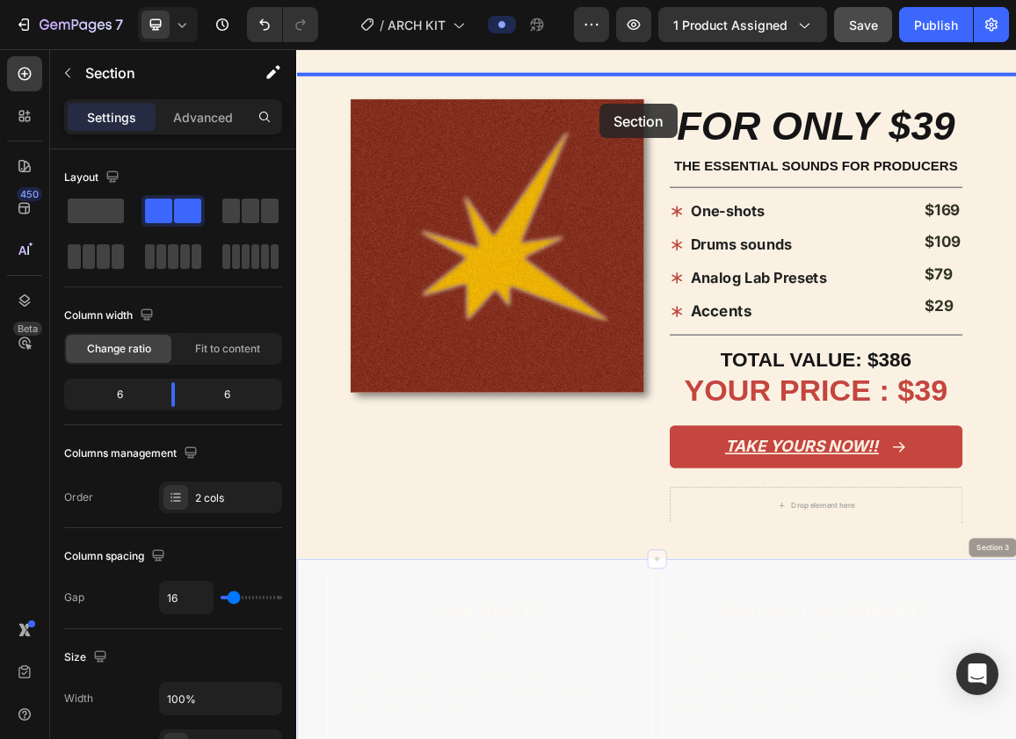
drag, startPoint x: 743, startPoint y: 786, endPoint x: 740, endPoint y: 129, distance: 656.8
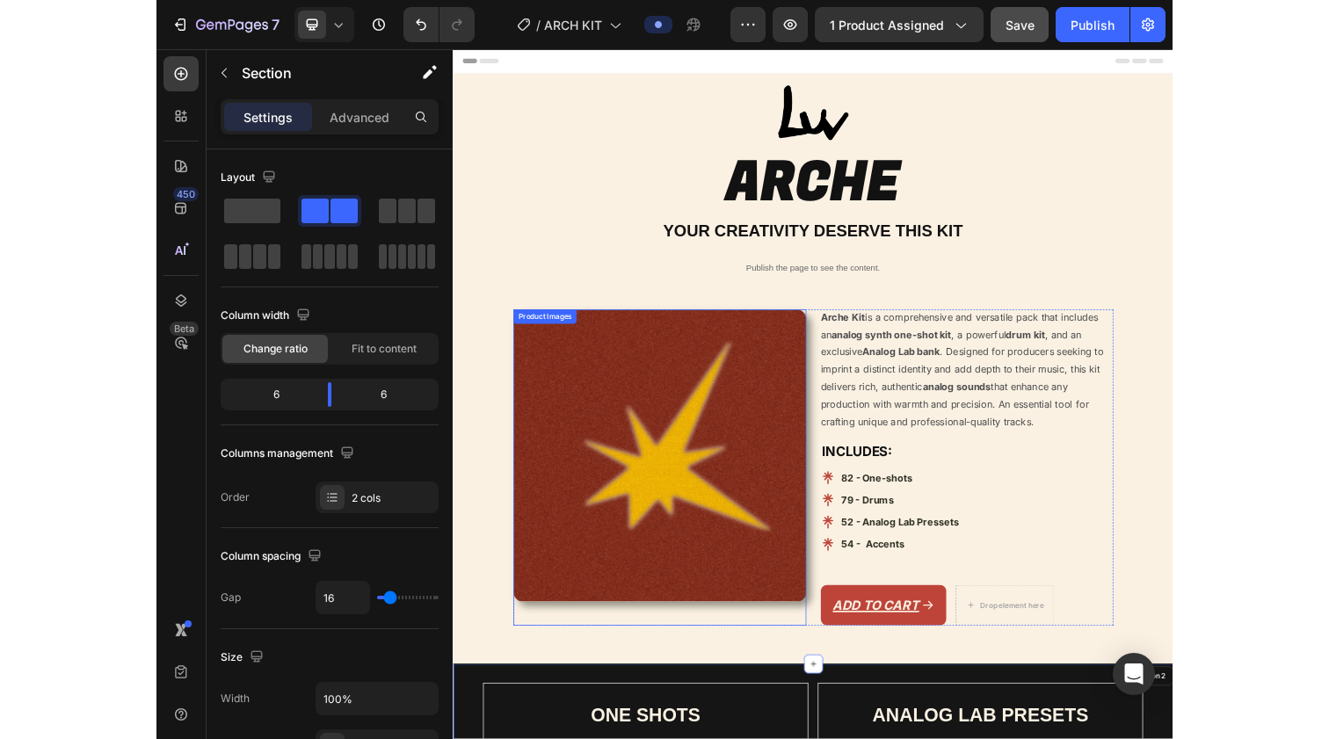
scroll to position [0, 0]
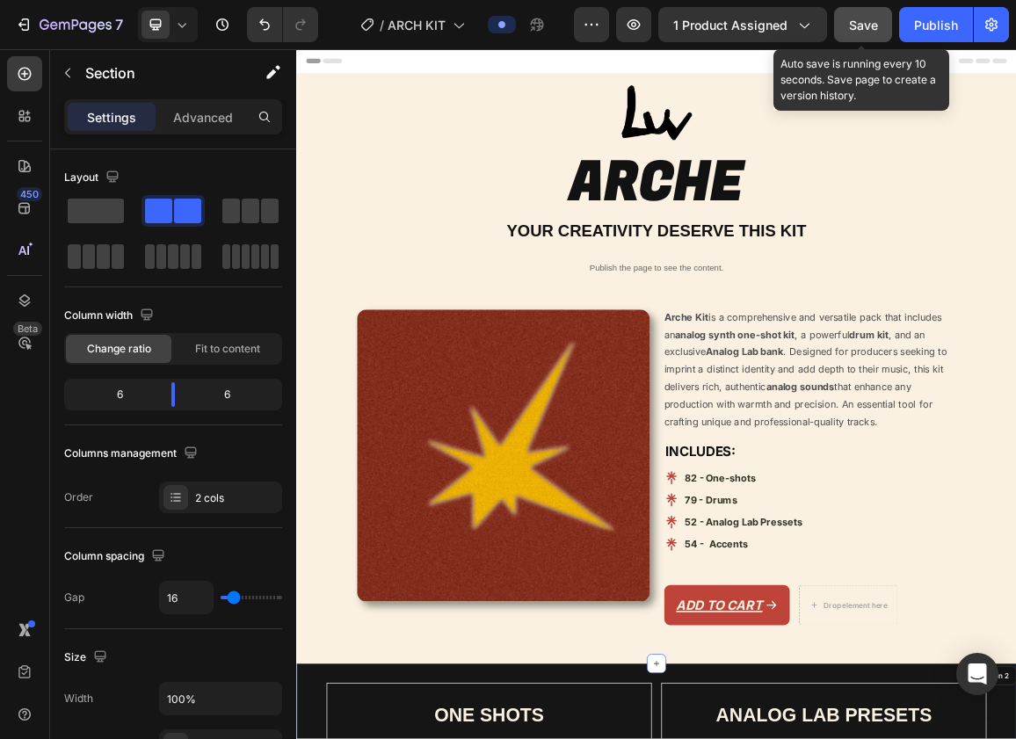
click at [878, 18] on span "Save" at bounding box center [863, 25] width 29 height 15
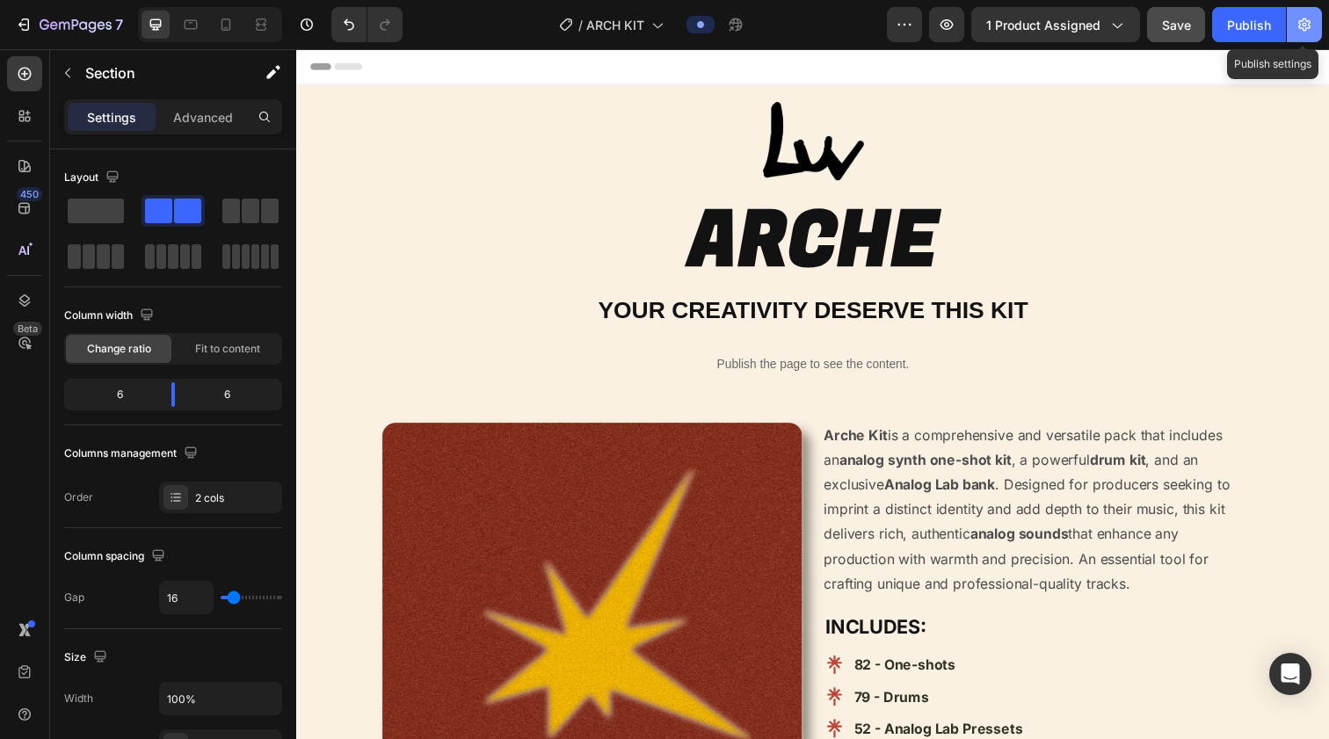
click at [1016, 19] on button "button" at bounding box center [1304, 24] width 35 height 35
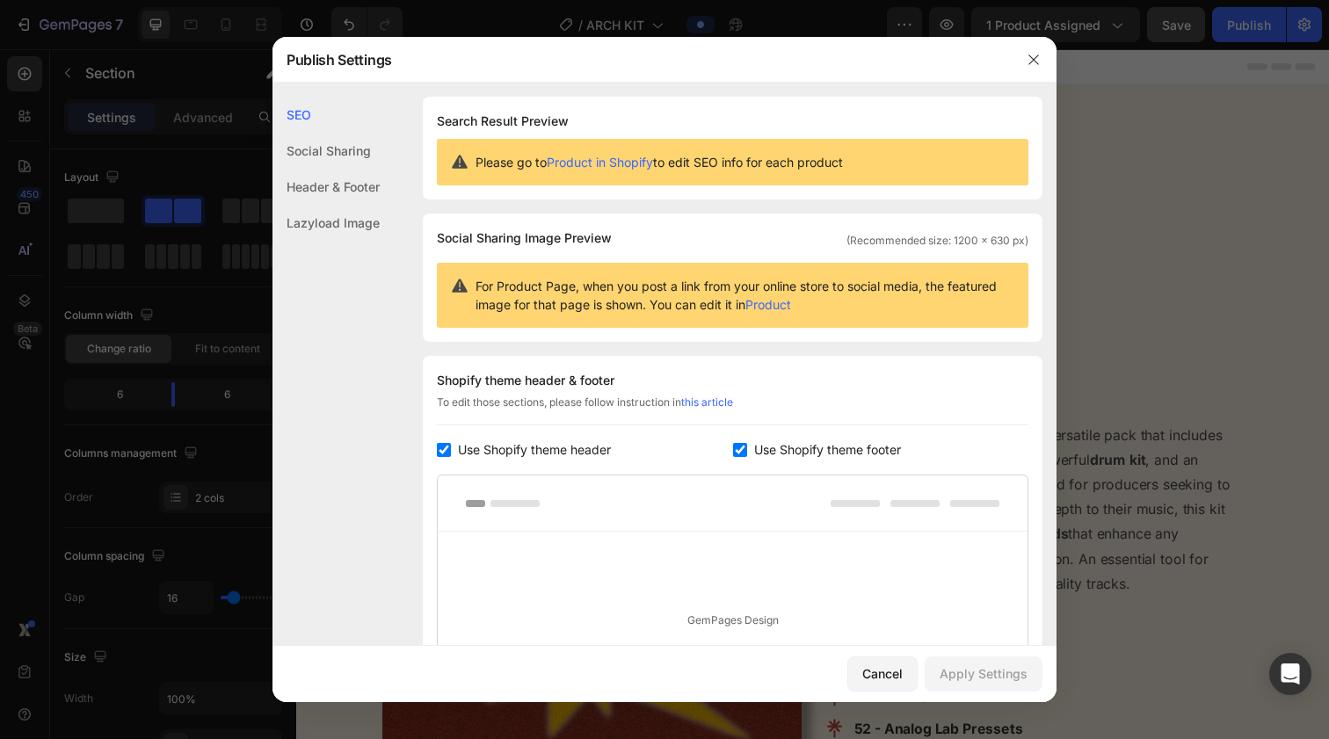
click at [440, 449] on input "checkbox" at bounding box center [444, 450] width 14 height 14
checkbox input "false"
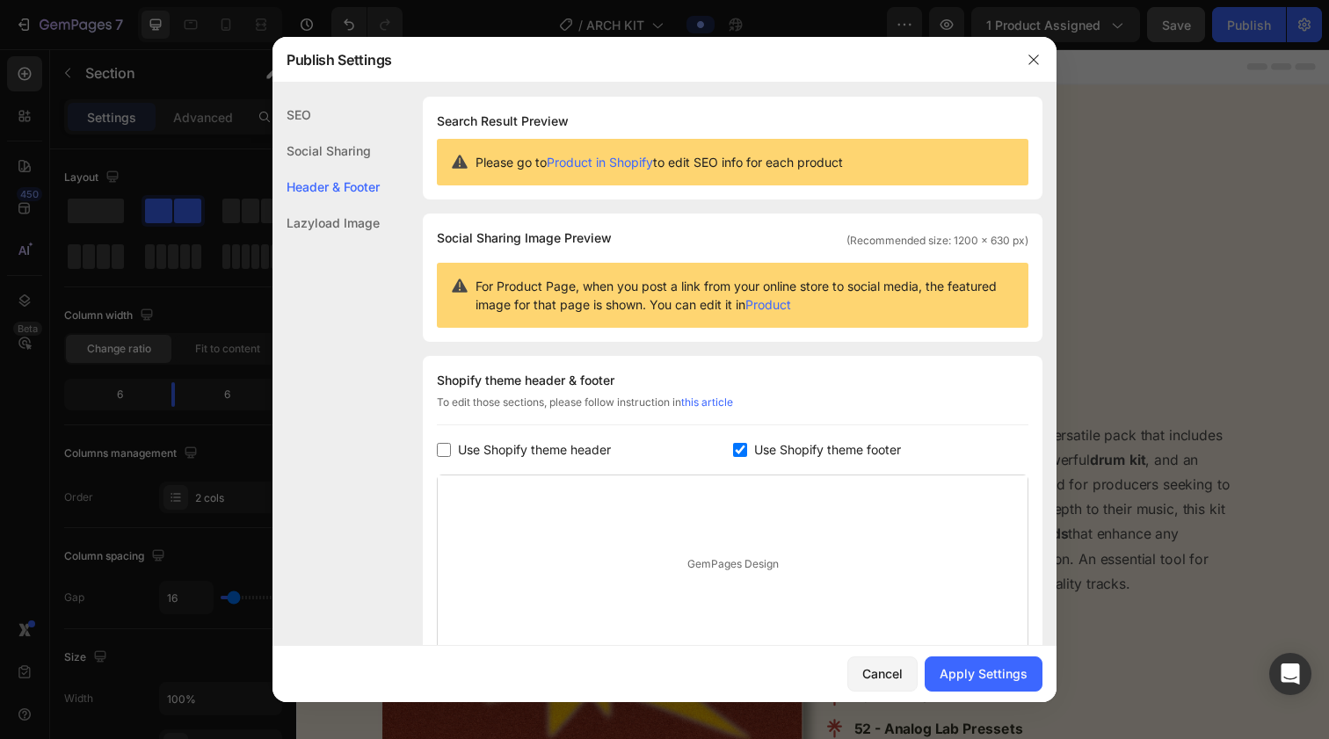
click at [744, 453] on input "checkbox" at bounding box center [740, 450] width 14 height 14
checkbox input "false"
click at [977, 671] on div "Apply Settings" at bounding box center [984, 674] width 88 height 18
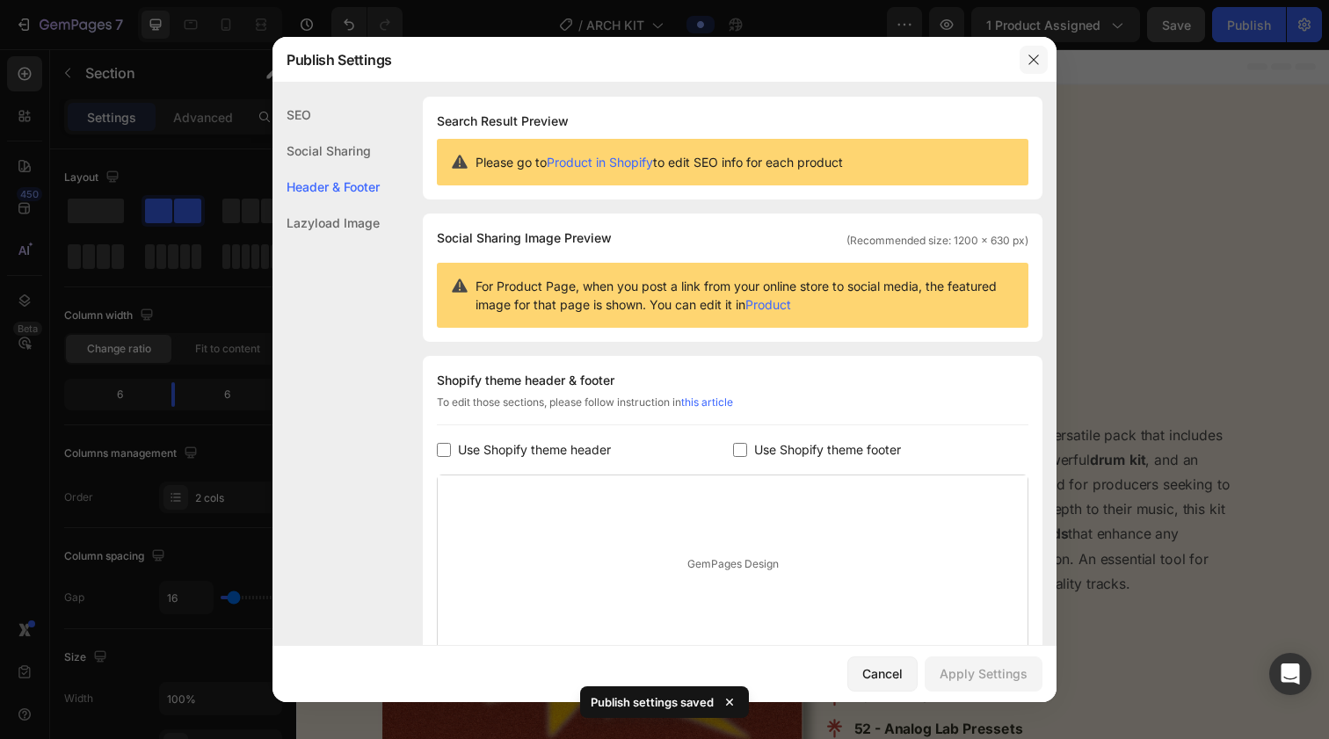
click at [1016, 57] on icon "button" at bounding box center [1034, 60] width 14 height 14
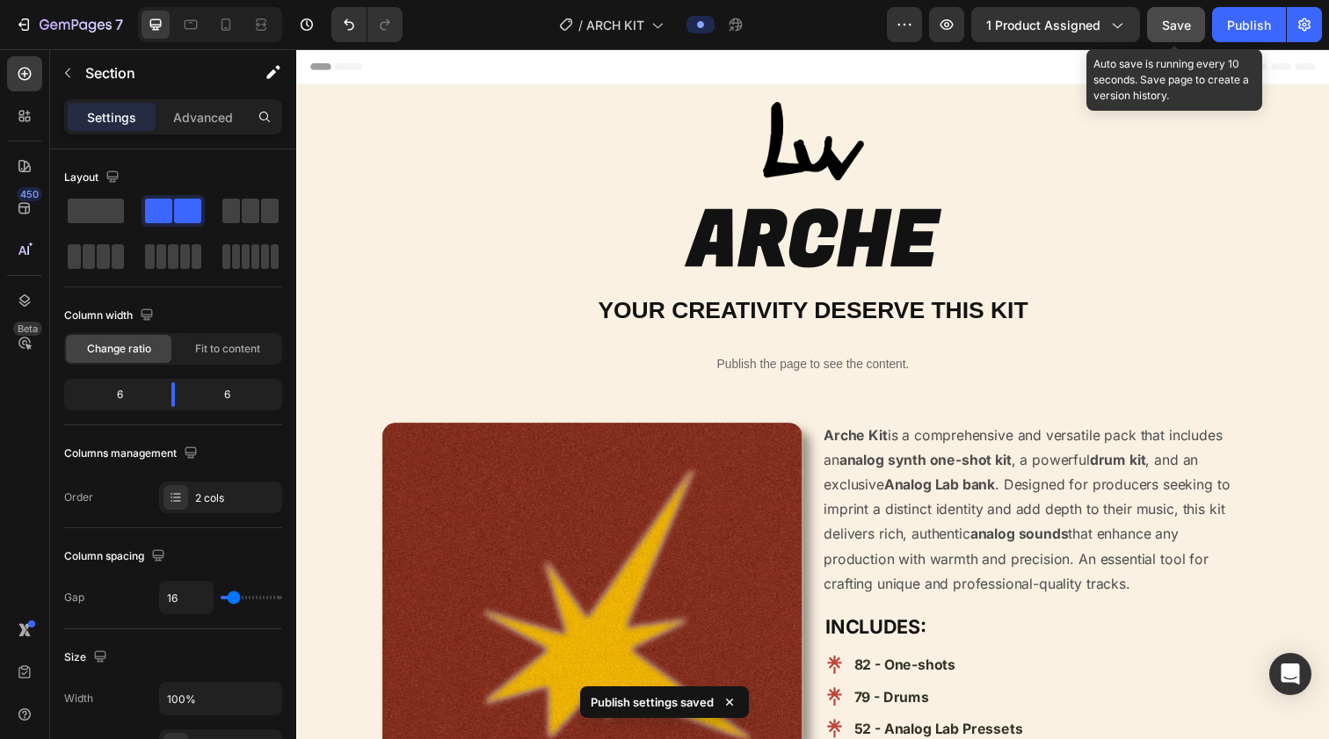
drag, startPoint x: 1171, startPoint y: 21, endPoint x: 117, endPoint y: 118, distance: 1058.7
click at [1016, 21] on span "Save" at bounding box center [1176, 25] width 29 height 15
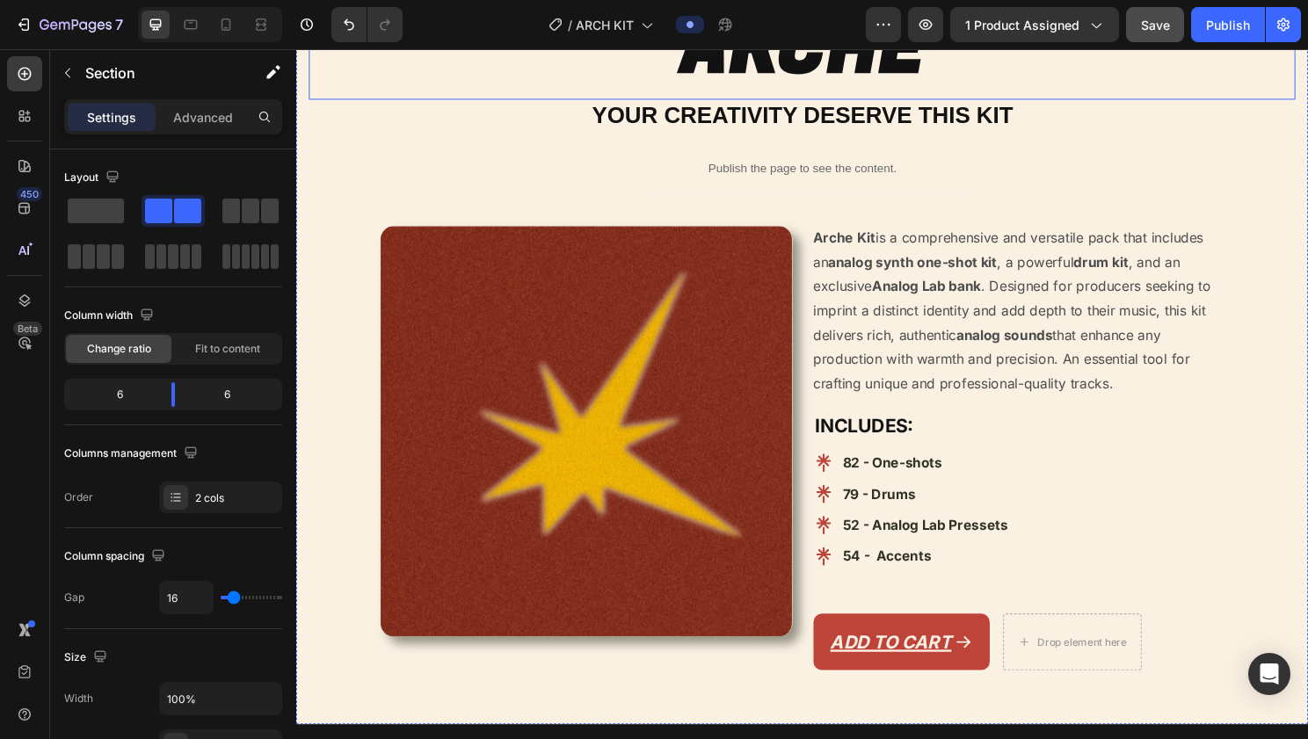
scroll to position [199, 0]
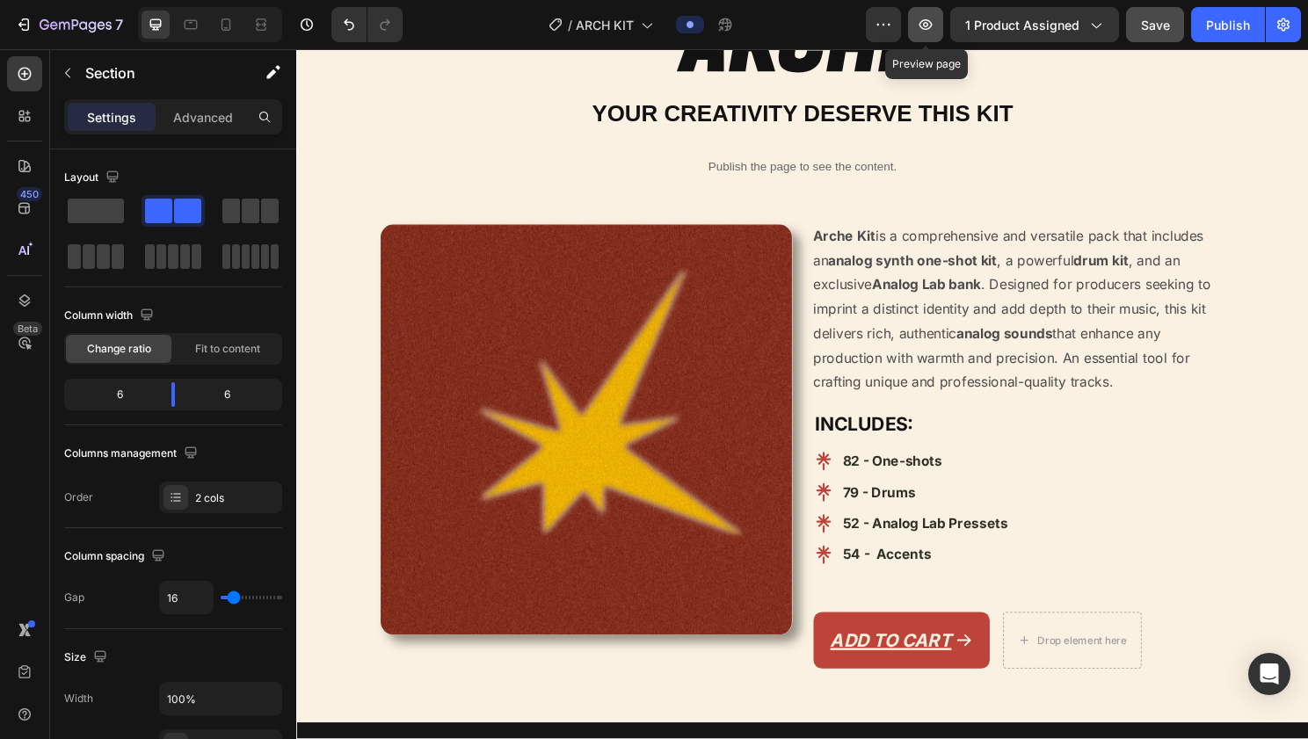
click at [929, 30] on icon "button" at bounding box center [926, 25] width 18 height 18
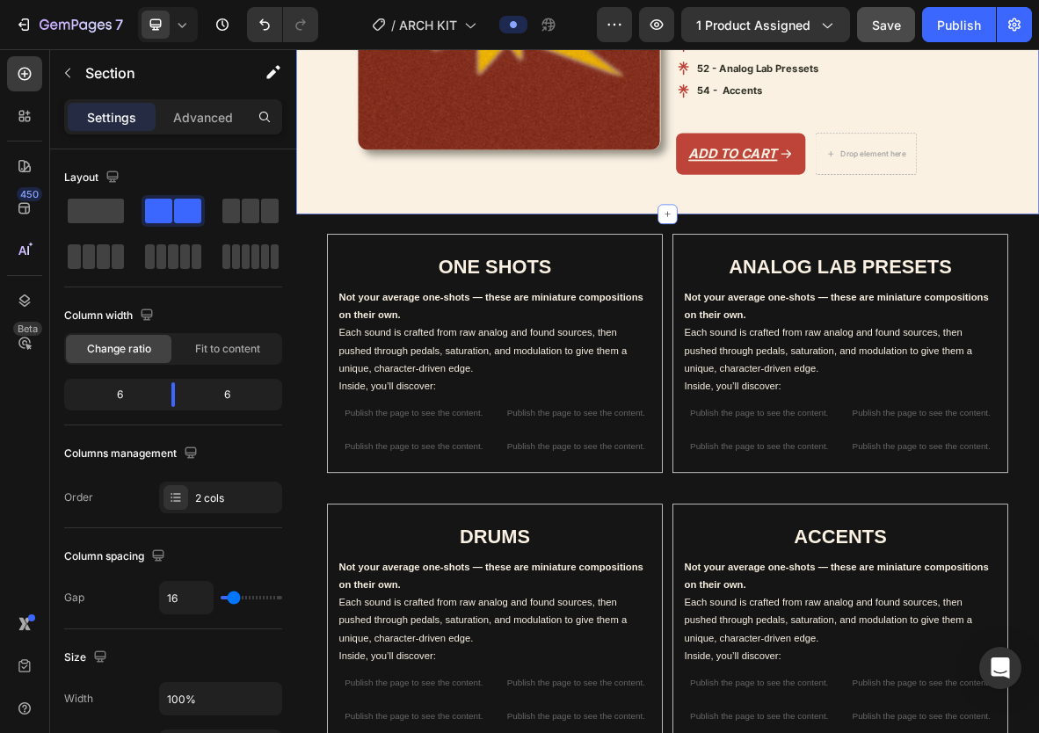
scroll to position [677, 0]
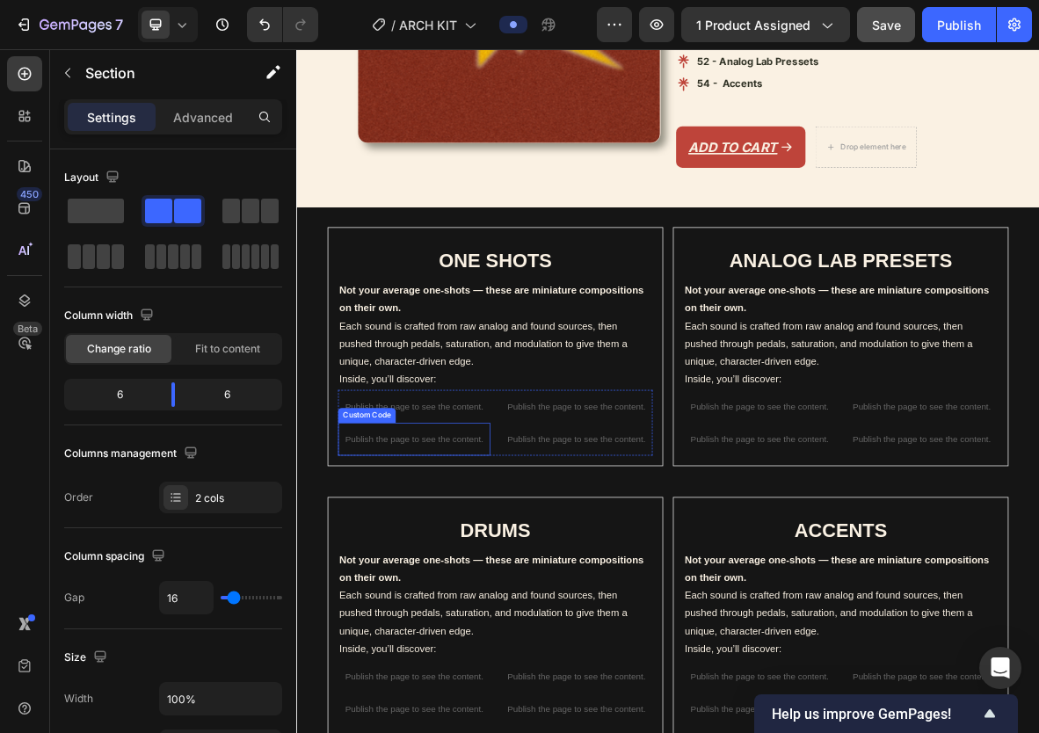
click at [521, 593] on p "Publish the page to see the content." at bounding box center [463, 602] width 216 height 18
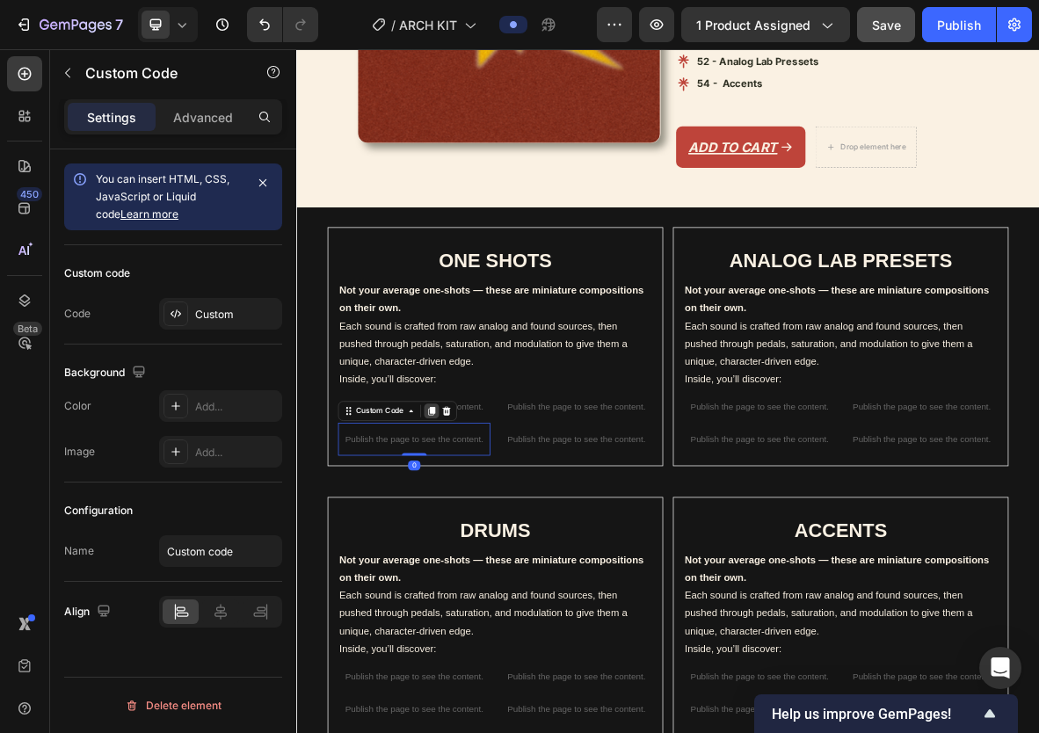
click at [489, 557] on icon at bounding box center [489, 563] width 10 height 12
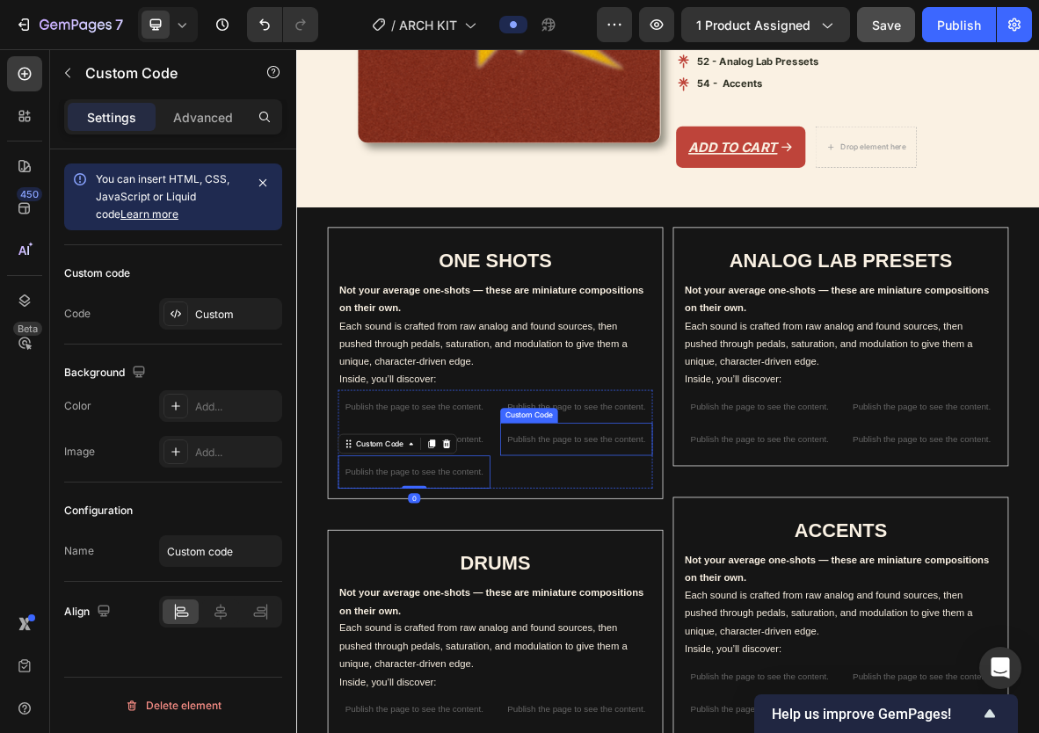
click at [626, 579] on div "Publish the page to see the content." at bounding box center [694, 602] width 216 height 47
click at [722, 557] on icon at bounding box center [719, 563] width 10 height 12
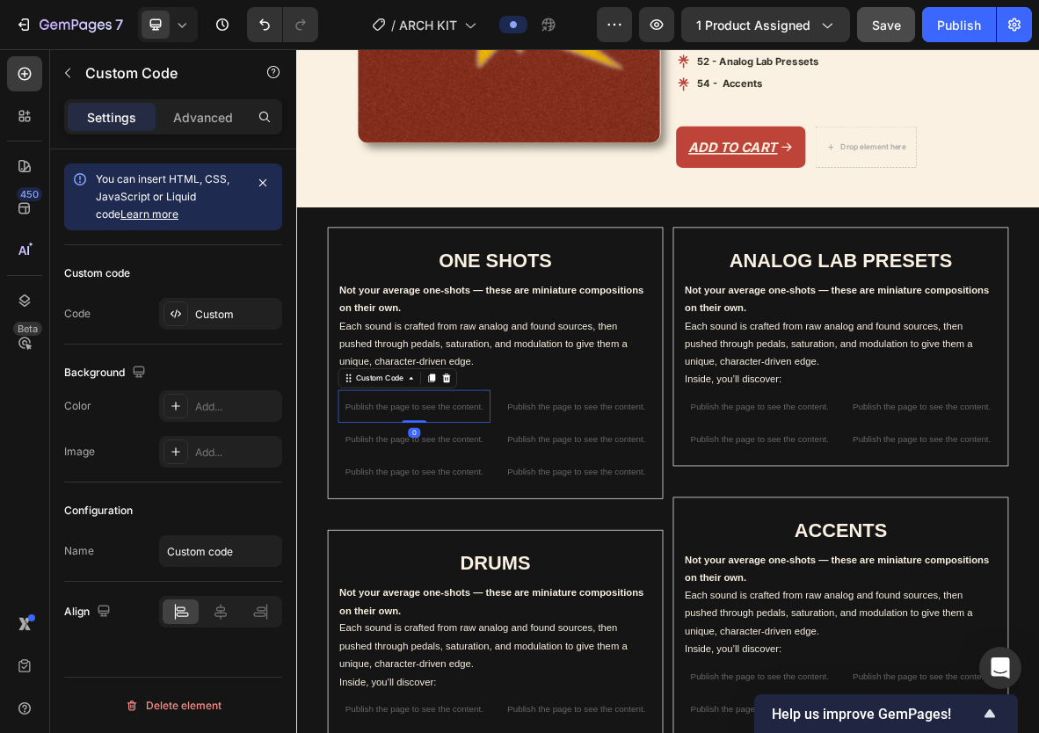
click at [539, 547] on p "Publish the page to see the content." at bounding box center [463, 556] width 216 height 18
click at [237, 295] on div "Custom code Code Custom" at bounding box center [173, 294] width 218 height 99
click at [238, 314] on div "Custom" at bounding box center [236, 315] width 83 height 16
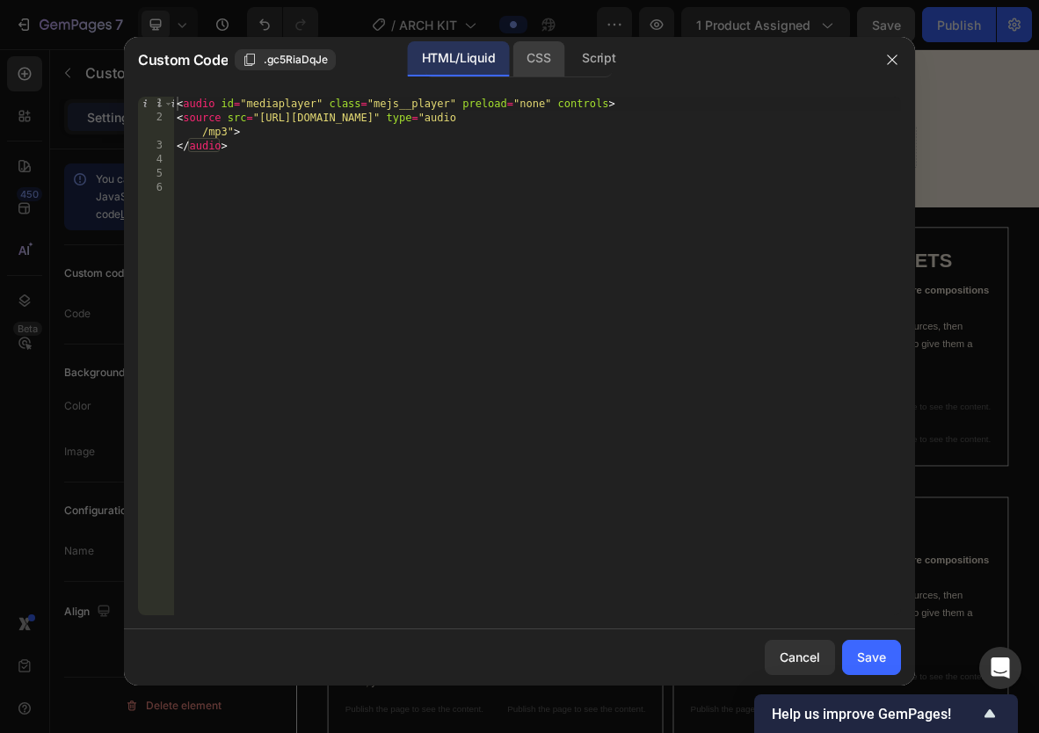
click at [546, 64] on div "CSS" at bounding box center [539, 58] width 52 height 35
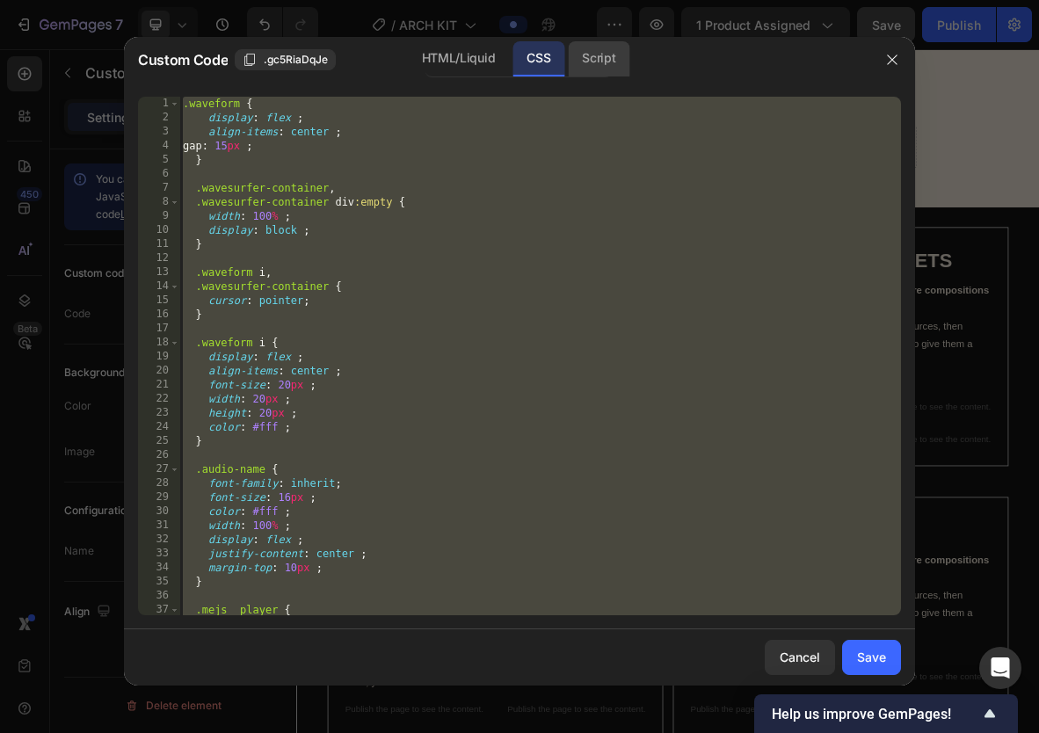
click at [587, 62] on div "Script" at bounding box center [599, 58] width 62 height 35
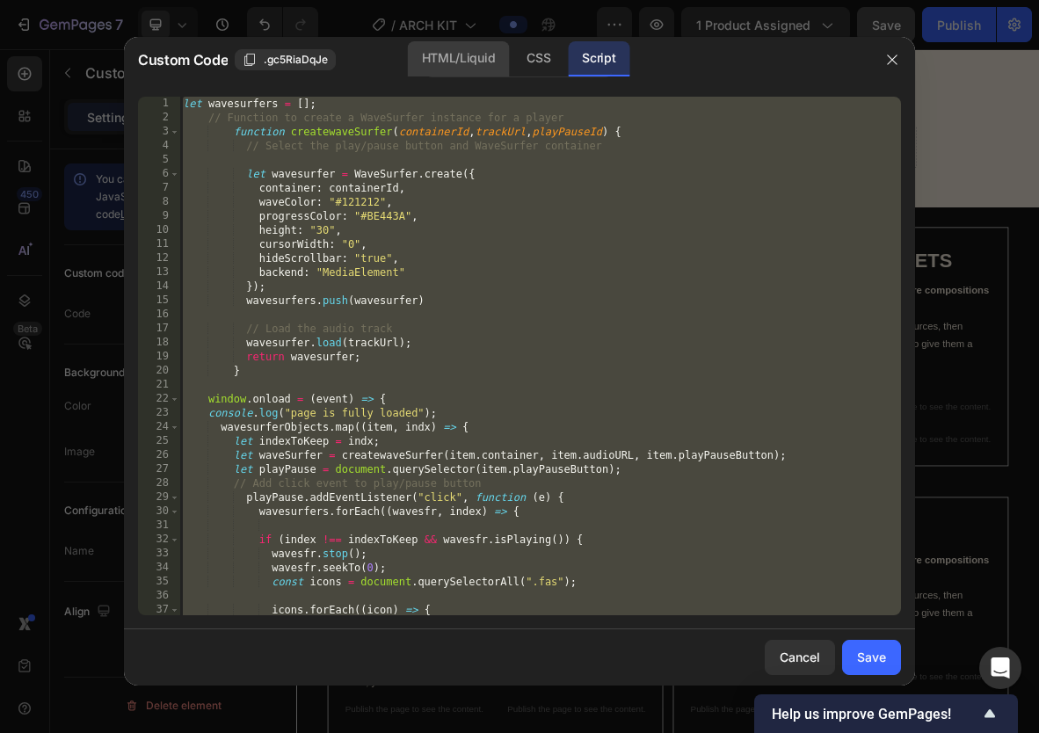
click at [467, 62] on div "HTML/Liquid" at bounding box center [458, 58] width 101 height 35
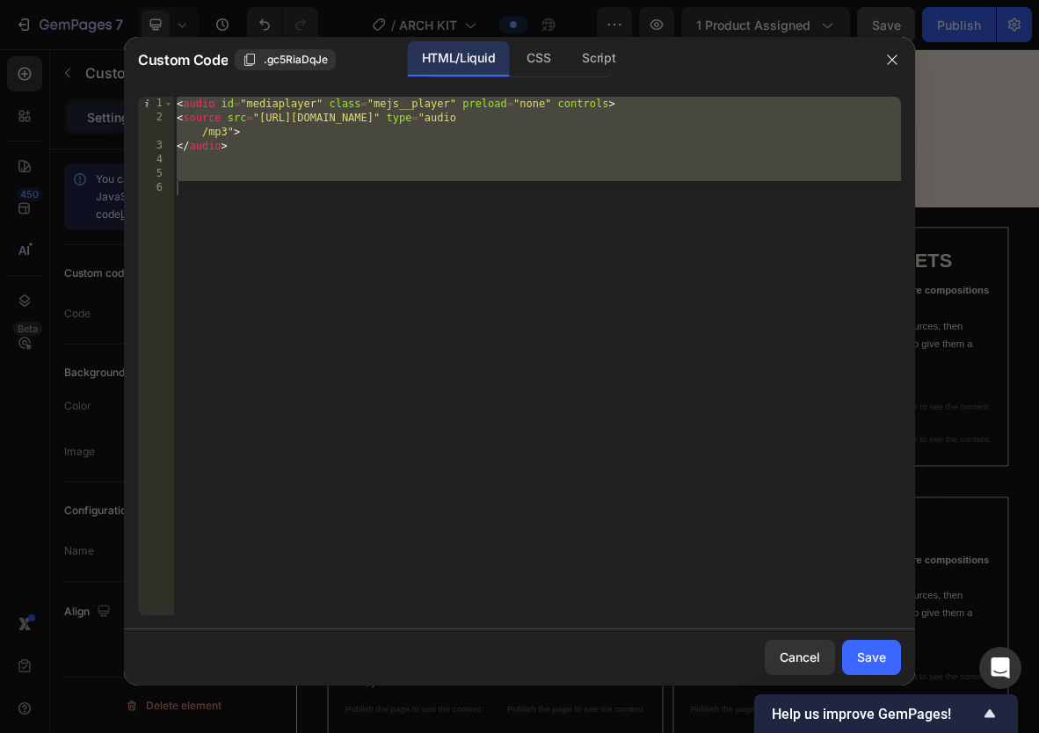
click at [509, 54] on div "HTML/Liquid" at bounding box center [458, 58] width 101 height 35
click at [527, 55] on div "CSS" at bounding box center [539, 58] width 52 height 35
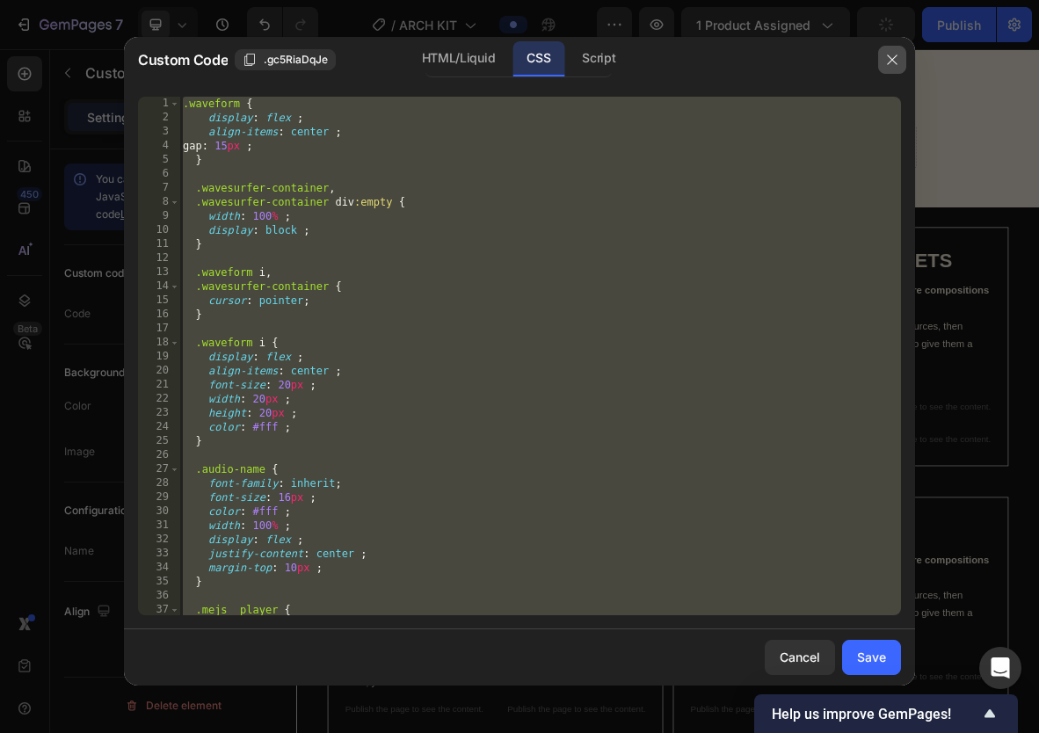
click at [889, 62] on icon "button" at bounding box center [892, 60] width 14 height 14
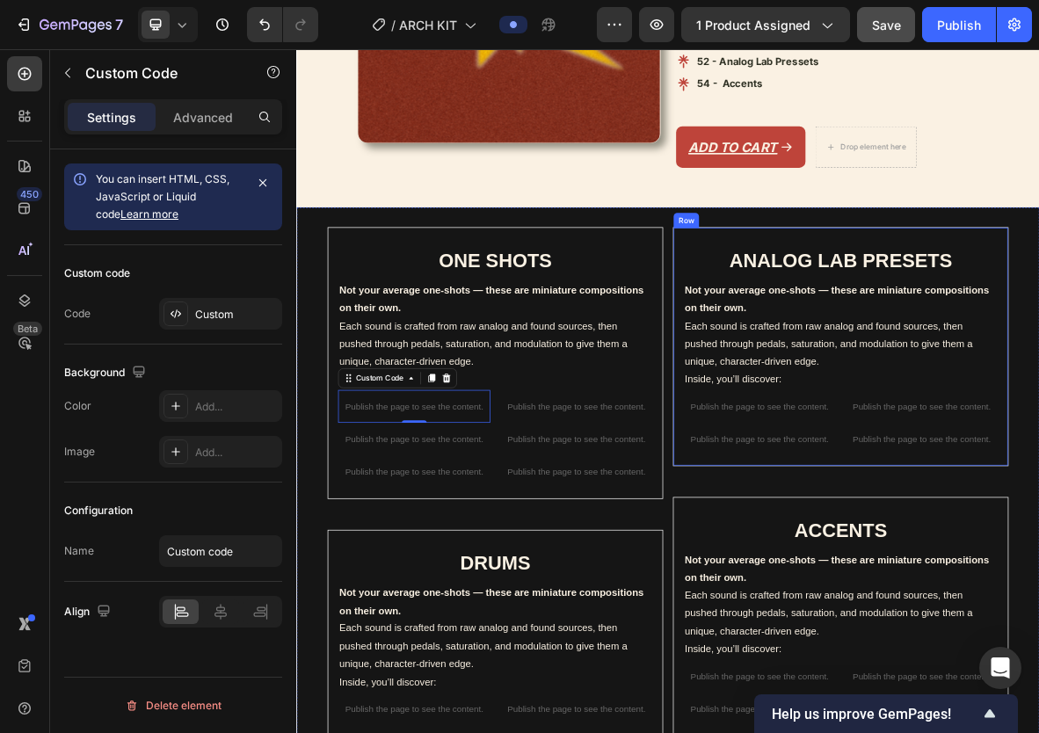
click at [961, 593] on p "Publish the page to see the content." at bounding box center [954, 602] width 216 height 18
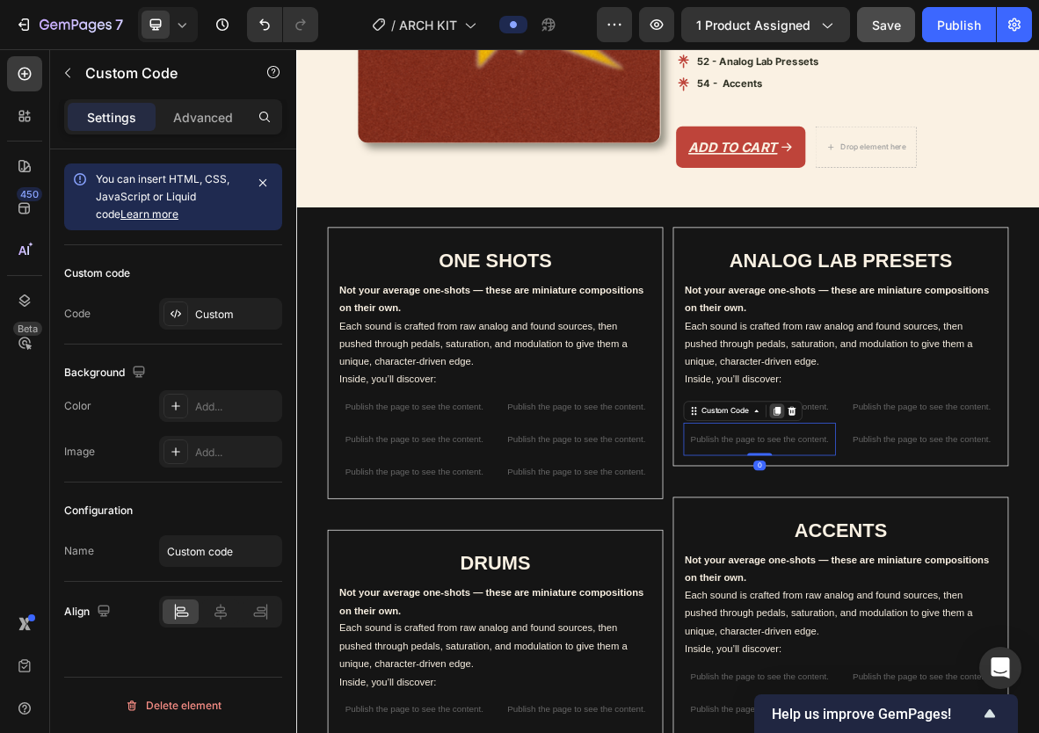
click at [973, 556] on icon at bounding box center [979, 563] width 14 height 14
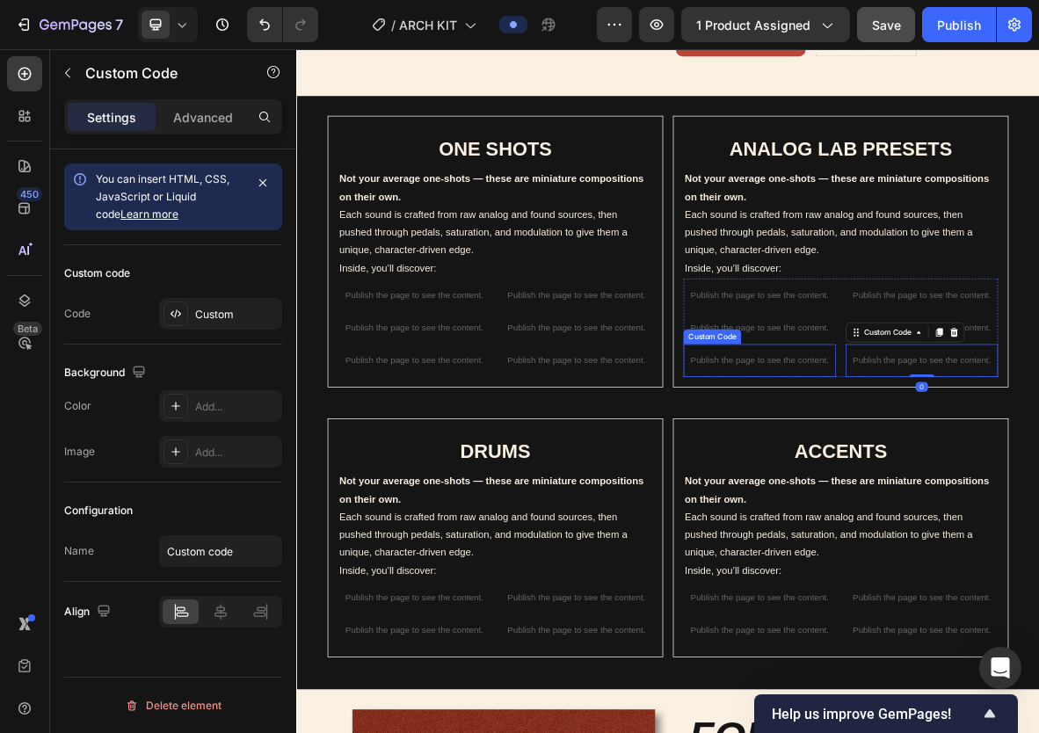
scroll to position [945, 0]
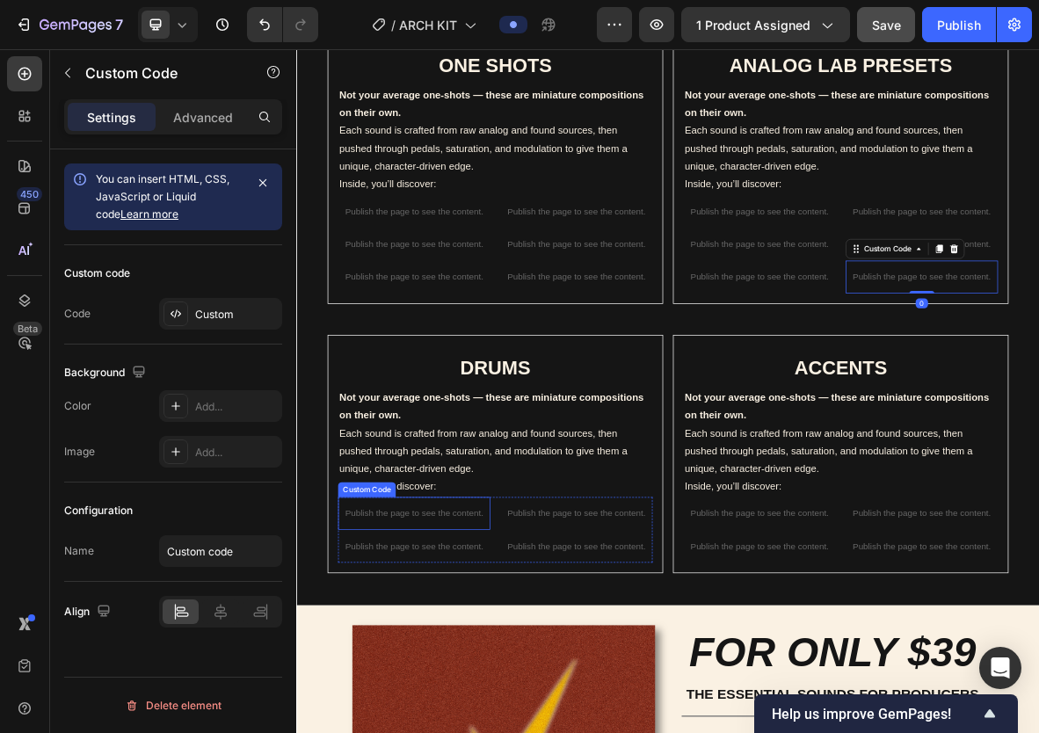
click at [446, 699] on p "Publish the page to see the content." at bounding box center [463, 708] width 216 height 18
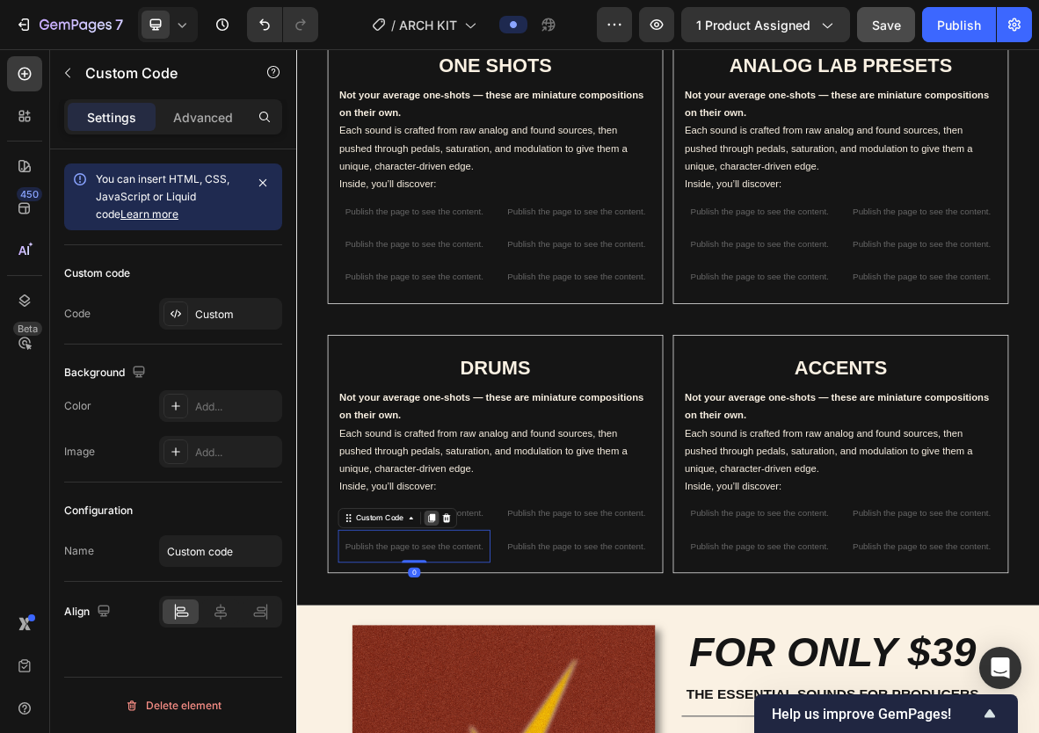
click at [486, 712] on div at bounding box center [487, 714] width 21 height 21
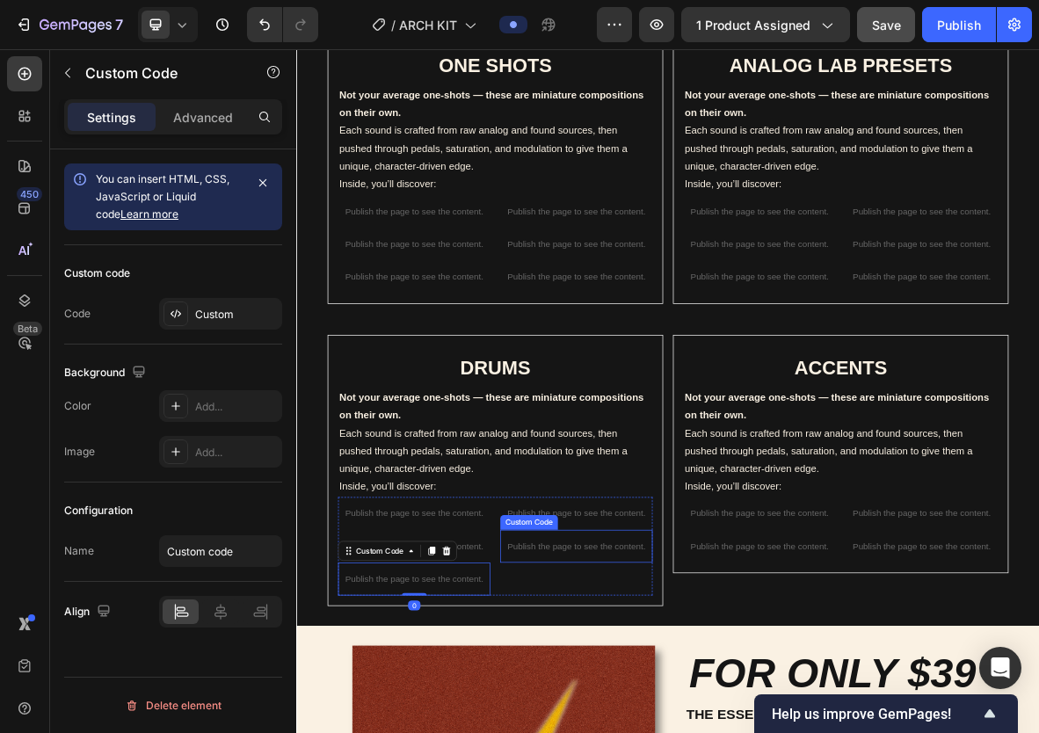
click at [717, 709] on icon at bounding box center [719, 715] width 10 height 12
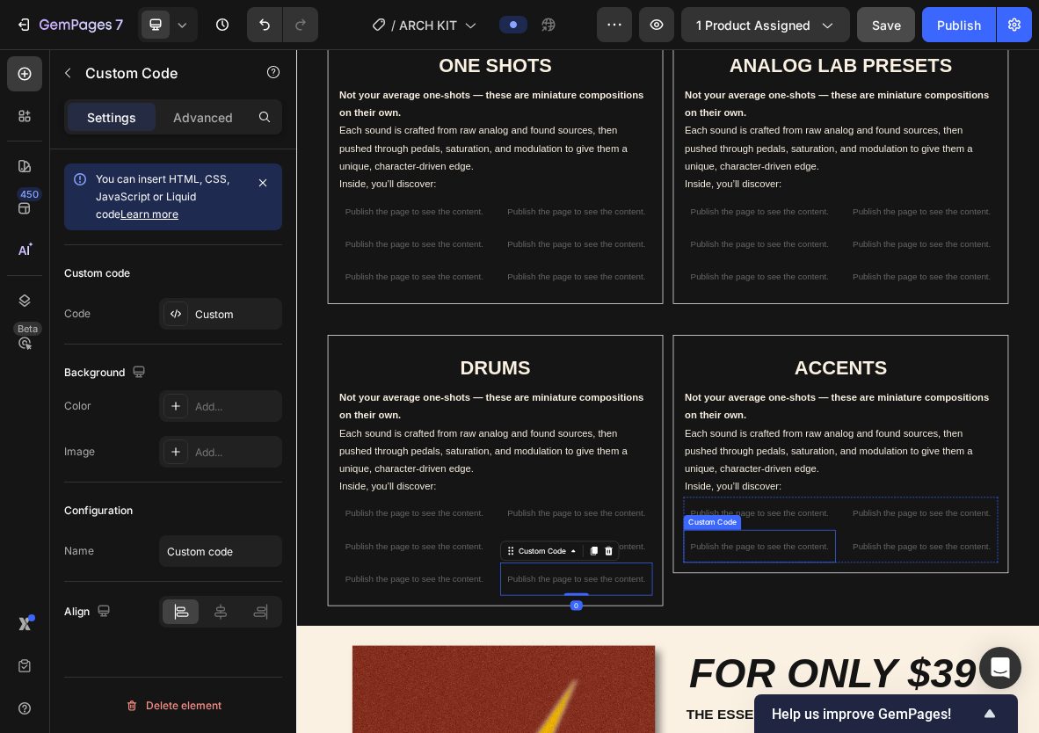
click at [982, 709] on icon at bounding box center [979, 715] width 10 height 12
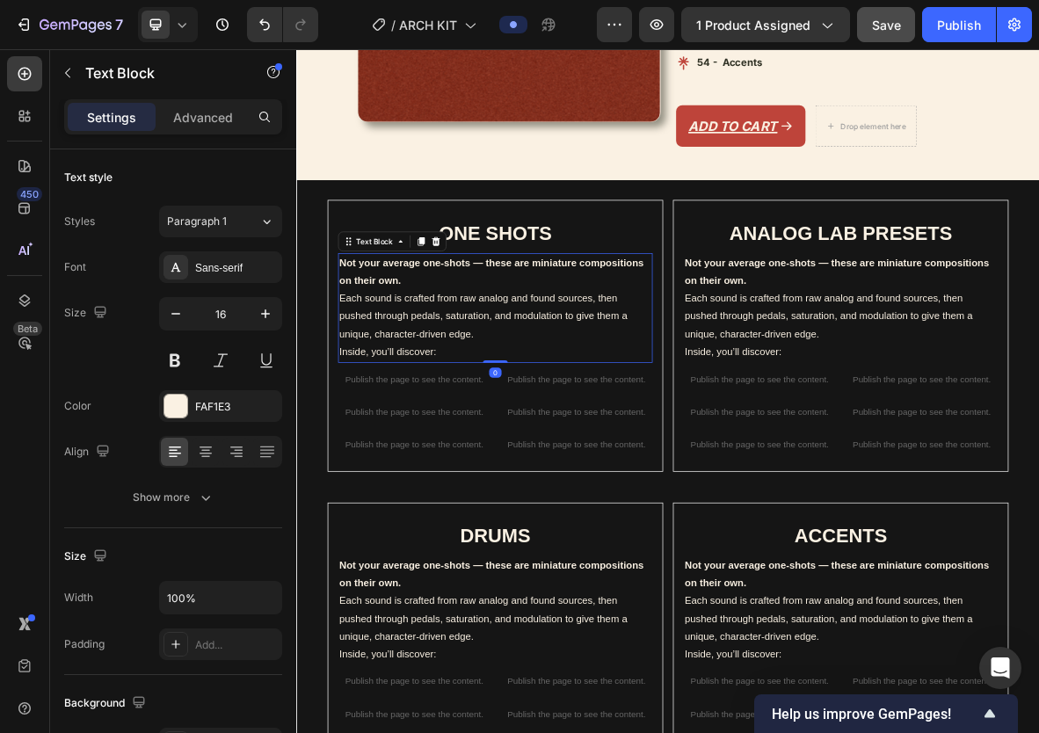
click at [763, 451] on p "Not your average one-shots — these are miniature compositions on their own. Eac…" at bounding box center [578, 403] width 443 height 127
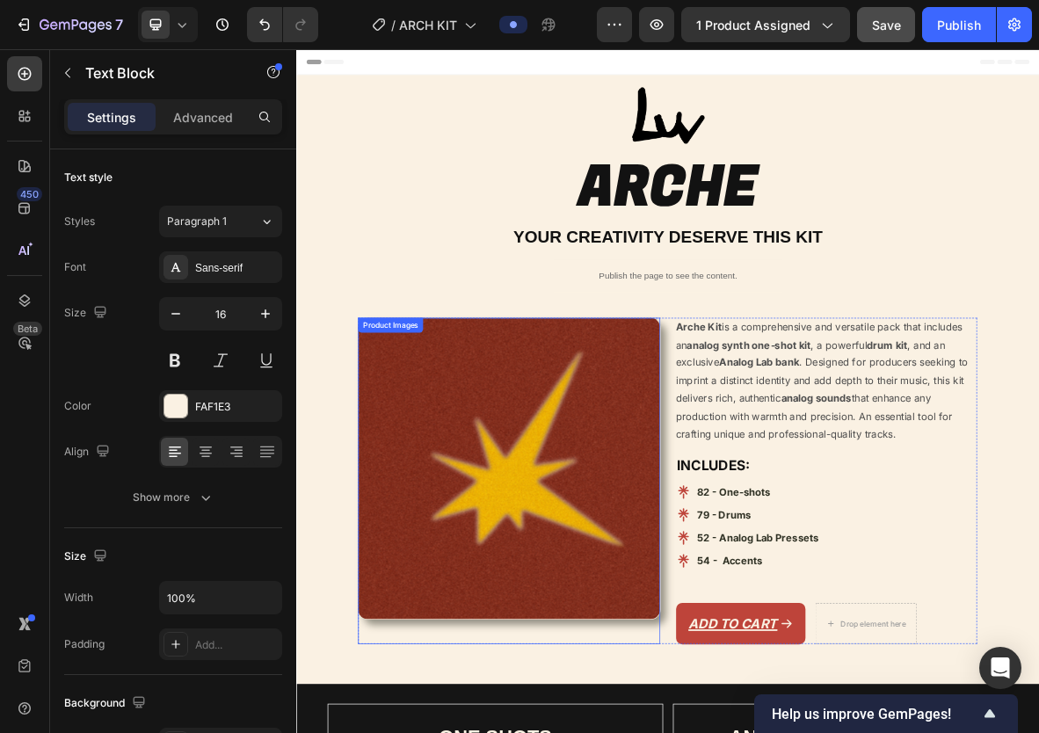
scroll to position [0, 0]
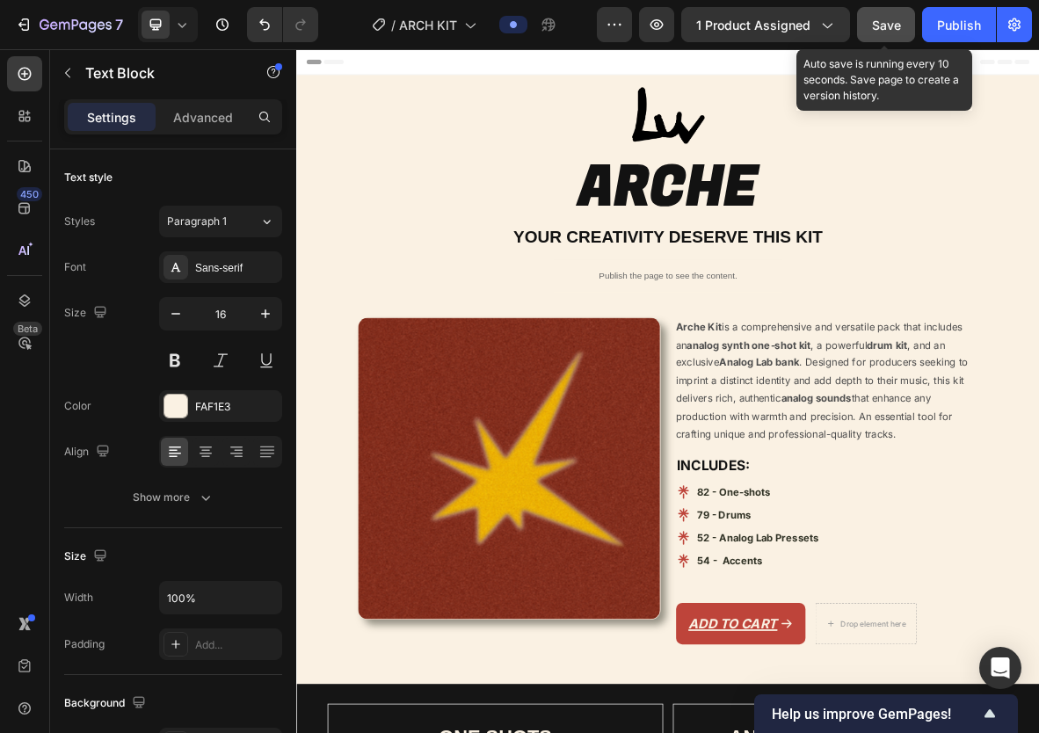
drag, startPoint x: 855, startPoint y: 24, endPoint x: 868, endPoint y: 24, distance: 13.2
click at [868, 24] on div "Preview 1 product assigned Save Auto save is running every 10 seconds. Save pag…" at bounding box center [814, 24] width 435 height 35
click at [868, 24] on button "Save" at bounding box center [886, 24] width 58 height 35
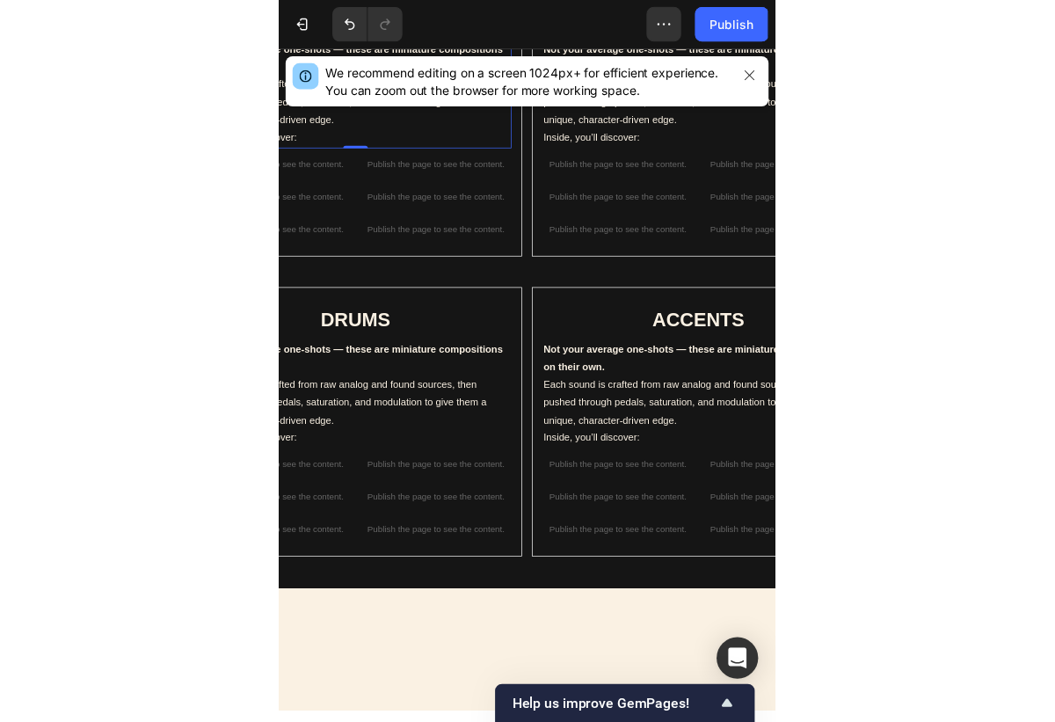
scroll to position [525, 0]
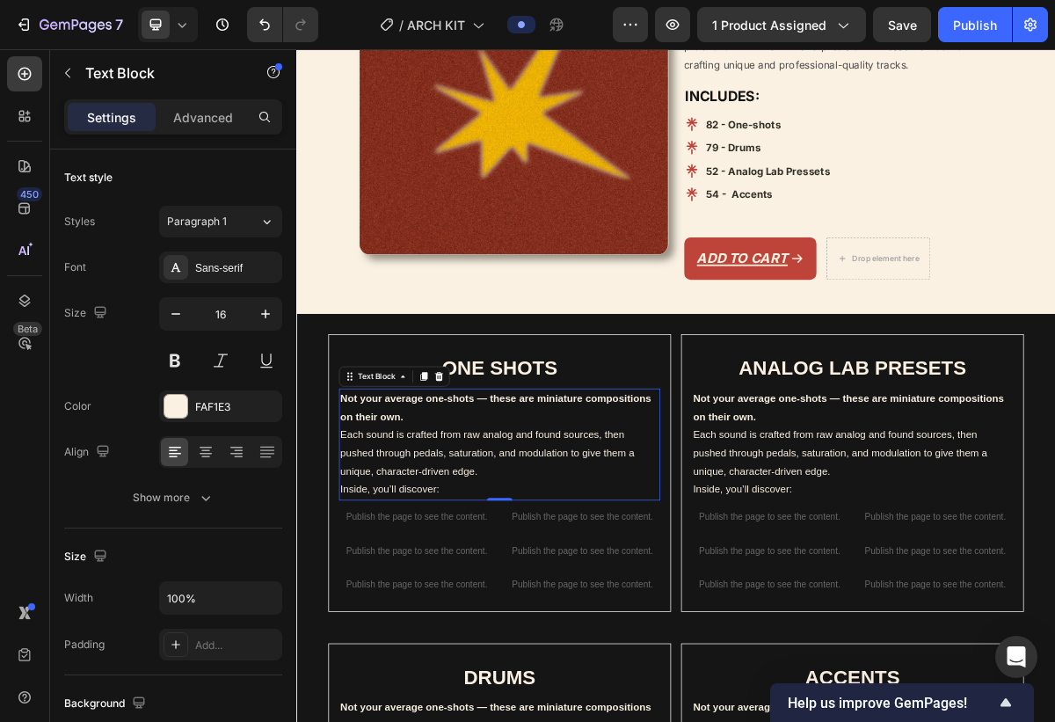
click at [896, 23] on span "Save" at bounding box center [902, 25] width 29 height 15
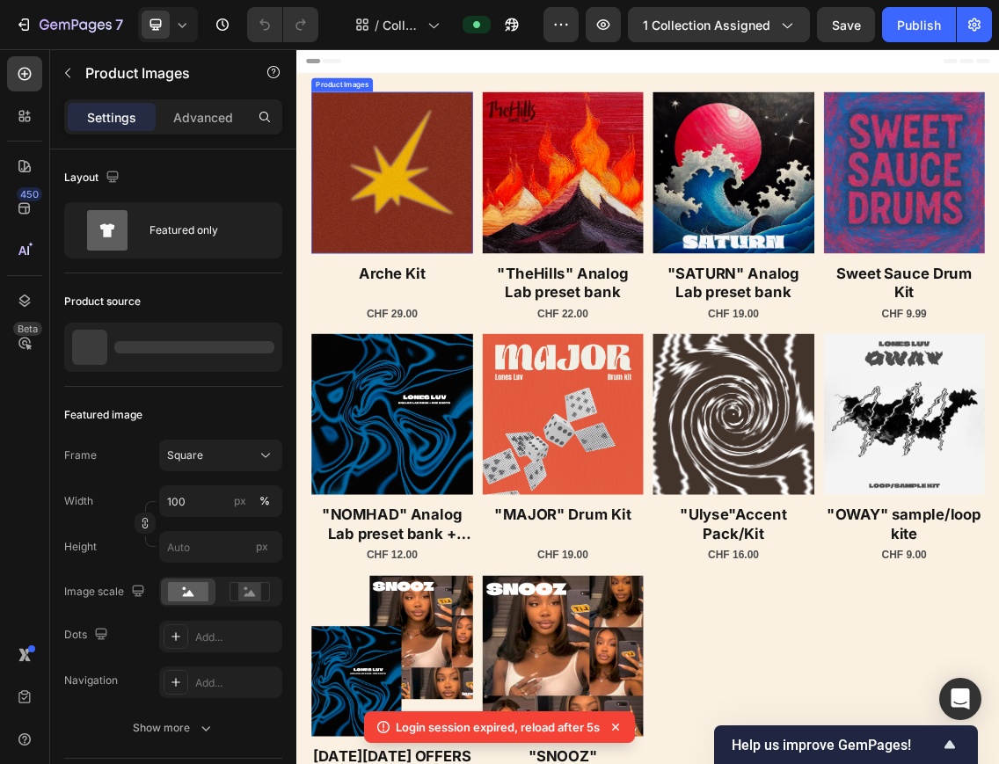
click at [433, 329] on img at bounding box center [439, 234] width 243 height 243
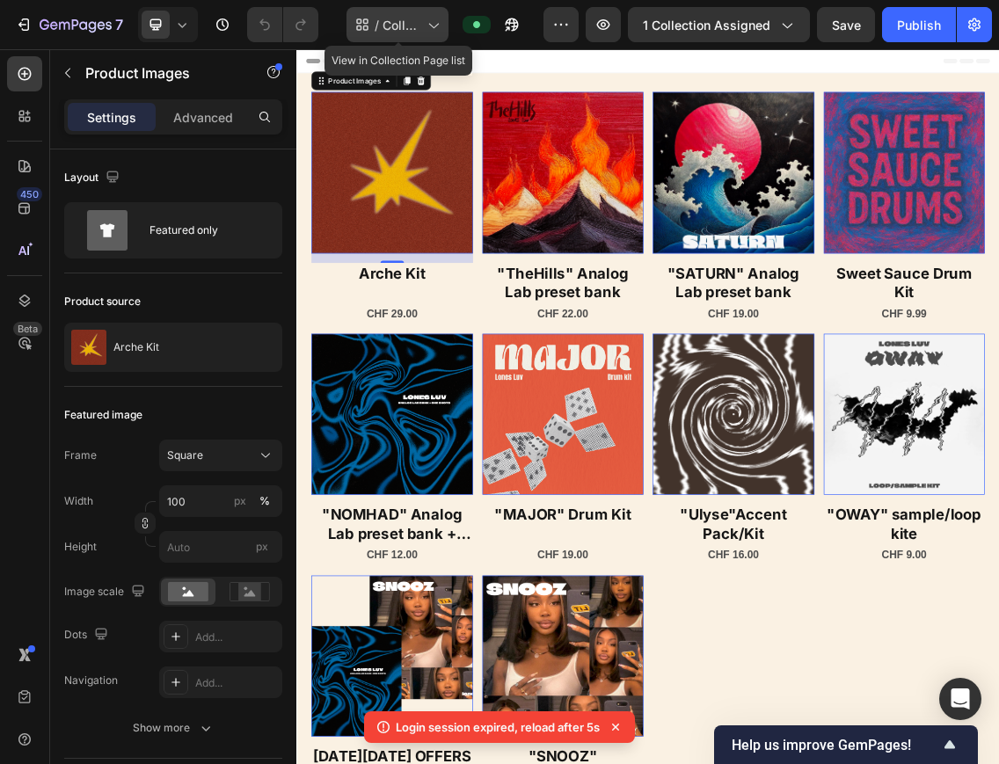
click at [381, 29] on div "/ Collection Page - [DATE] 22:14:09" at bounding box center [397, 24] width 102 height 35
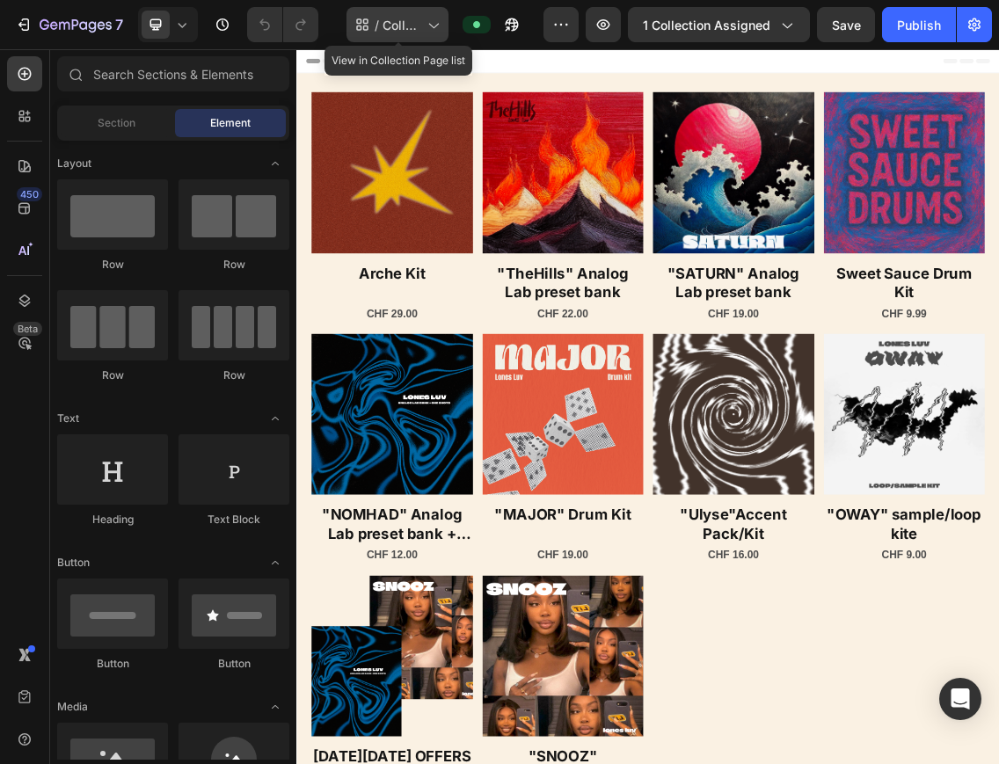
click at [377, 38] on div "/ Collection Page - Sep 28, 22:14:09" at bounding box center [397, 24] width 102 height 35
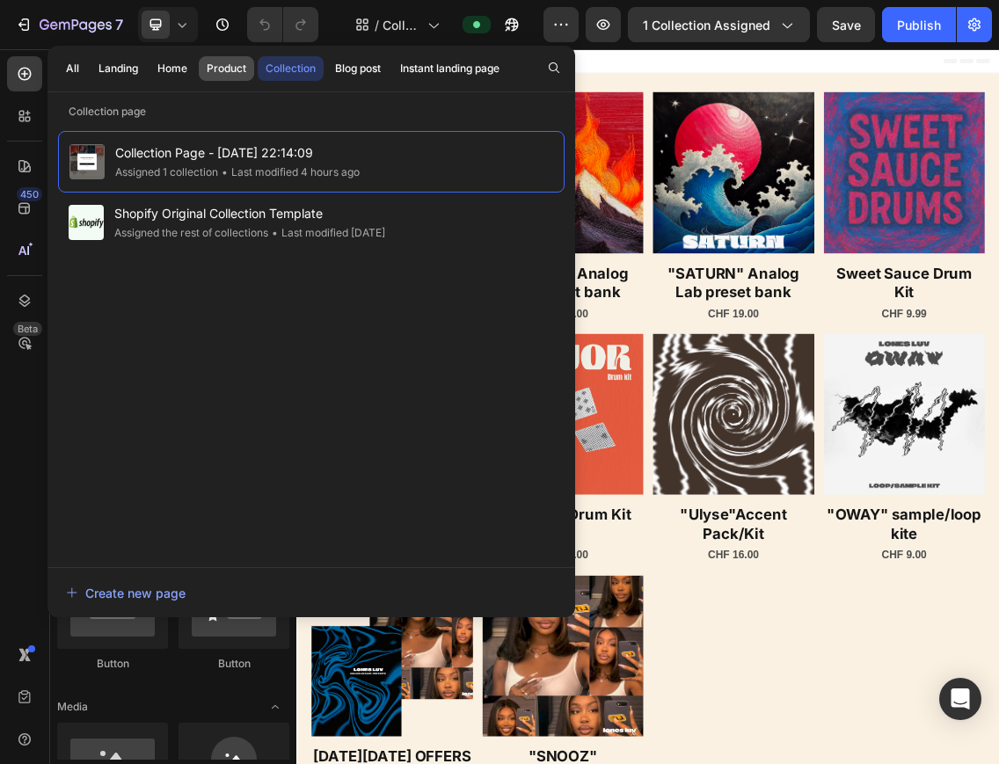
click at [224, 56] on button "Product" at bounding box center [226, 68] width 55 height 25
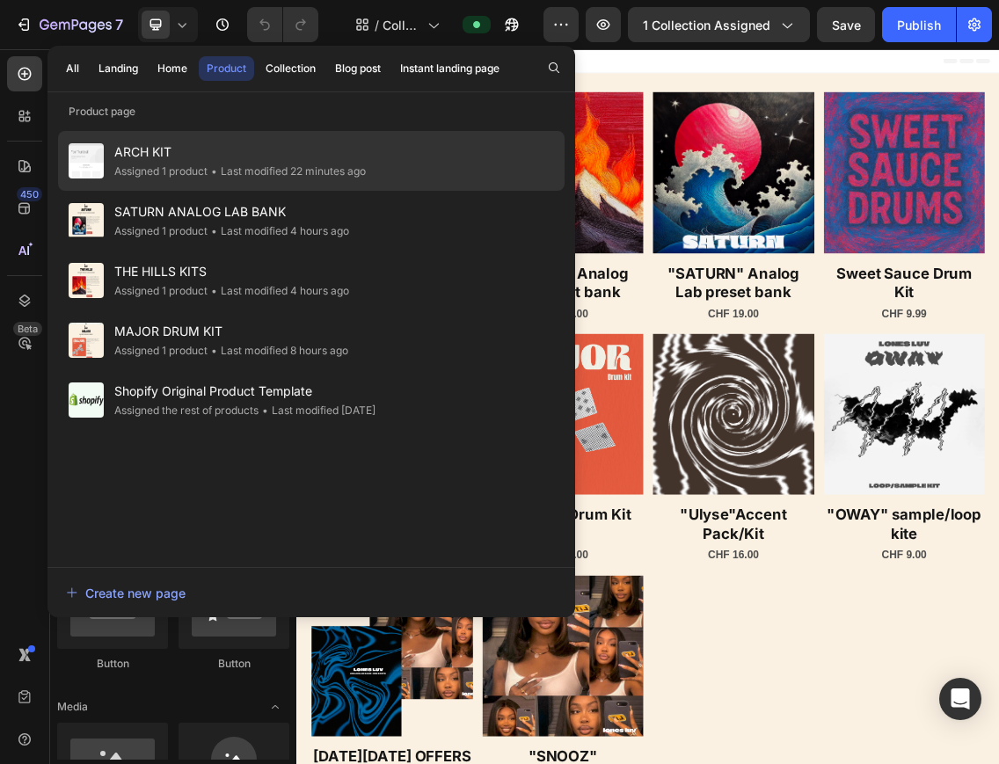
click at [223, 178] on div "• Last modified 22 minutes ago" at bounding box center [287, 172] width 158 height 18
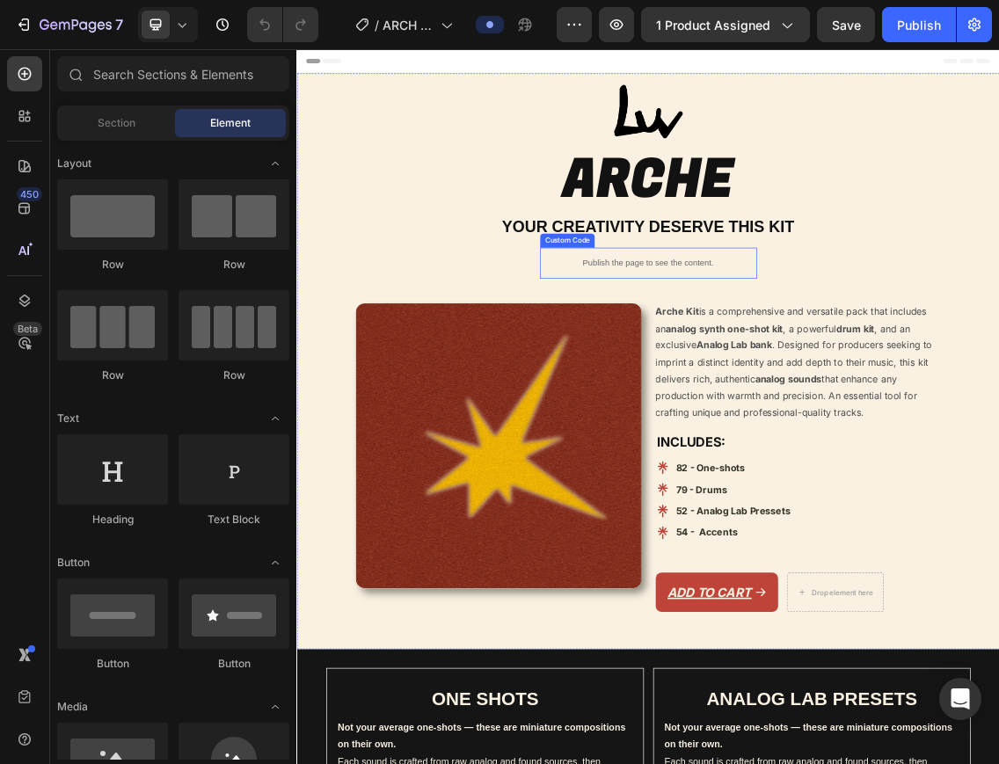
click at [812, 378] on p "Publish the page to see the content." at bounding box center [823, 370] width 325 height 18
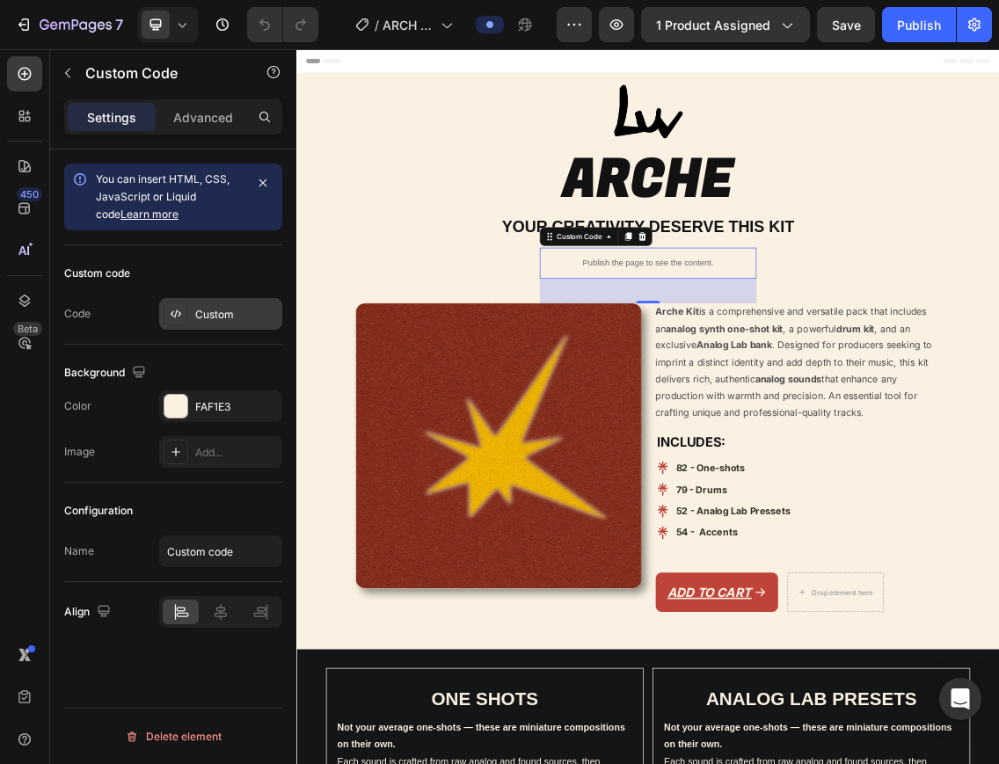
click at [244, 302] on div "Custom" at bounding box center [220, 314] width 123 height 32
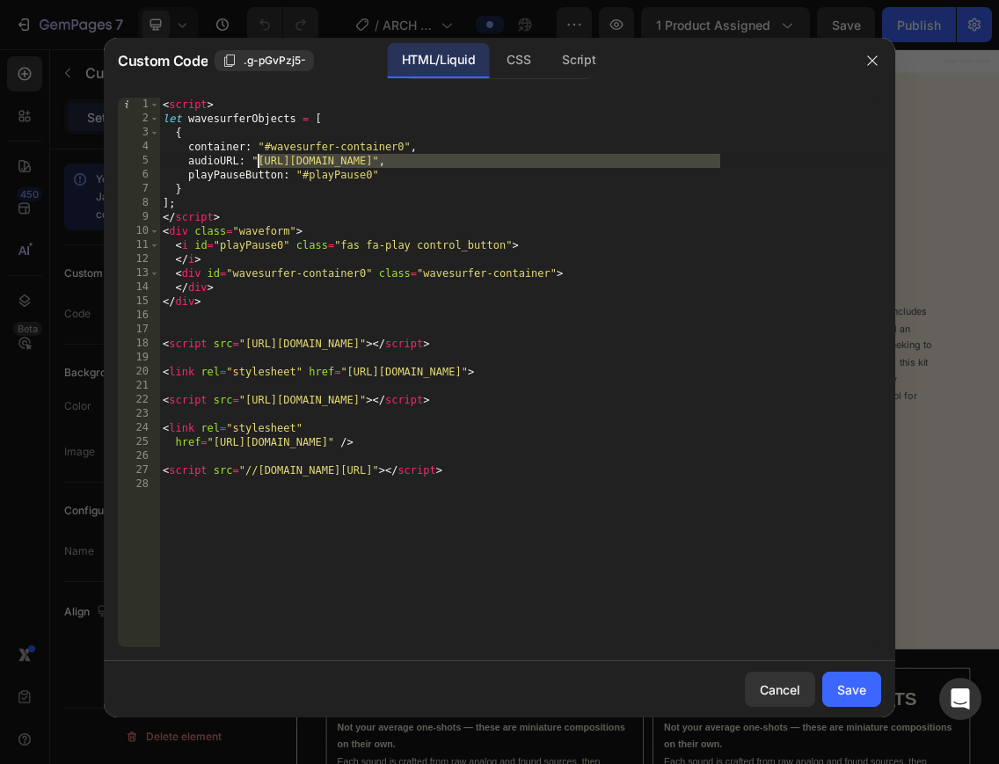
drag, startPoint x: 723, startPoint y: 160, endPoint x: 259, endPoint y: 164, distance: 463.4
click at [259, 164] on div "< script > let wavesurferObjects = [ { container : "#wavesurfer-container0" , a…" at bounding box center [520, 387] width 722 height 578
paste textarea "ARCHE_ACCENT"
paste textarea "[URL][DOMAIN_NAME]"
type textarea "audioURL: "[URL][DOMAIN_NAME]","
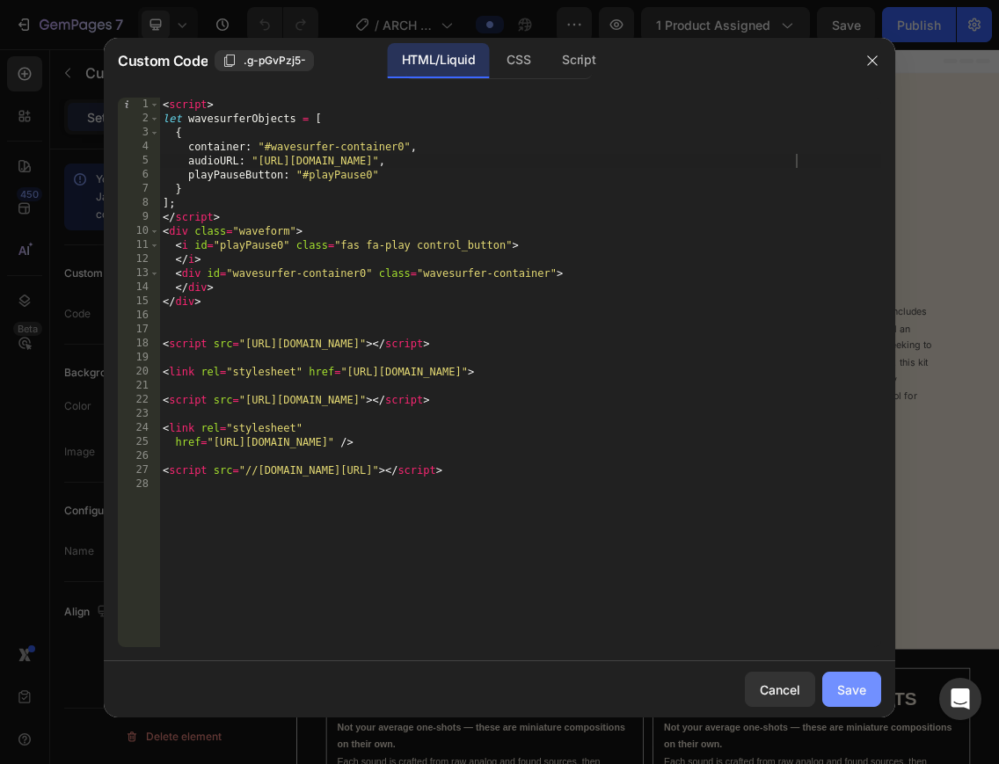
click at [849, 692] on div "Save" at bounding box center [851, 690] width 29 height 18
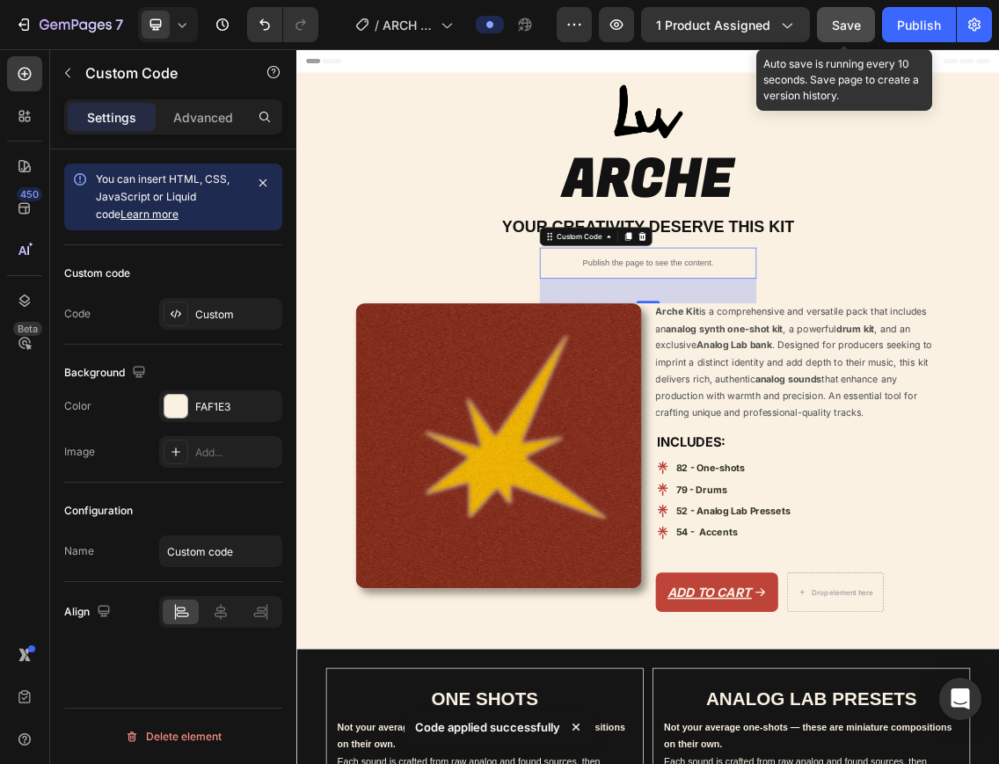
click at [860, 30] on span "Save" at bounding box center [846, 25] width 29 height 15
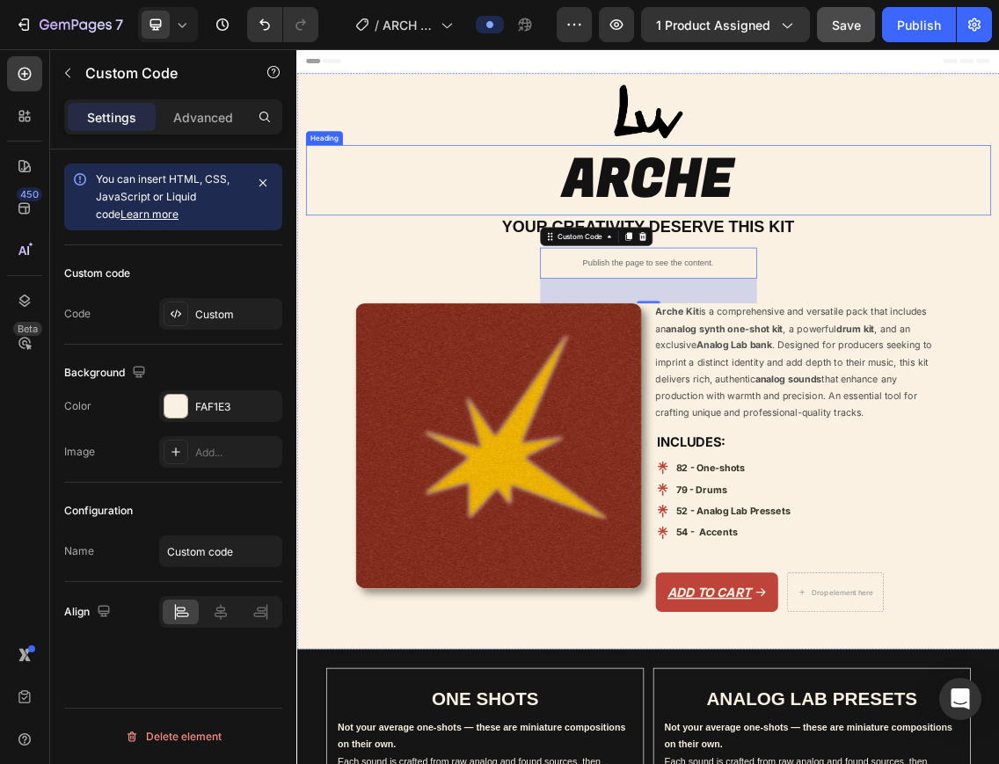
click at [412, 249] on h2 "ARCHE" at bounding box center [823, 246] width 1029 height 106
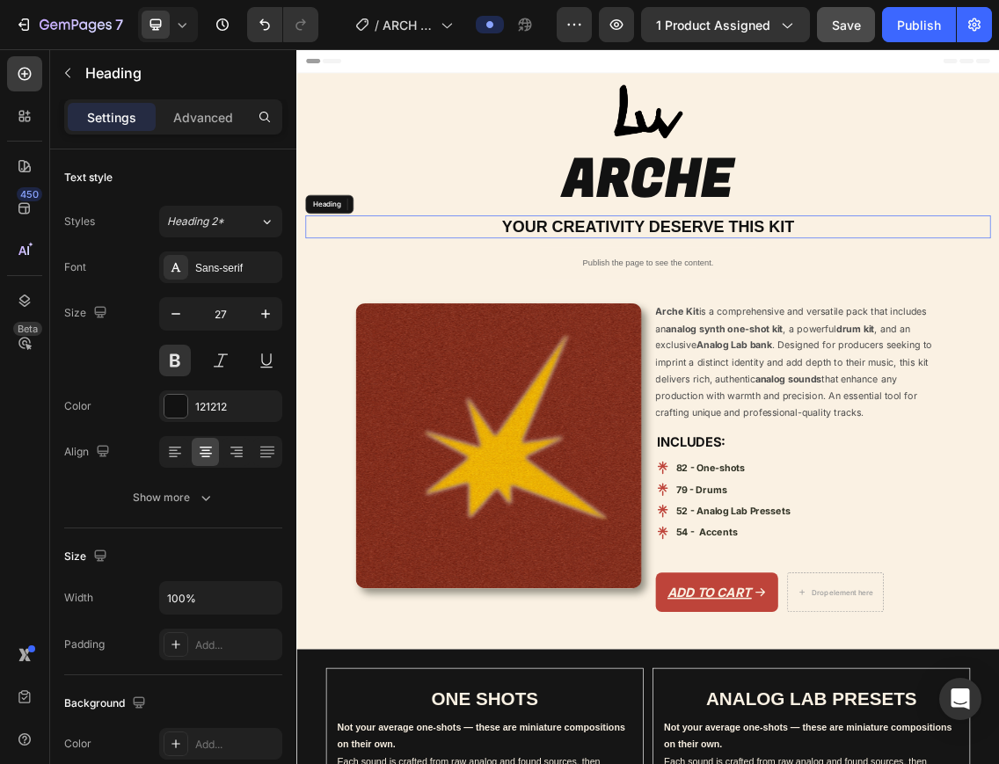
click at [419, 307] on h2 "YOUR CREATIVITY DESERVE THIS KIT" at bounding box center [823, 316] width 1029 height 34
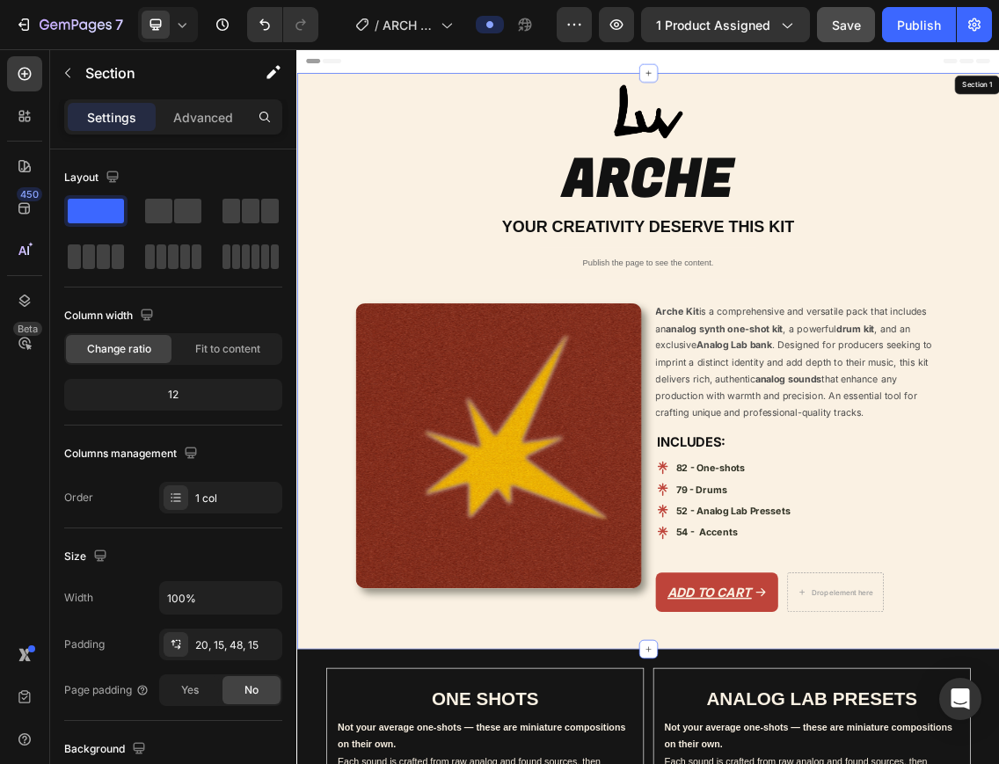
click at [409, 378] on div "Image ARCHE Heading YOUR CREATIVITY DESERVE THIS KIT Heading 16 Publish the pag…" at bounding box center [823, 505] width 1029 height 805
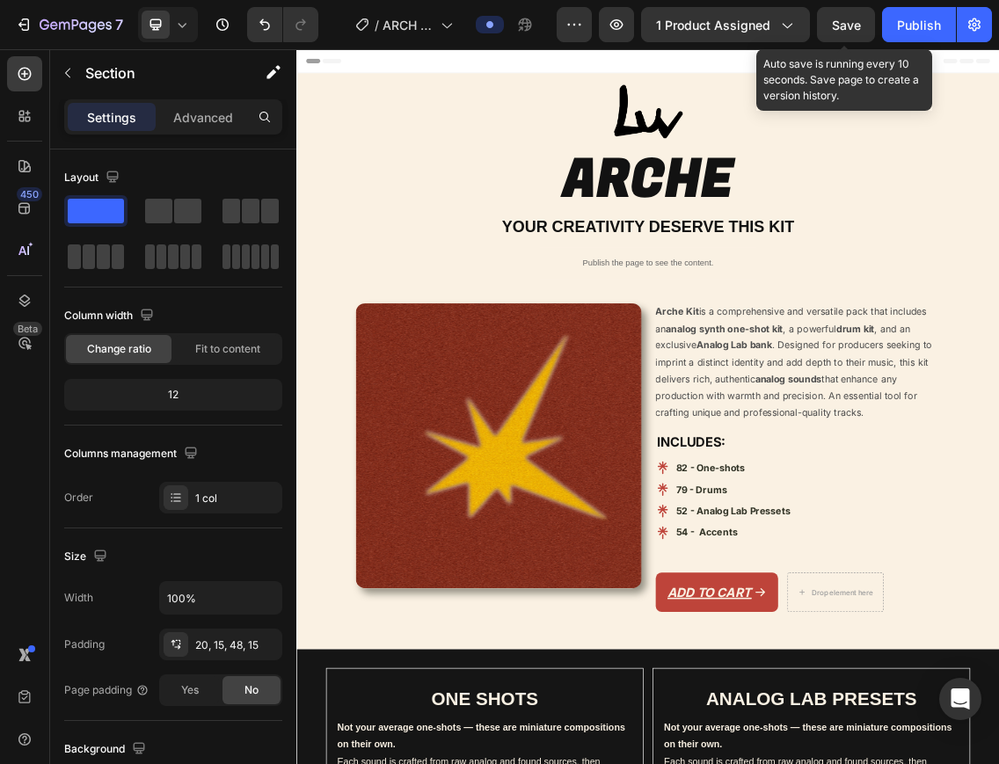
click at [842, 25] on span "Save" at bounding box center [846, 25] width 29 height 15
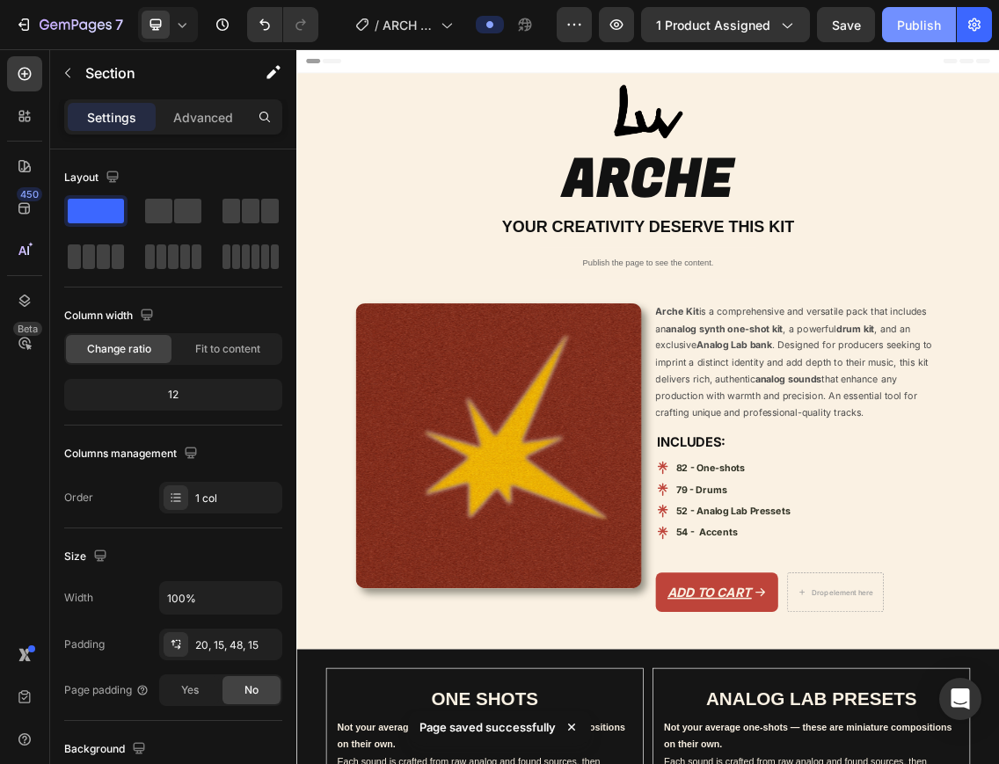
click at [922, 23] on div "Publish" at bounding box center [919, 25] width 44 height 18
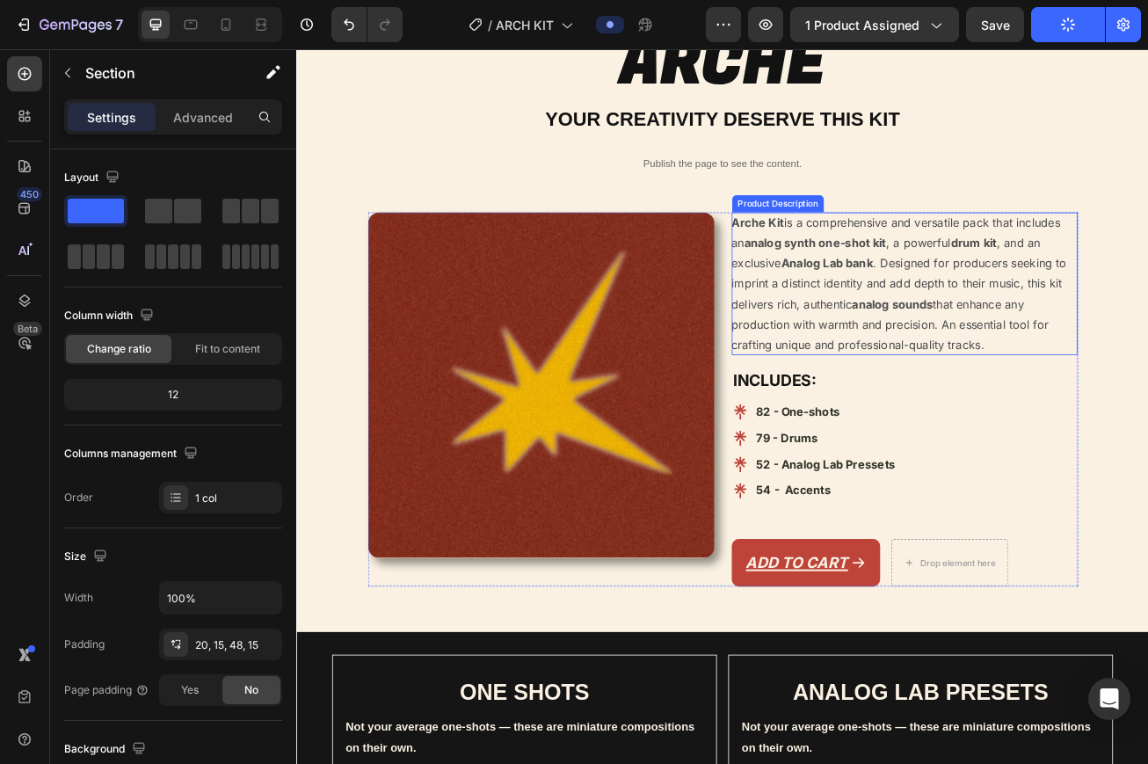
scroll to position [220, 0]
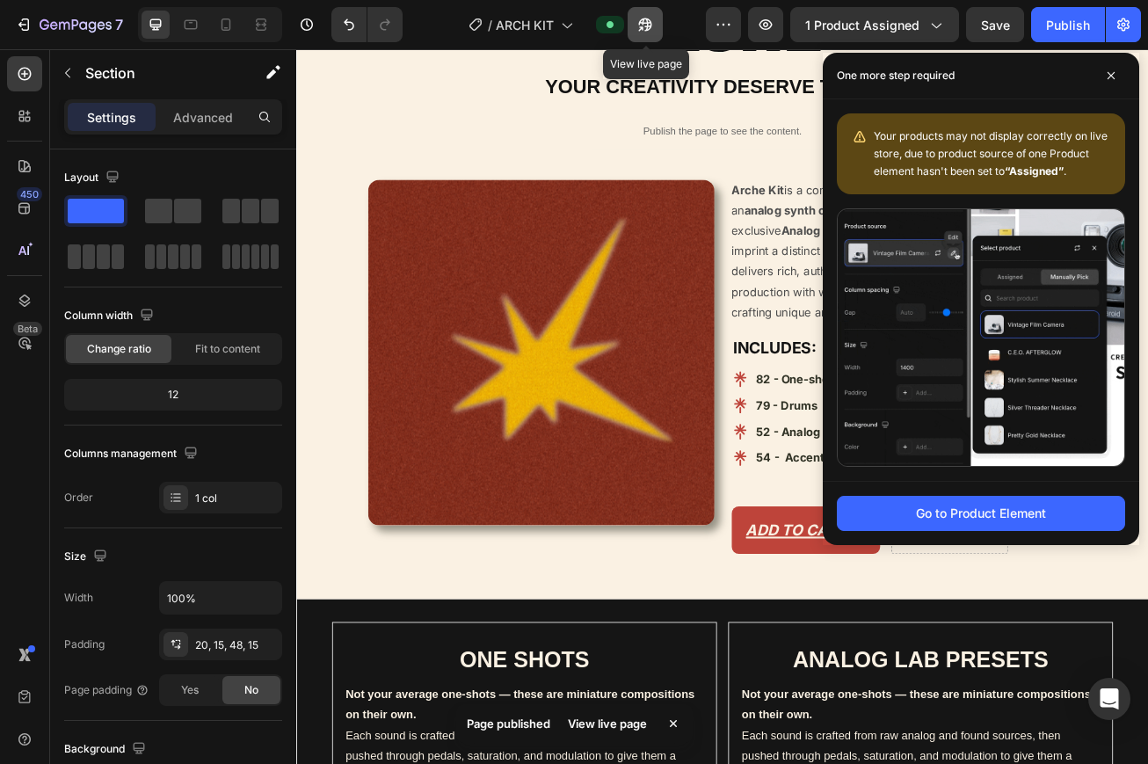
click at [652, 24] on icon "button" at bounding box center [646, 25] width 18 height 18
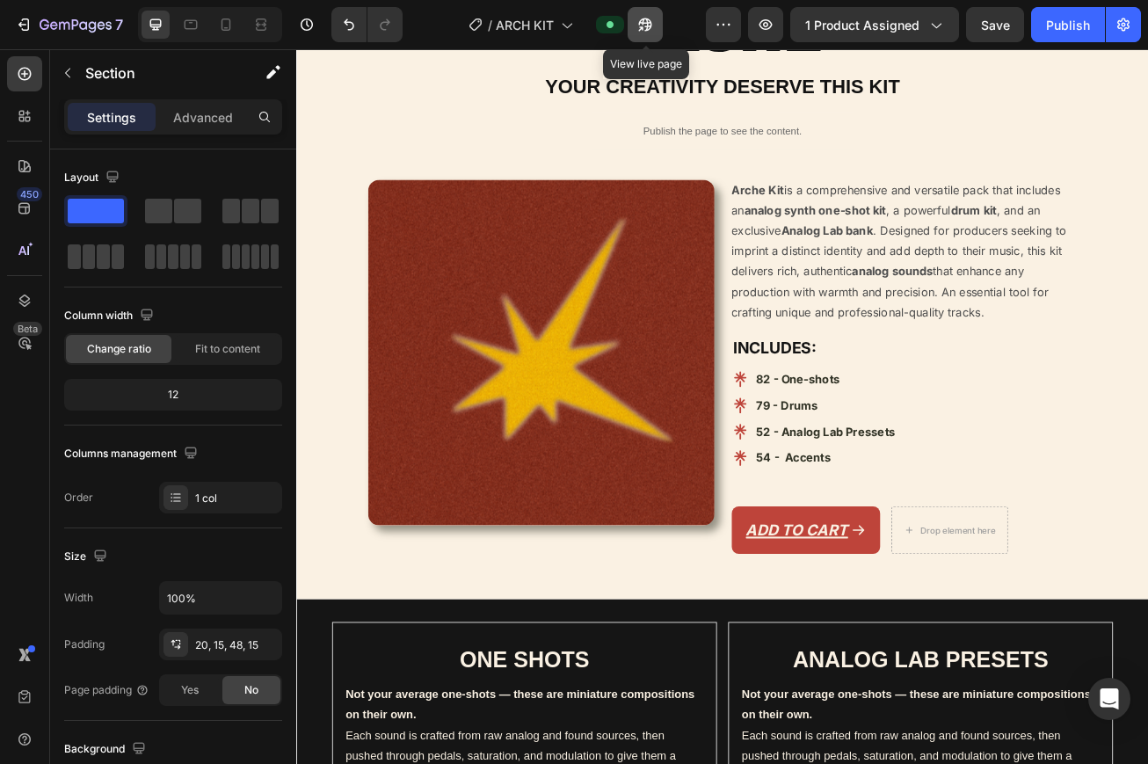
click at [658, 22] on button "button" at bounding box center [645, 24] width 35 height 35
